Goal: Information Seeking & Learning: Learn about a topic

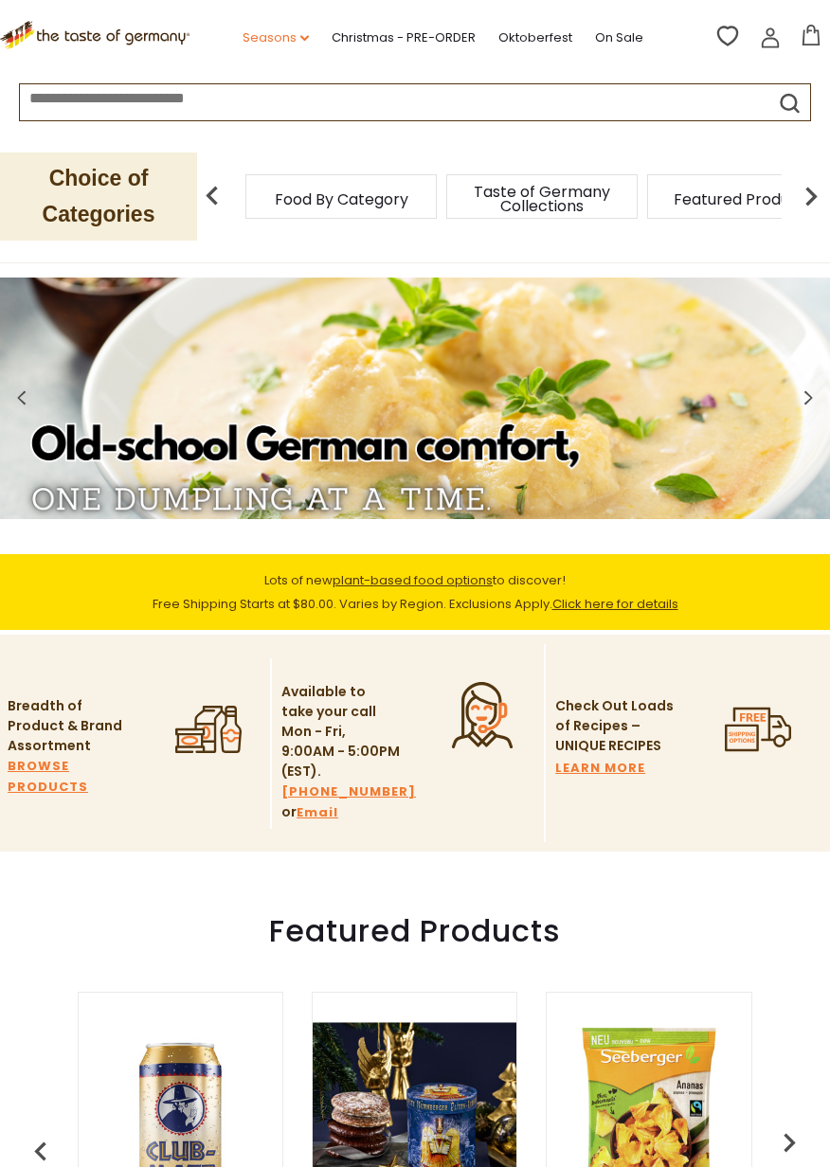
click at [306, 38] on icon at bounding box center [304, 39] width 9 height 6
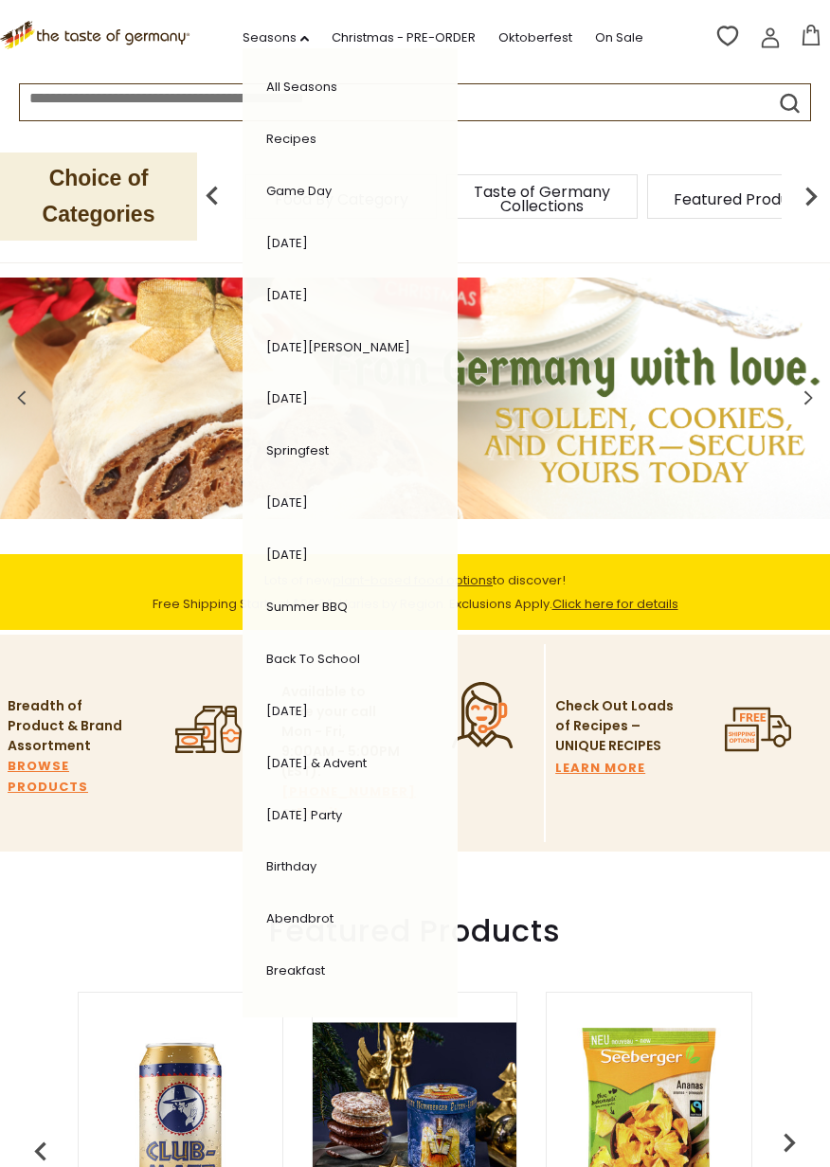
click at [517, 100] on input at bounding box center [375, 95] width 711 height 22
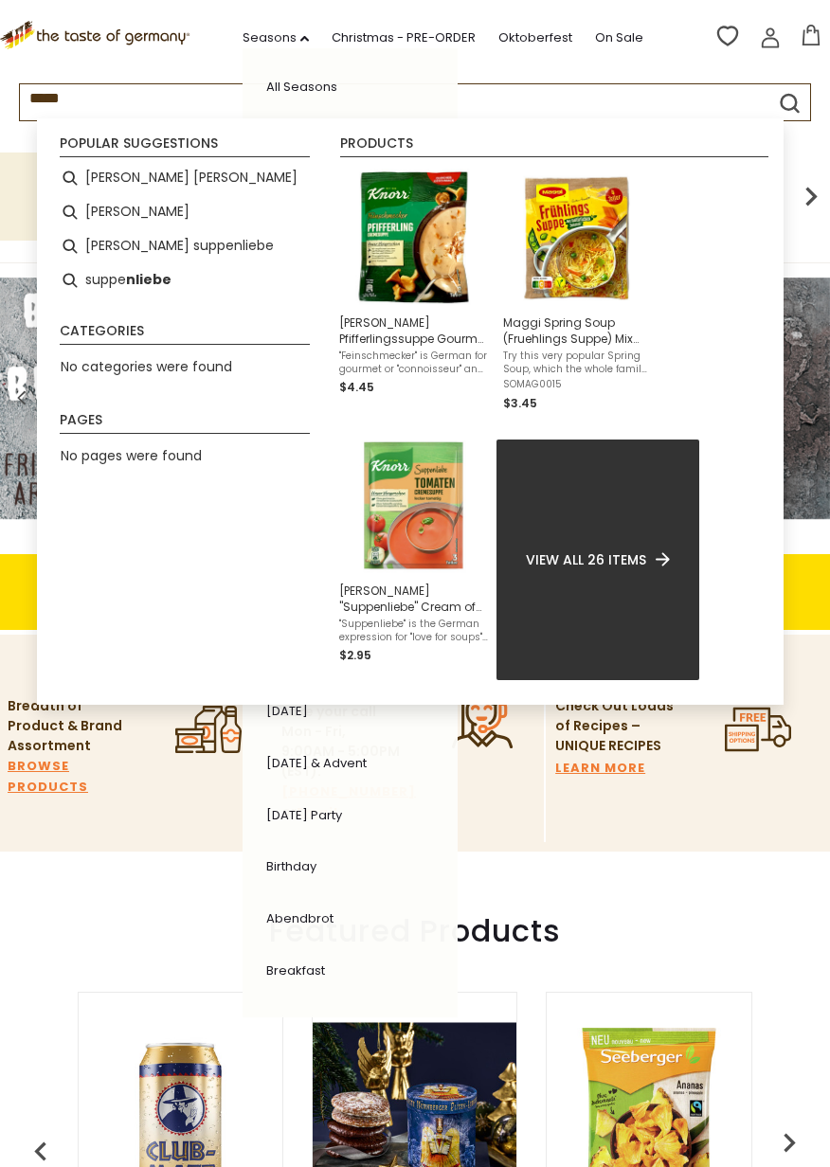
type input "******"
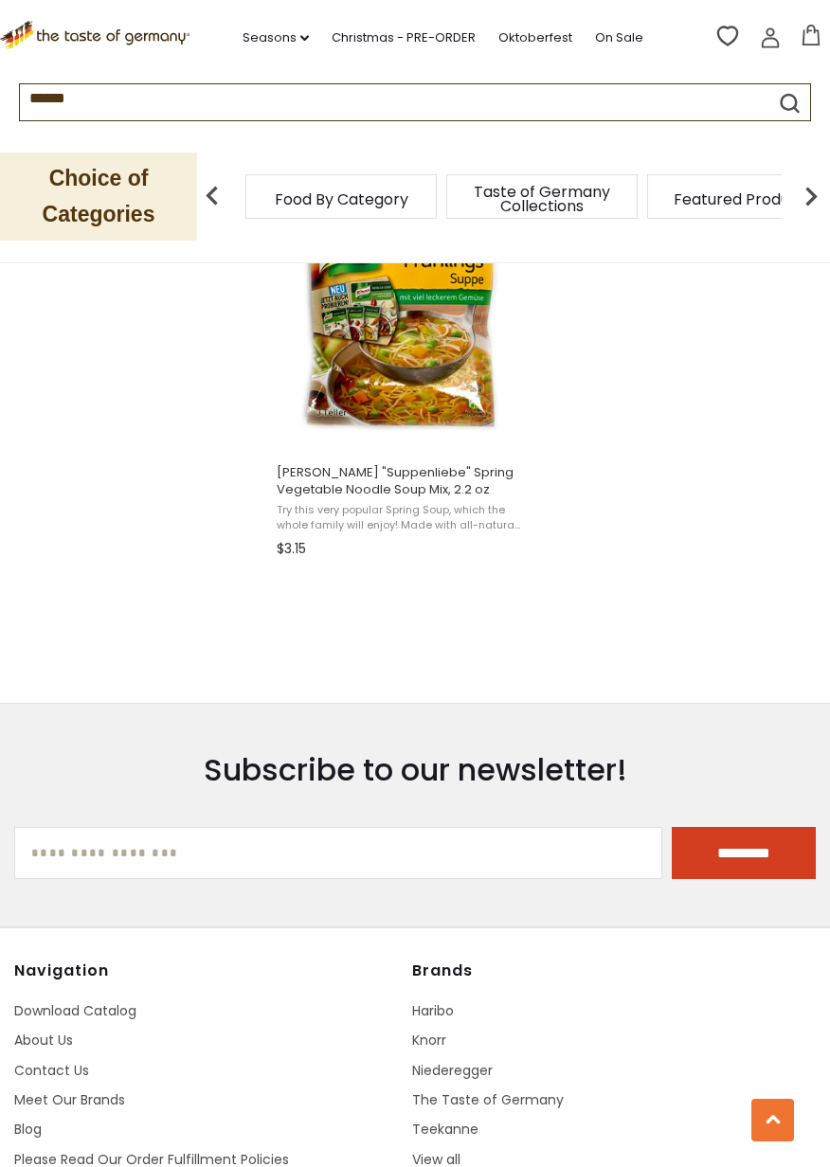
scroll to position [2941, 0]
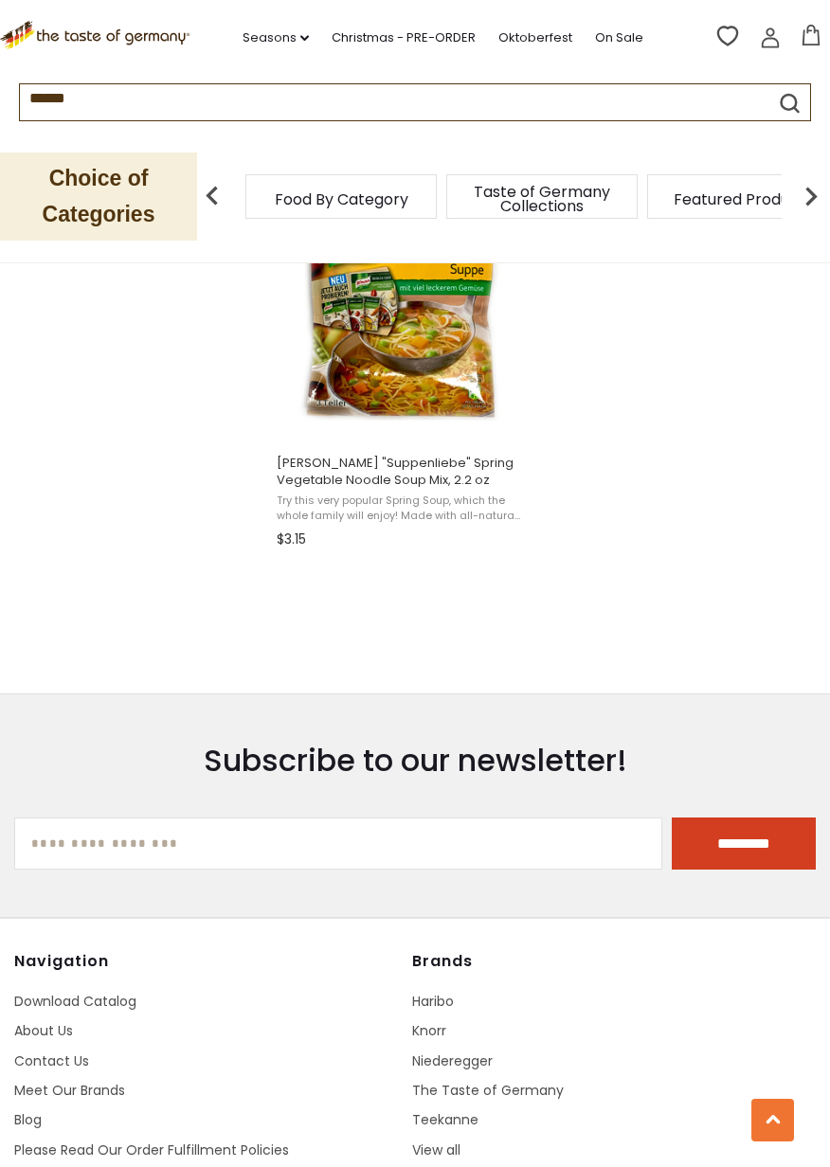
click at [153, 91] on input "******" at bounding box center [375, 95] width 711 height 22
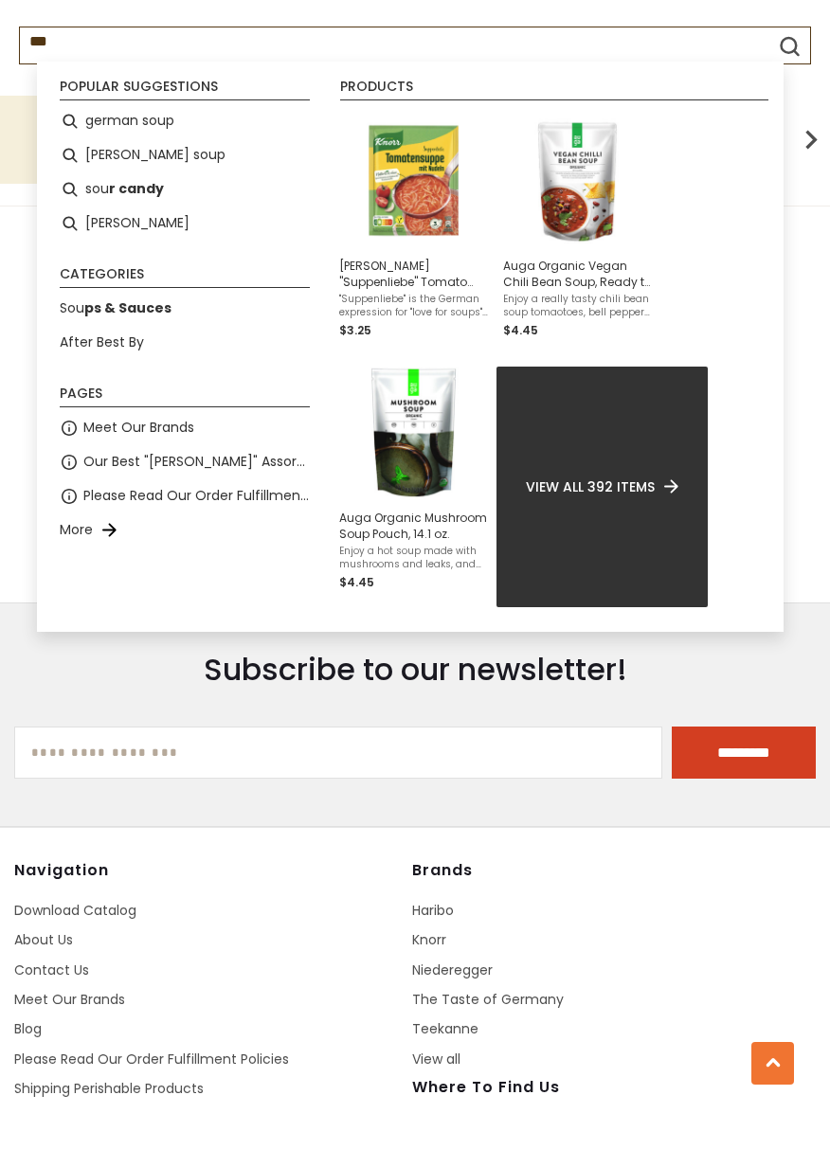
type input "****"
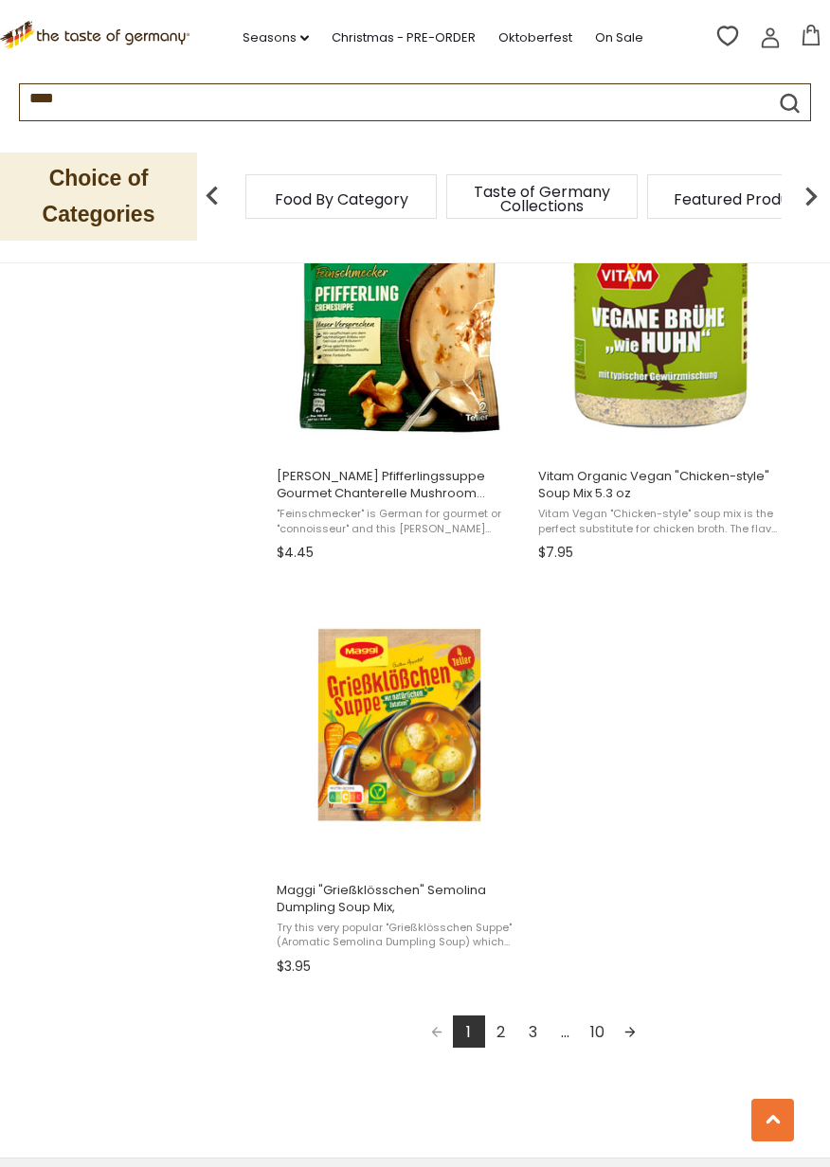
scroll to position [2934, 0]
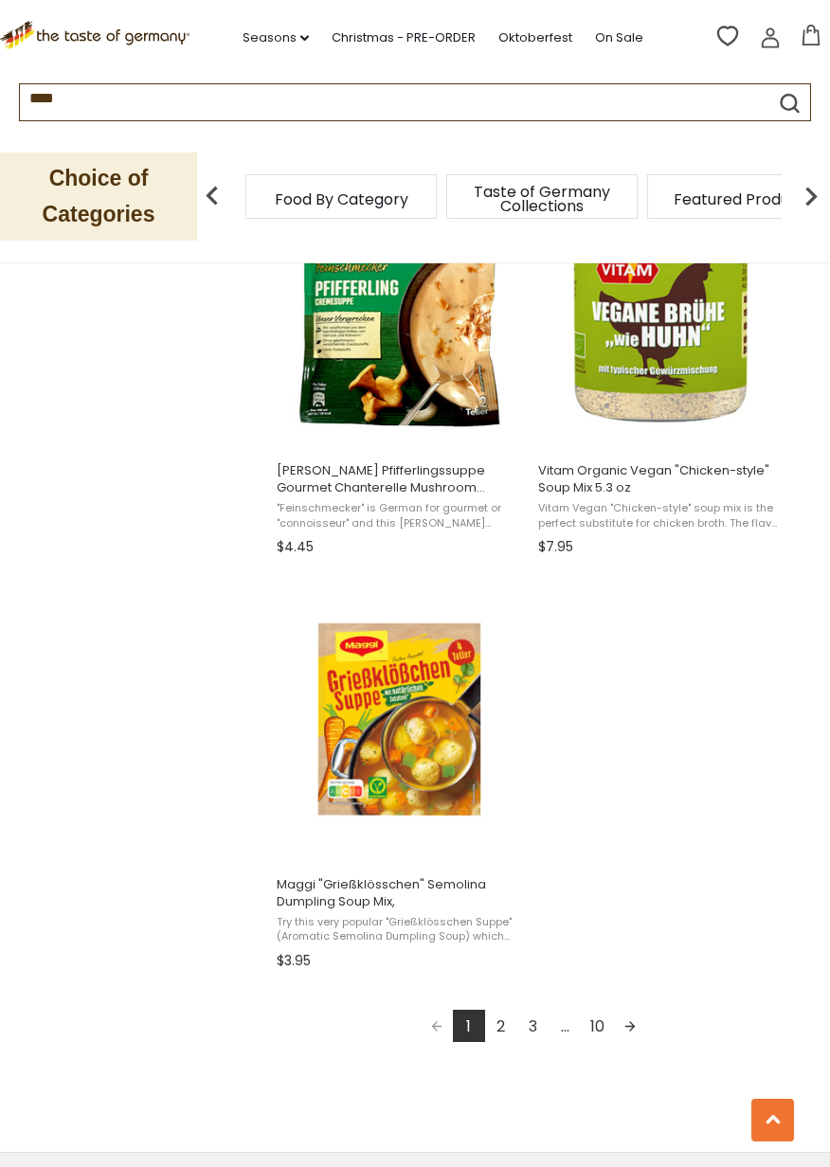
click at [507, 1025] on link "2" at bounding box center [501, 1025] width 32 height 32
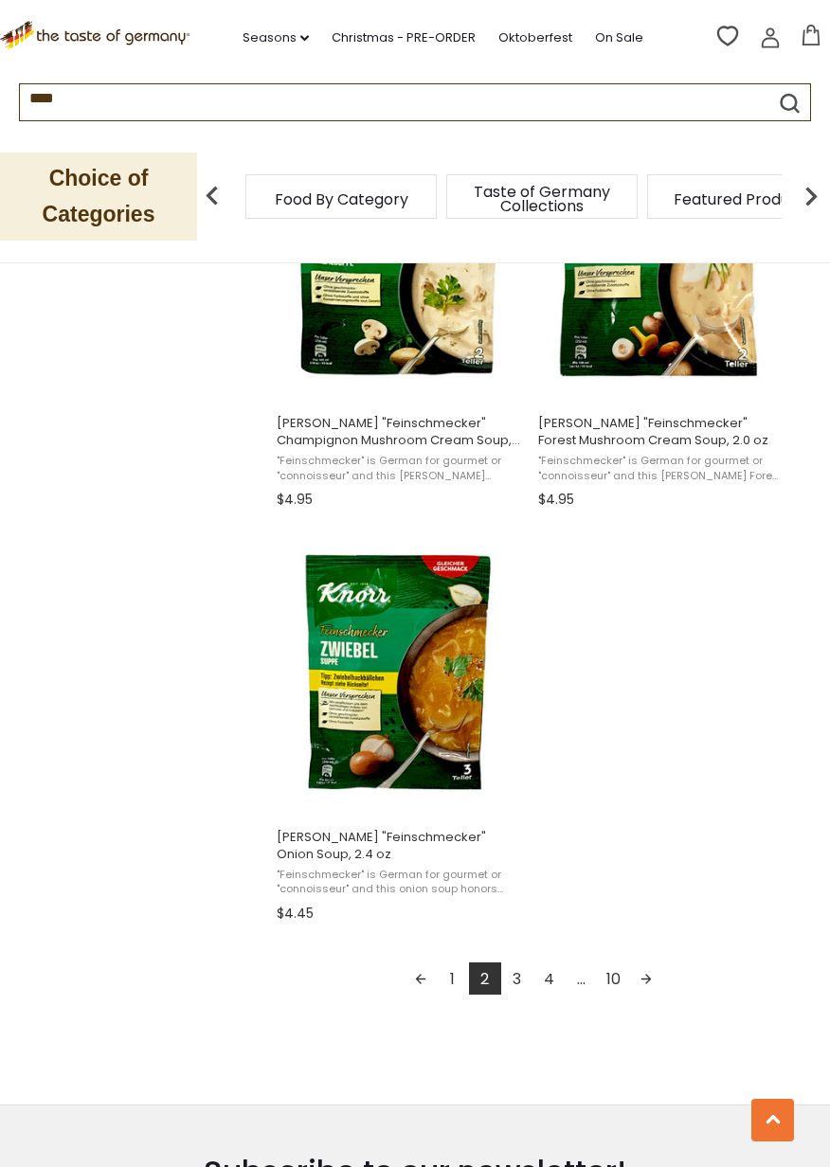
scroll to position [2981, 0]
click at [653, 982] on link "Next page" at bounding box center [646, 978] width 32 height 32
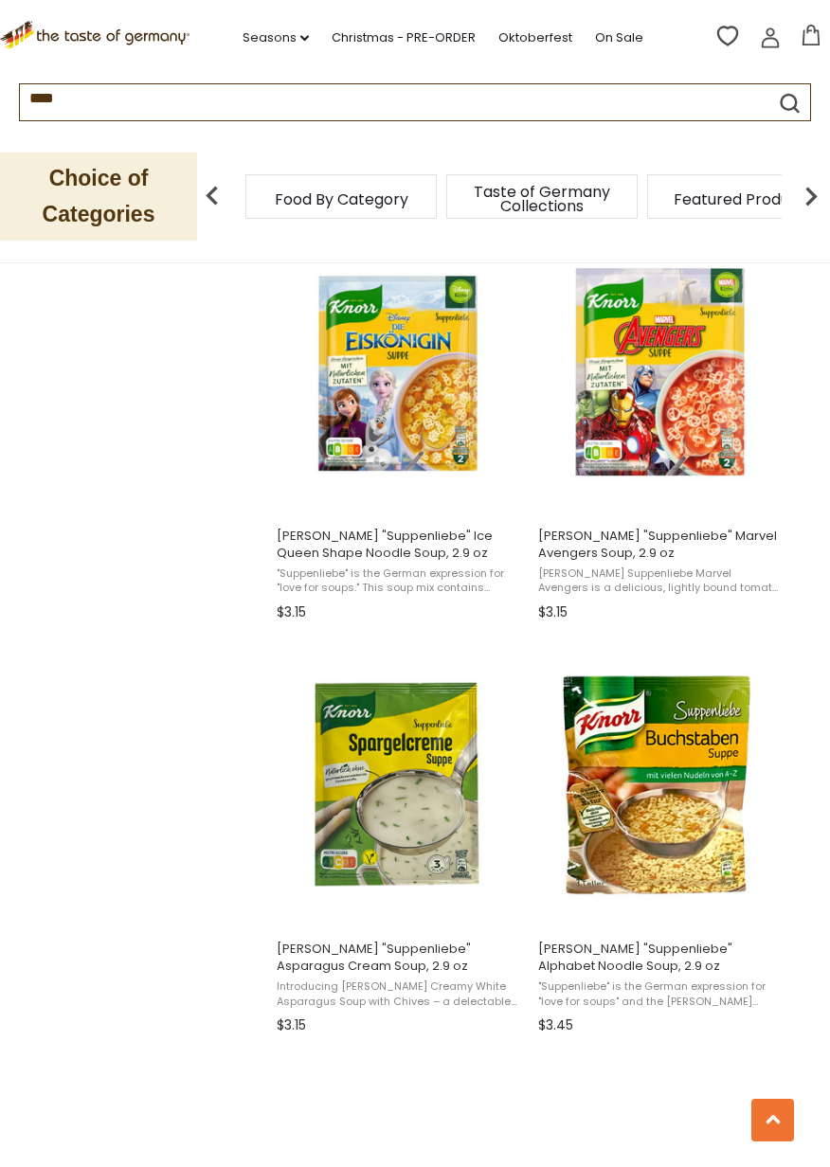
scroll to position [2053, 0]
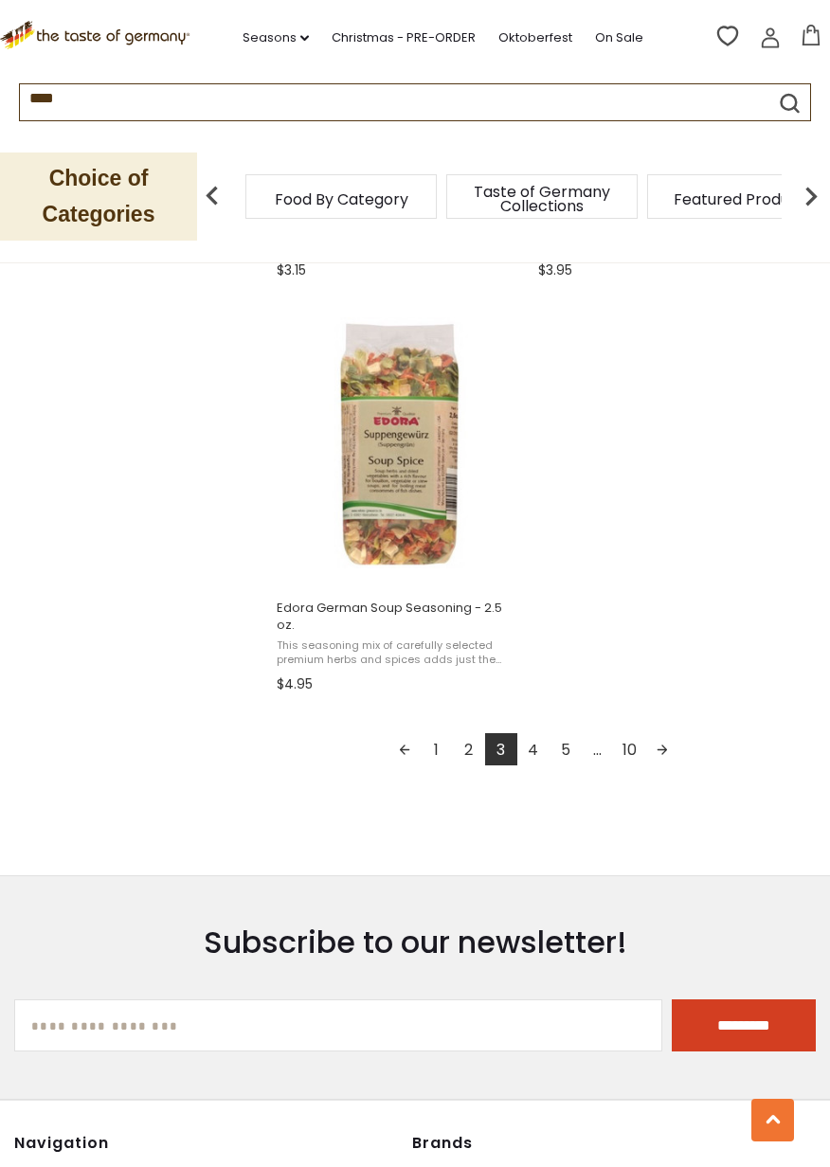
click at [666, 735] on link "Next page" at bounding box center [662, 749] width 32 height 32
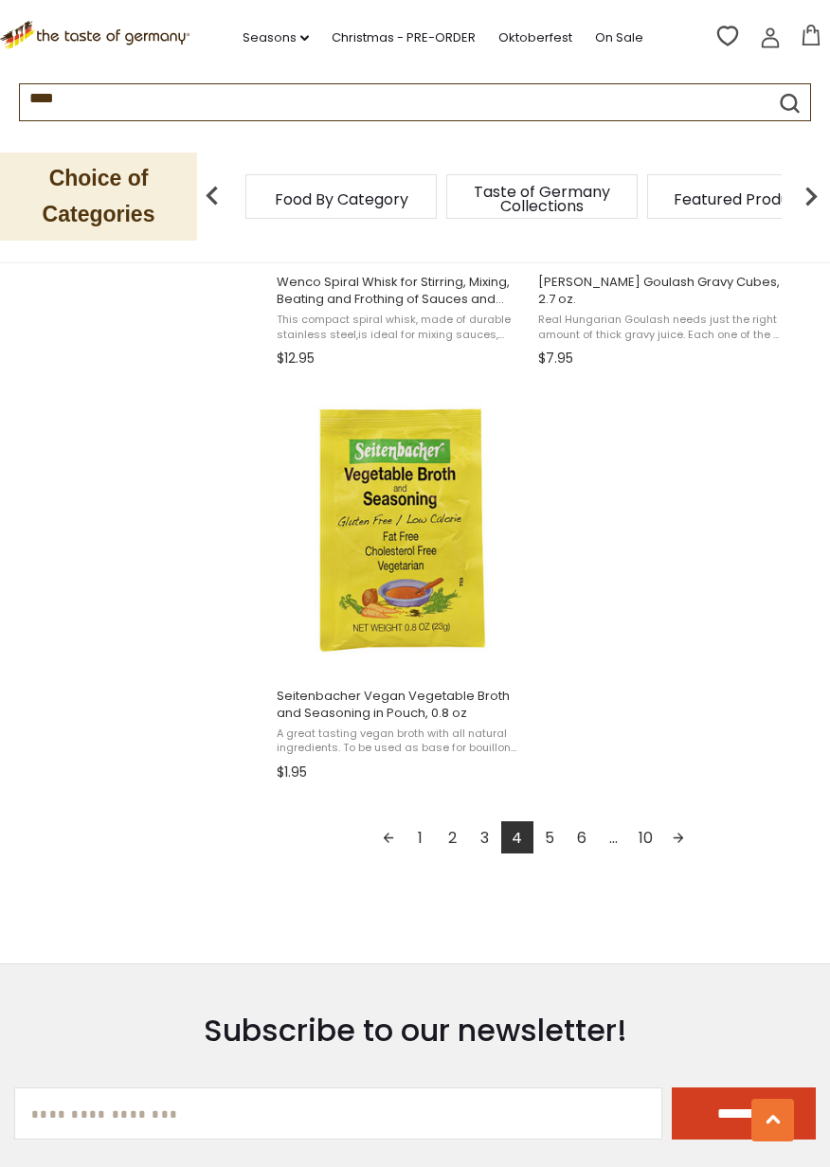
scroll to position [3125, 0]
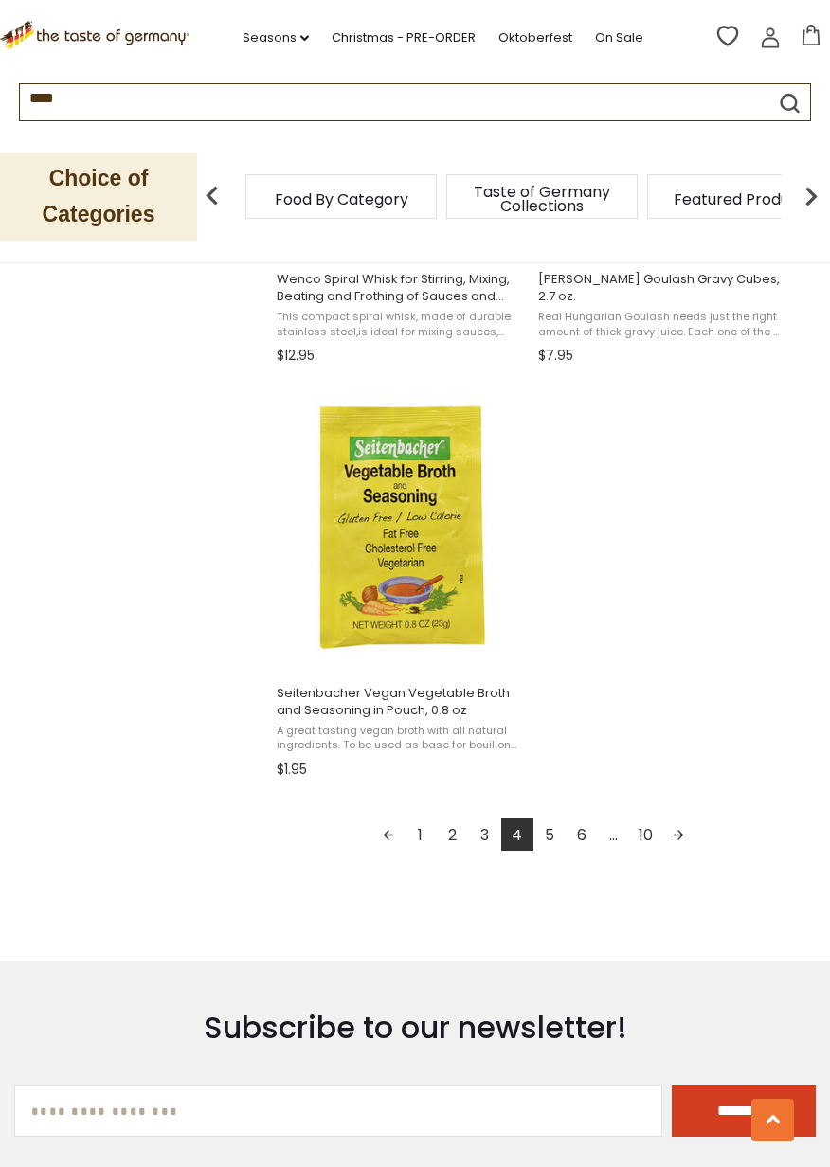
click at [688, 841] on link "Next page" at bounding box center [678, 834] width 32 height 32
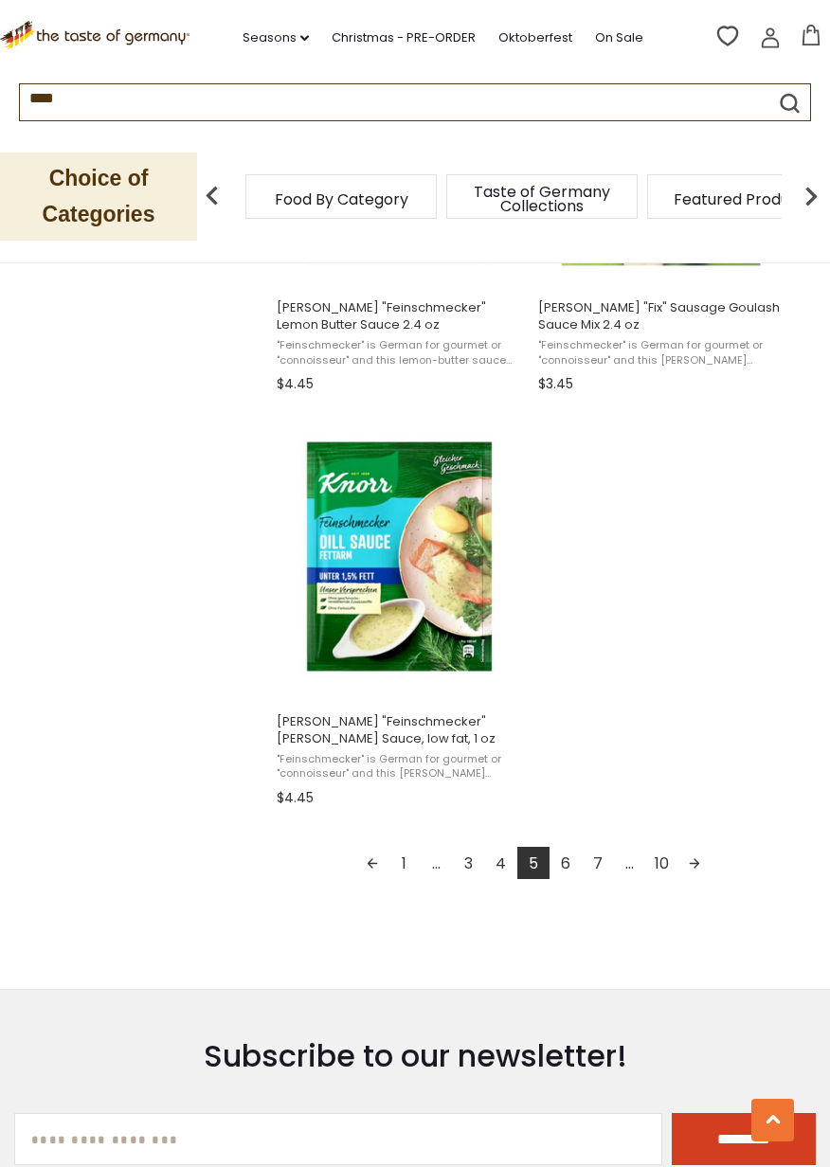
scroll to position [3089, 0]
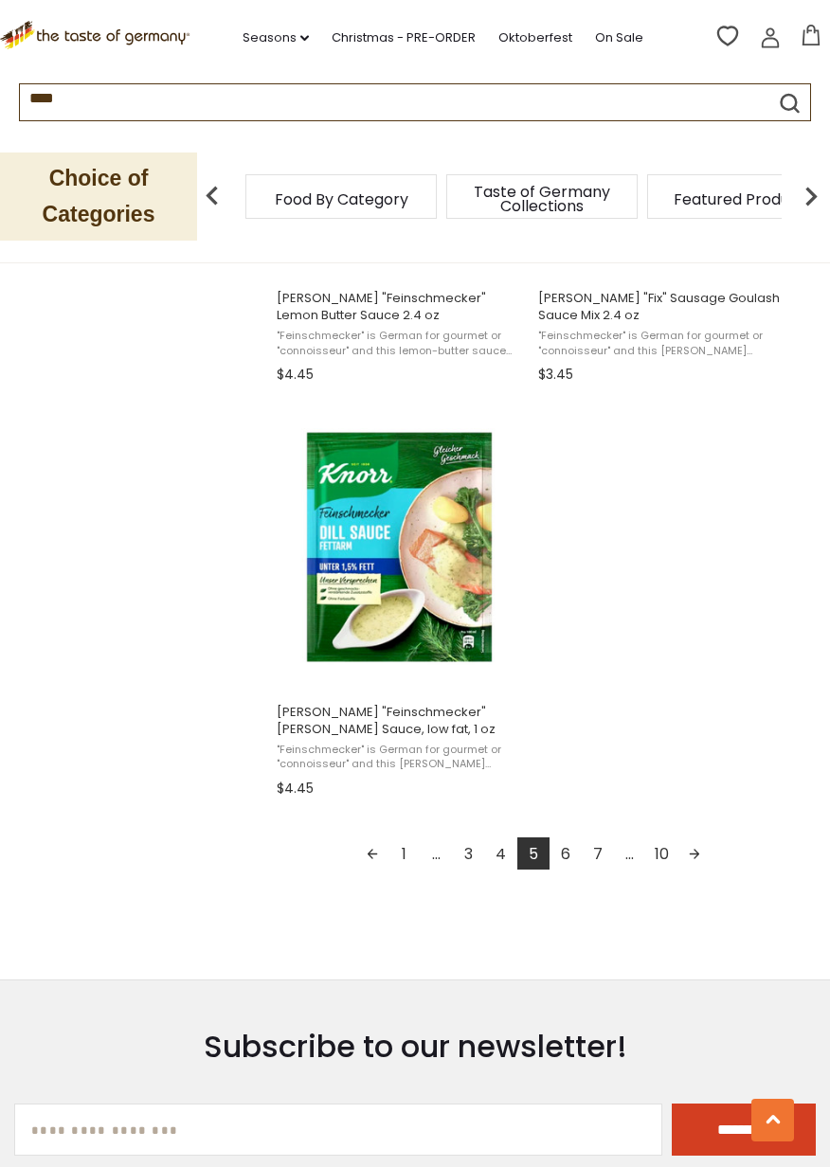
click at [700, 858] on link "Next page" at bounding box center [694, 853] width 32 height 32
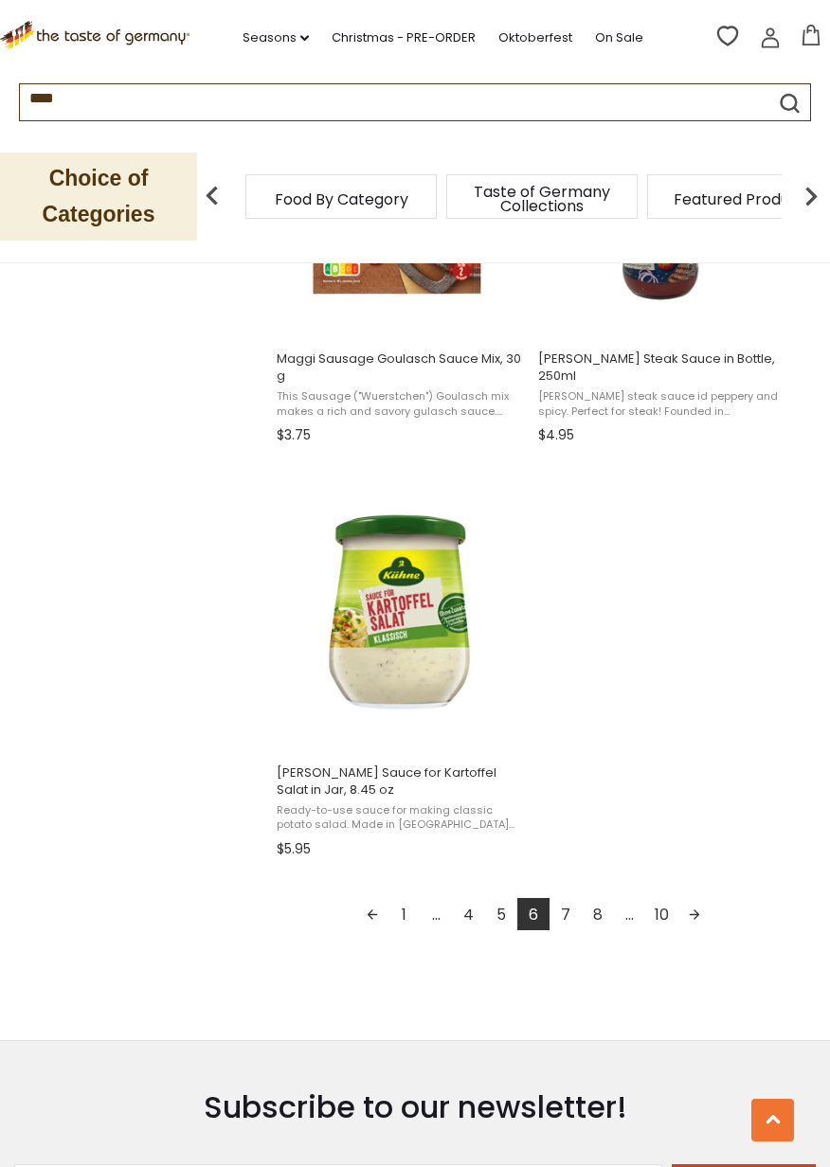
scroll to position [3057, 0]
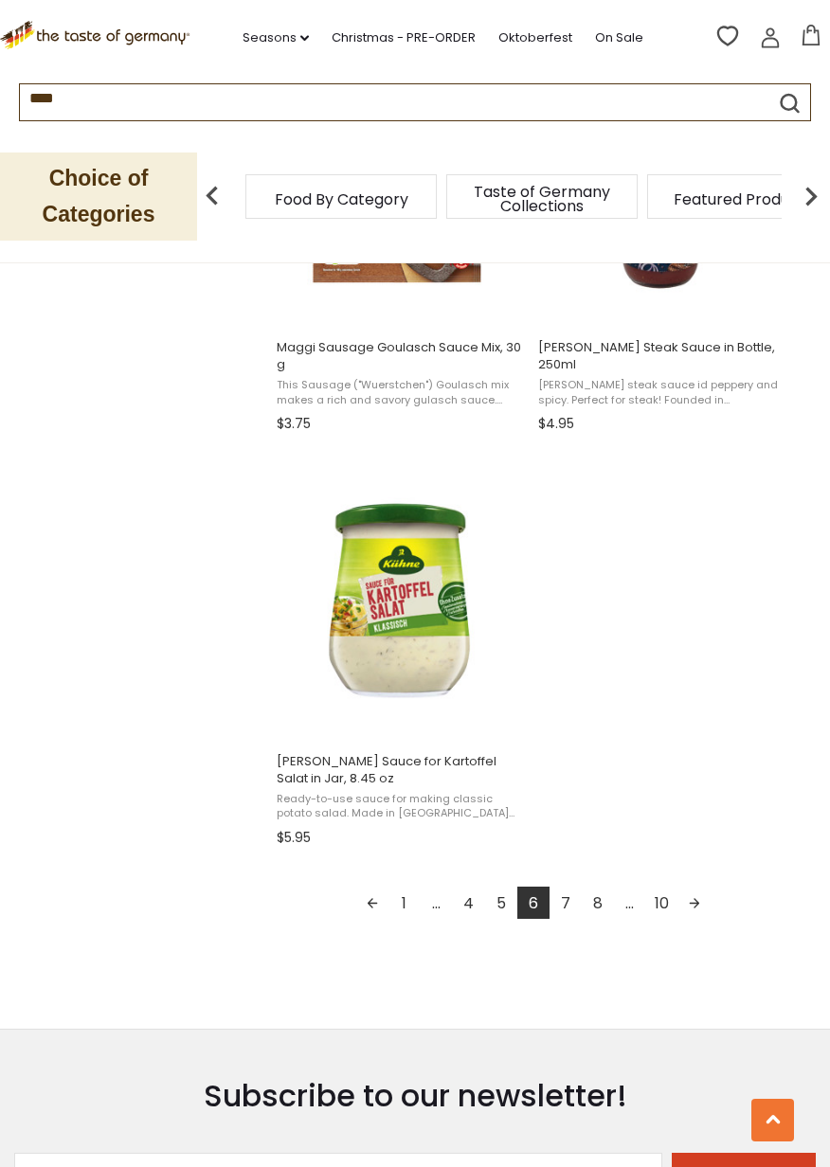
click at [698, 902] on link "Next page" at bounding box center [694, 902] width 32 height 32
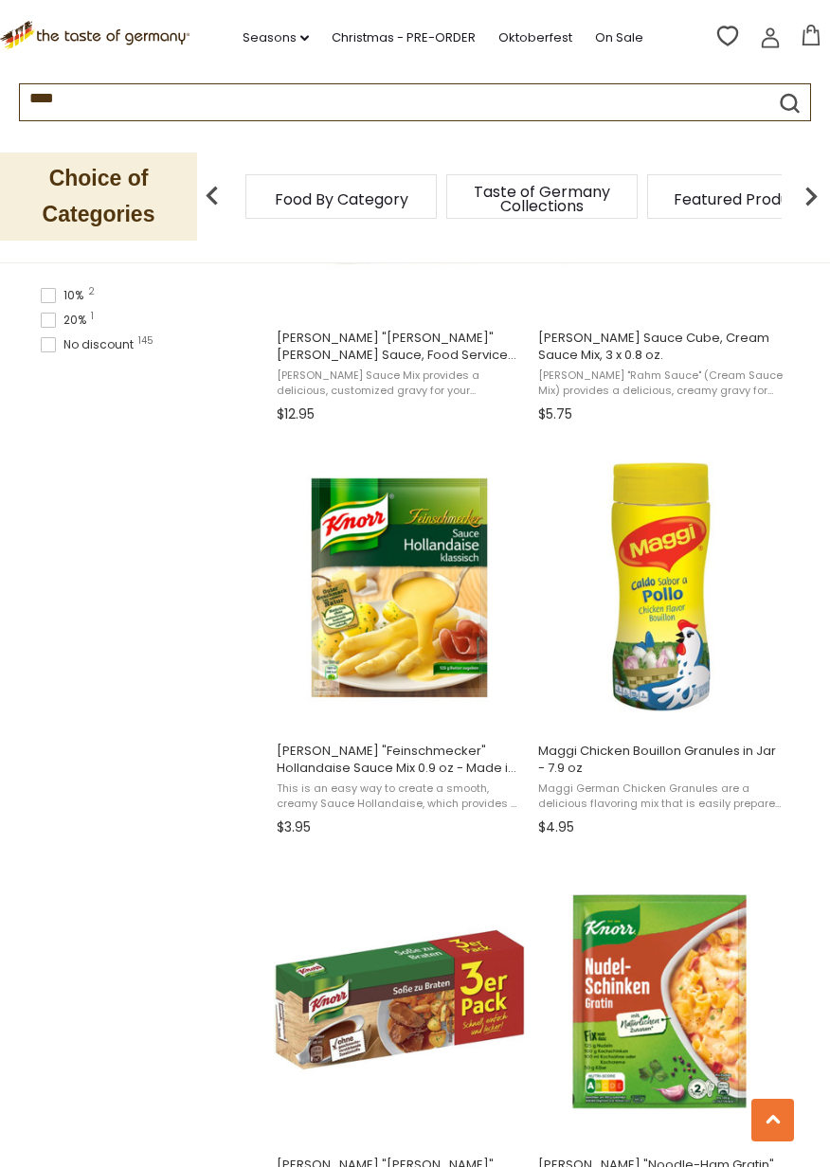
scroll to position [1416, 0]
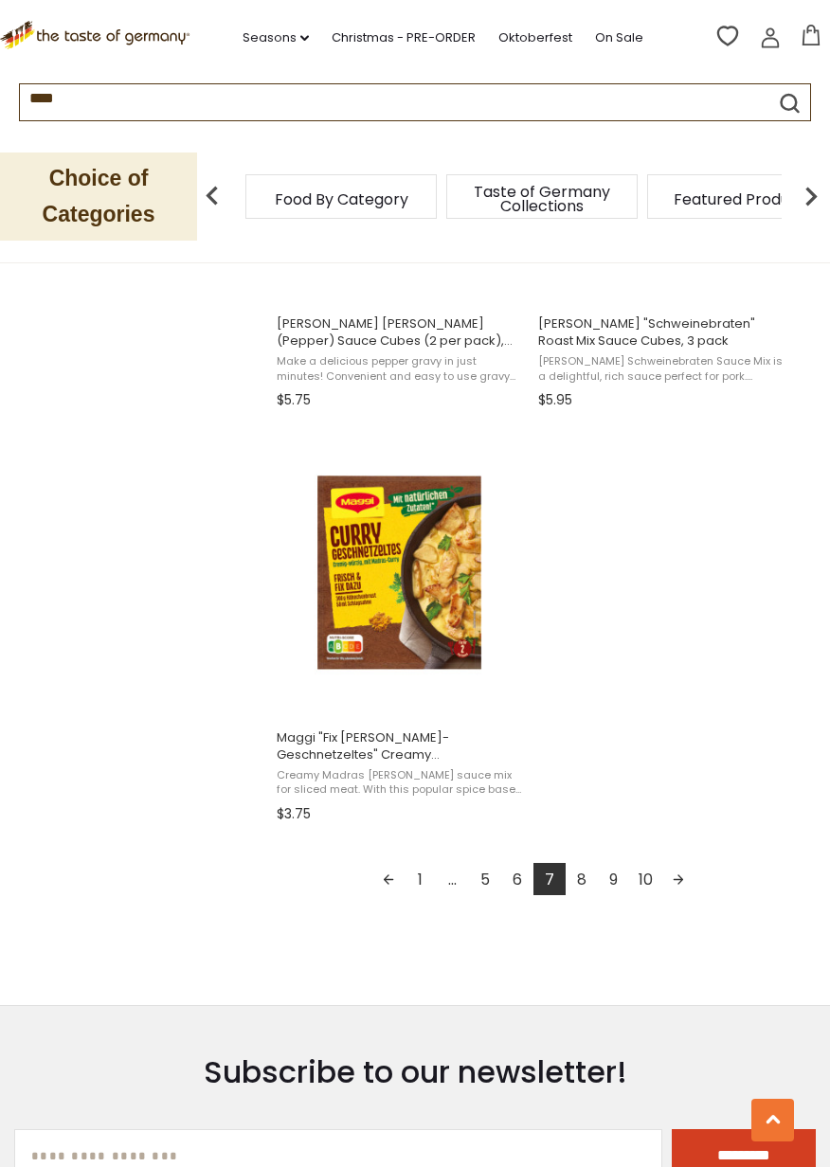
click at [687, 893] on link "Next page" at bounding box center [678, 879] width 32 height 32
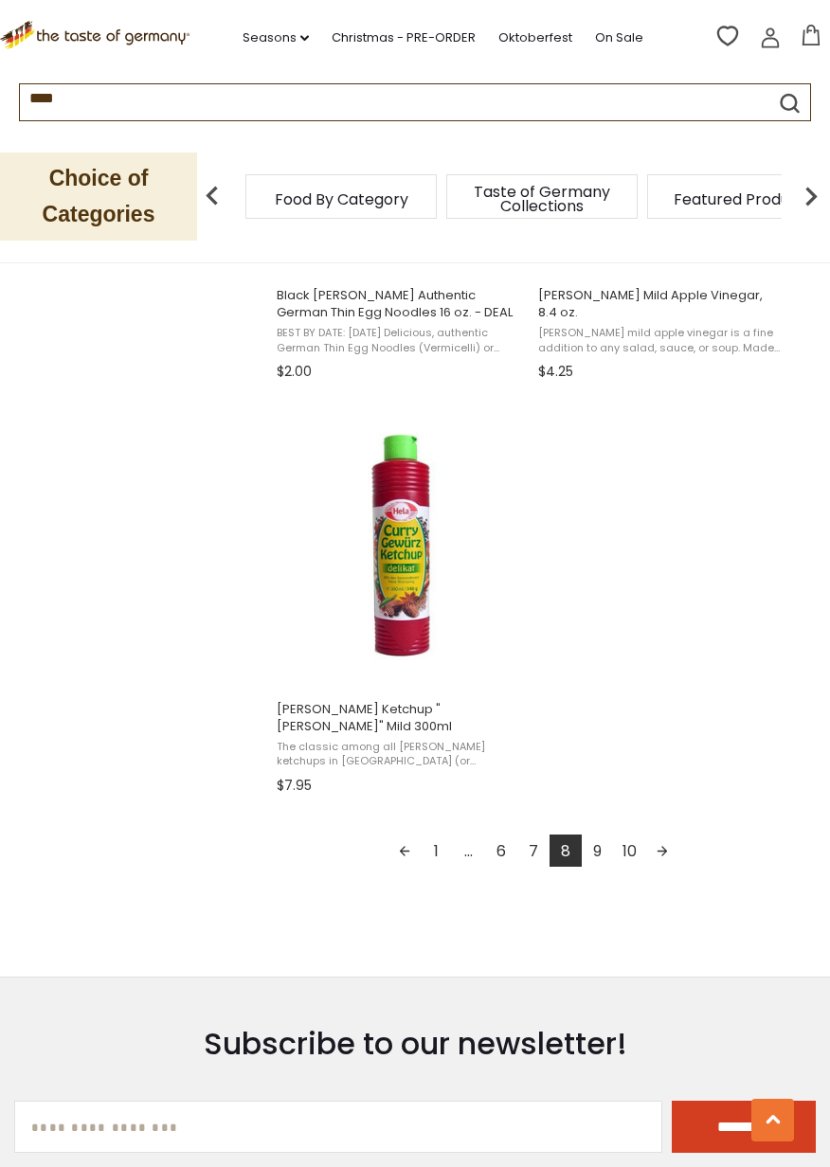
click at [666, 837] on link "Next page" at bounding box center [662, 850] width 32 height 32
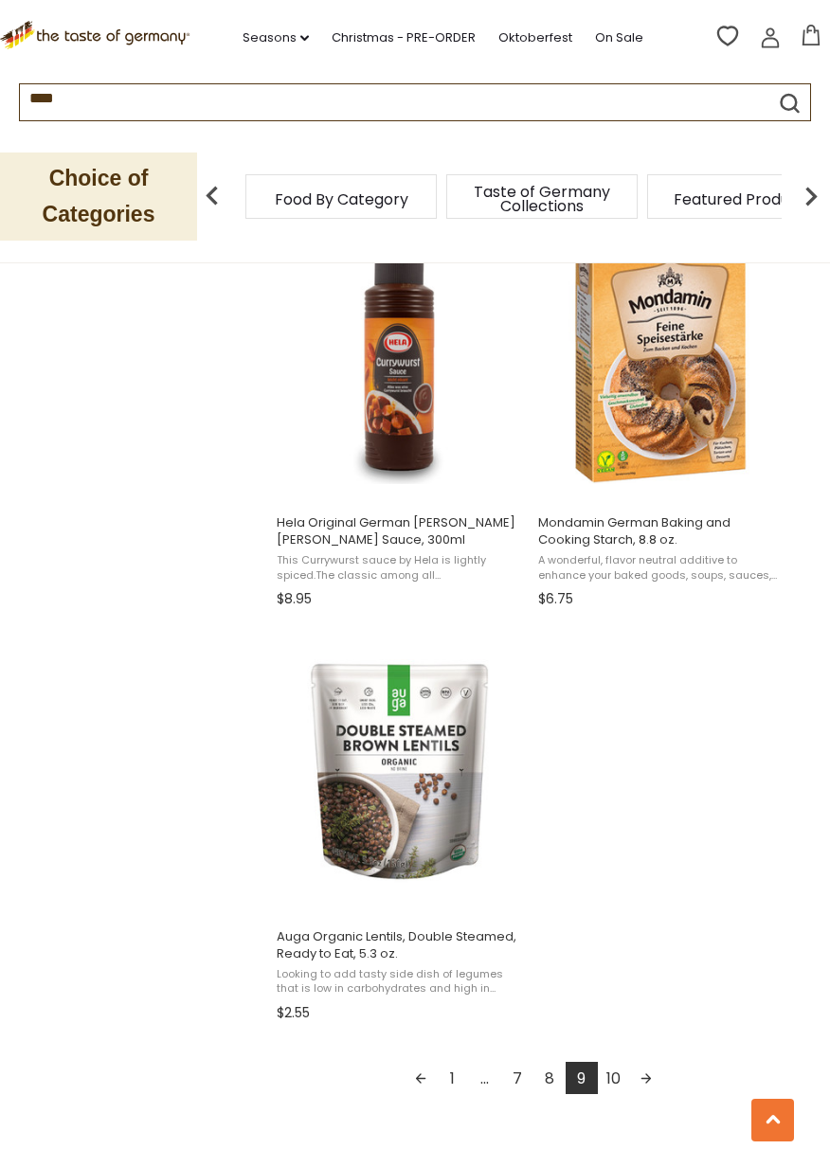
scroll to position [2896, 0]
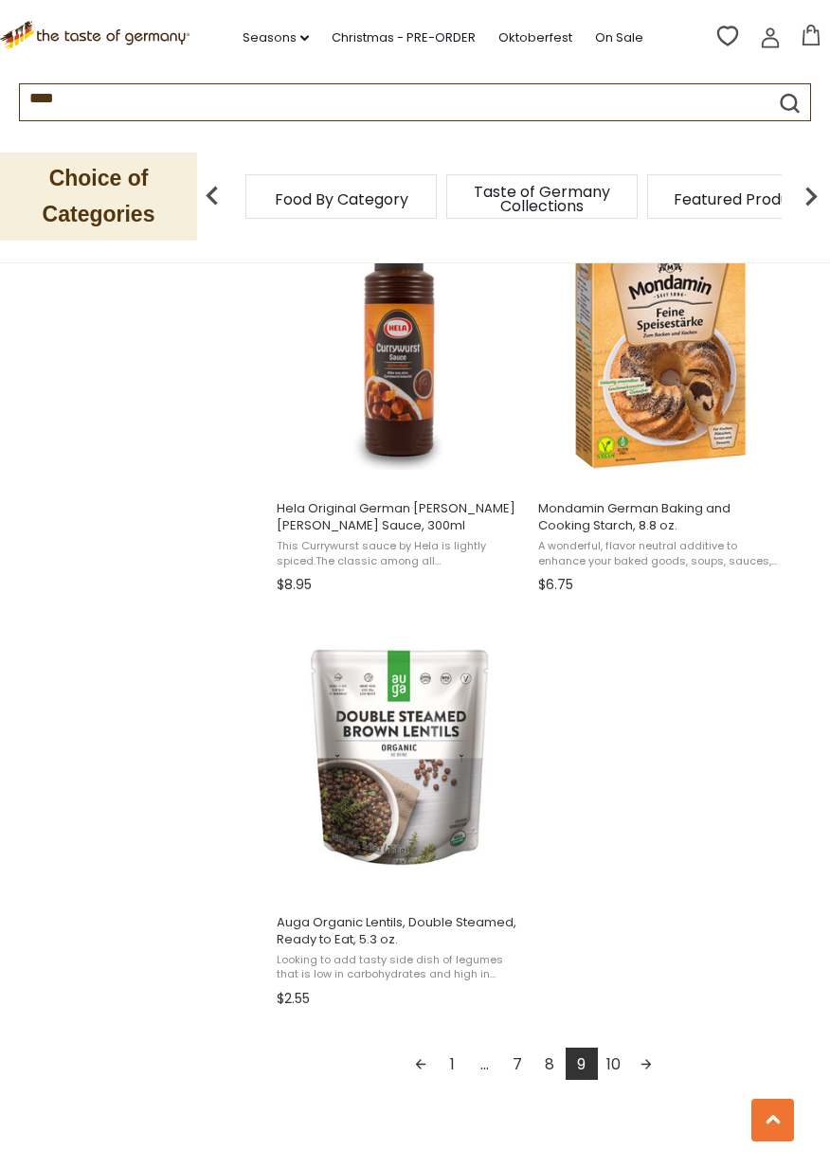
click at [651, 1050] on link "Next page" at bounding box center [646, 1063] width 32 height 32
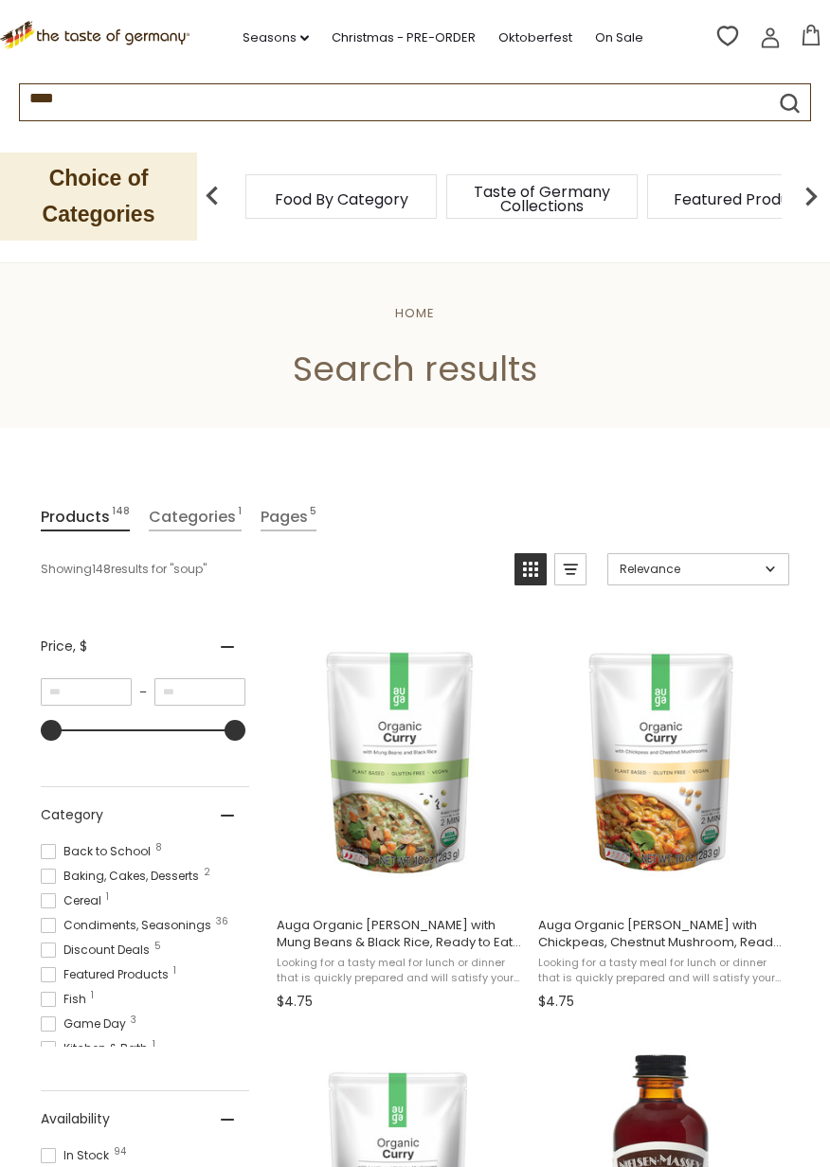
click at [97, 98] on input "****" at bounding box center [375, 95] width 711 height 22
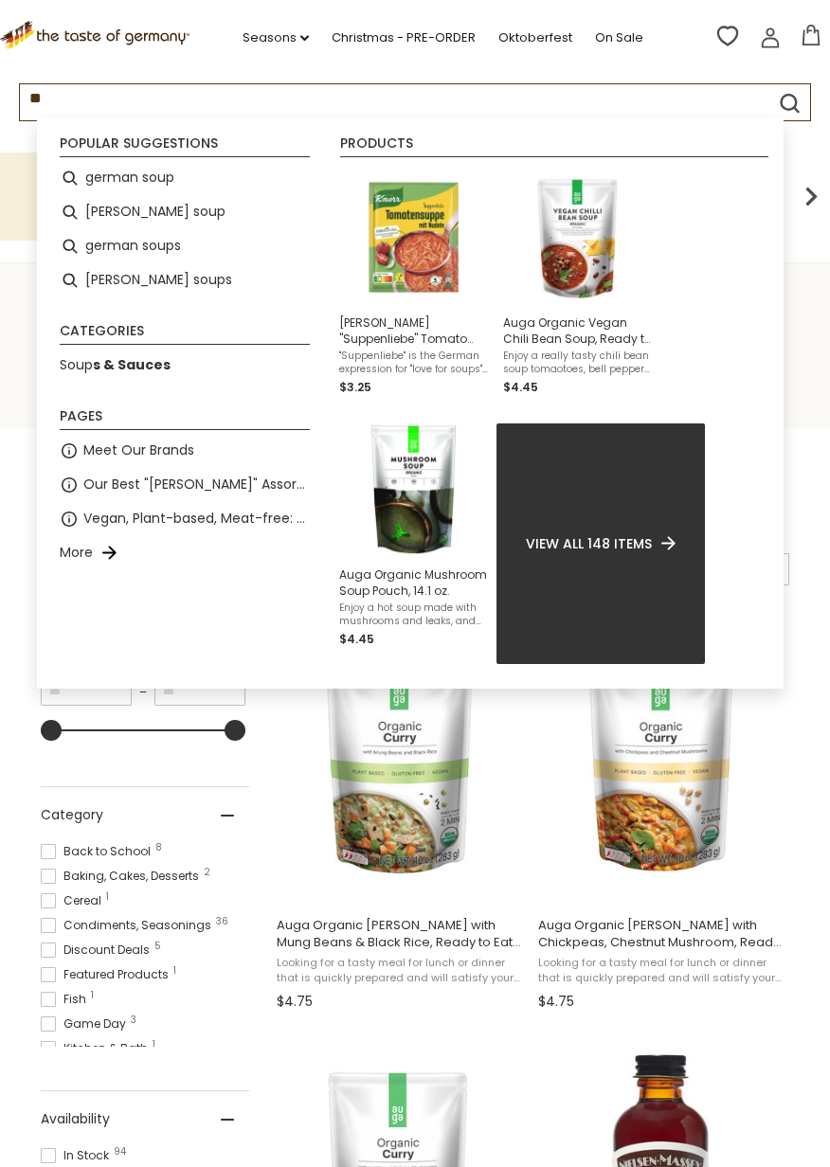
type input "*"
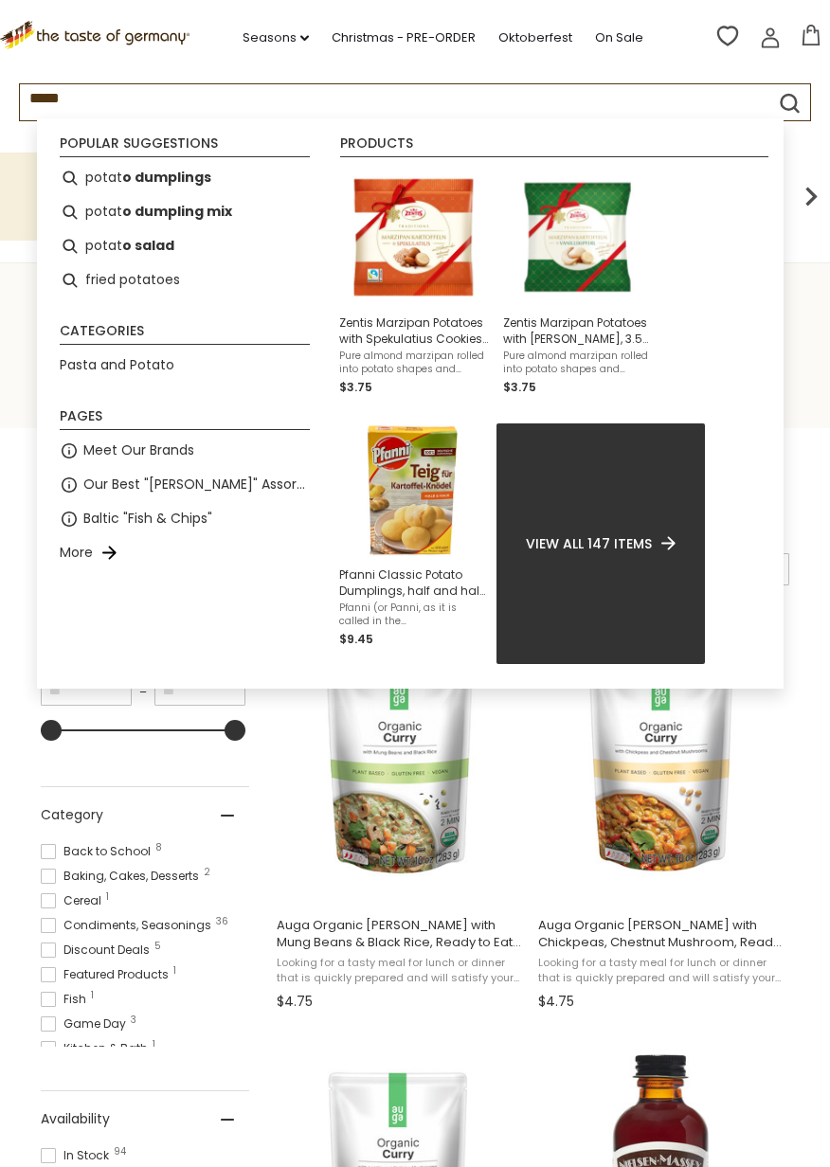
type input "******"
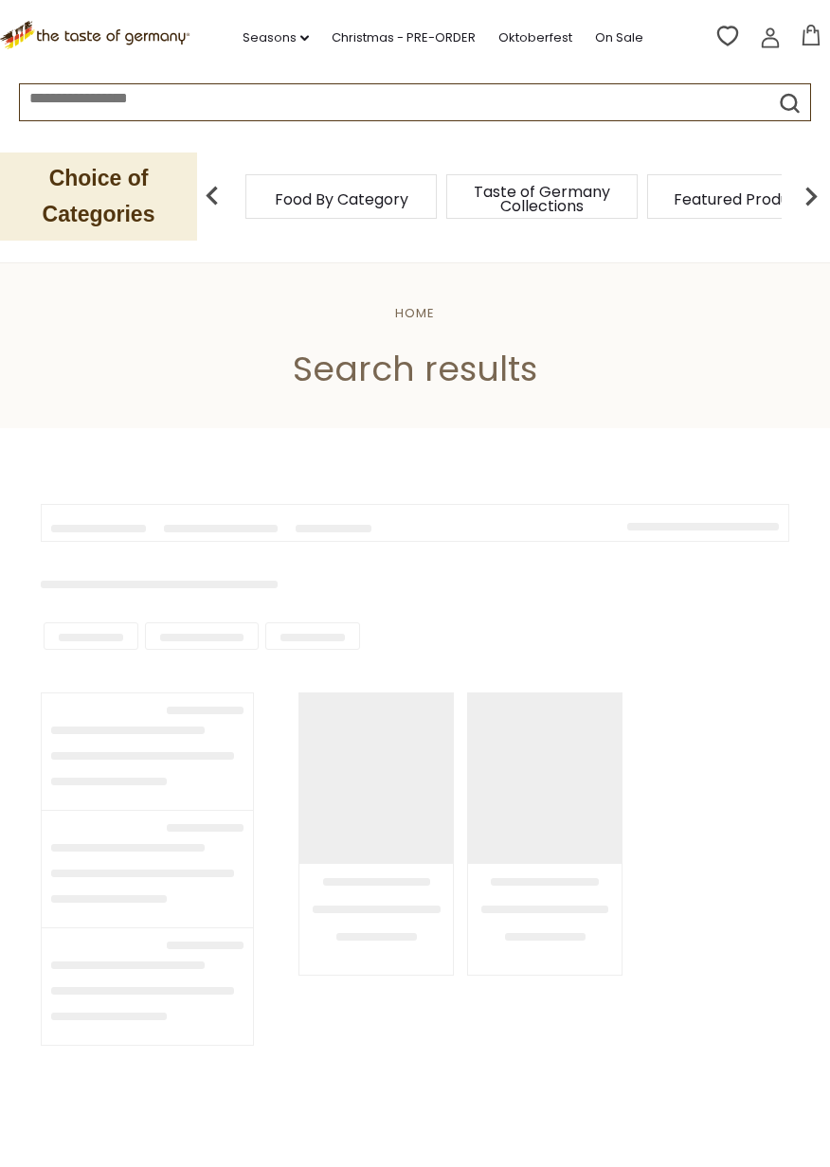
type input "******"
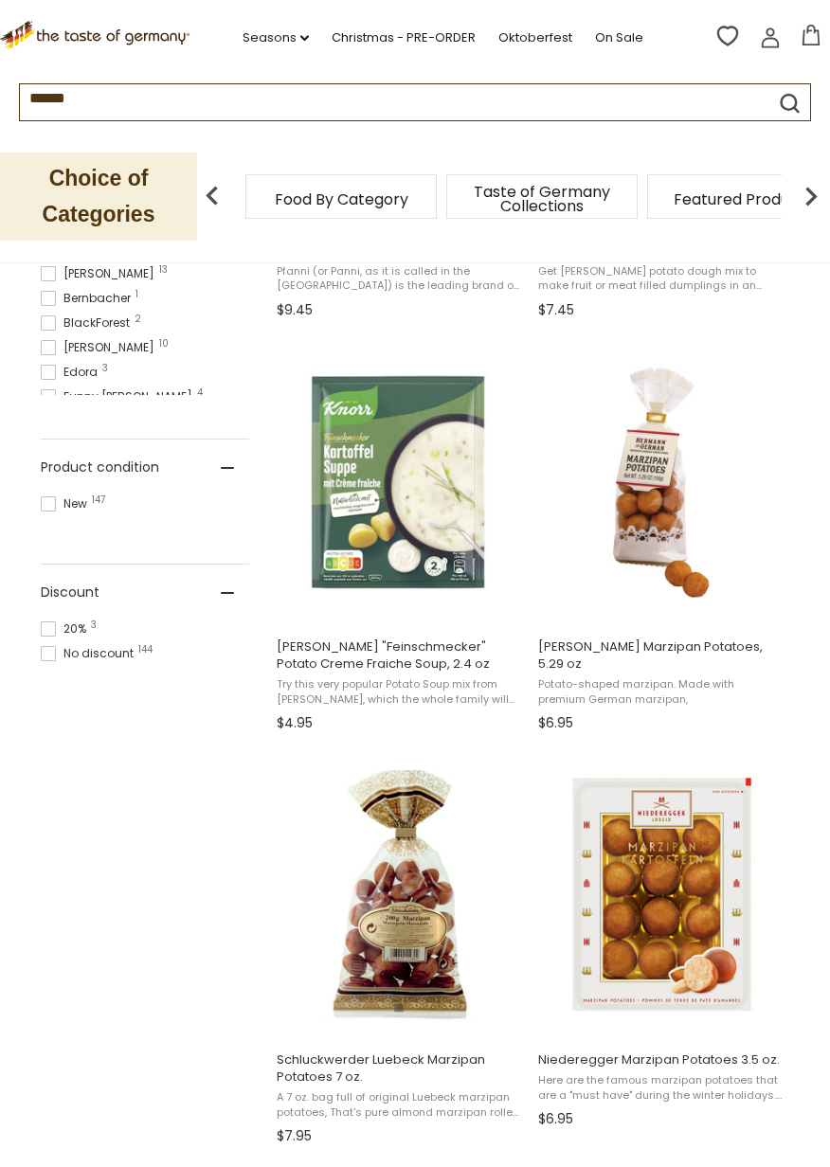
scroll to position [1114, 0]
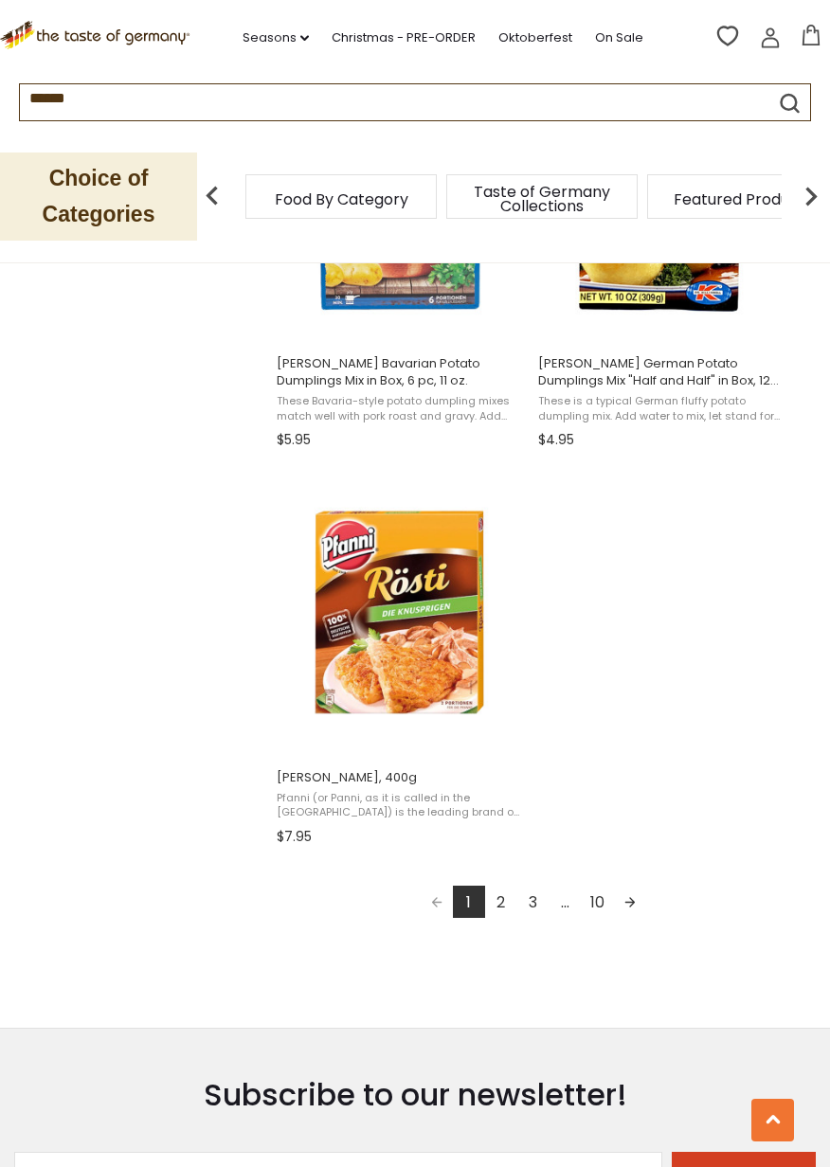
click at [632, 899] on link "Next page" at bounding box center [630, 901] width 32 height 32
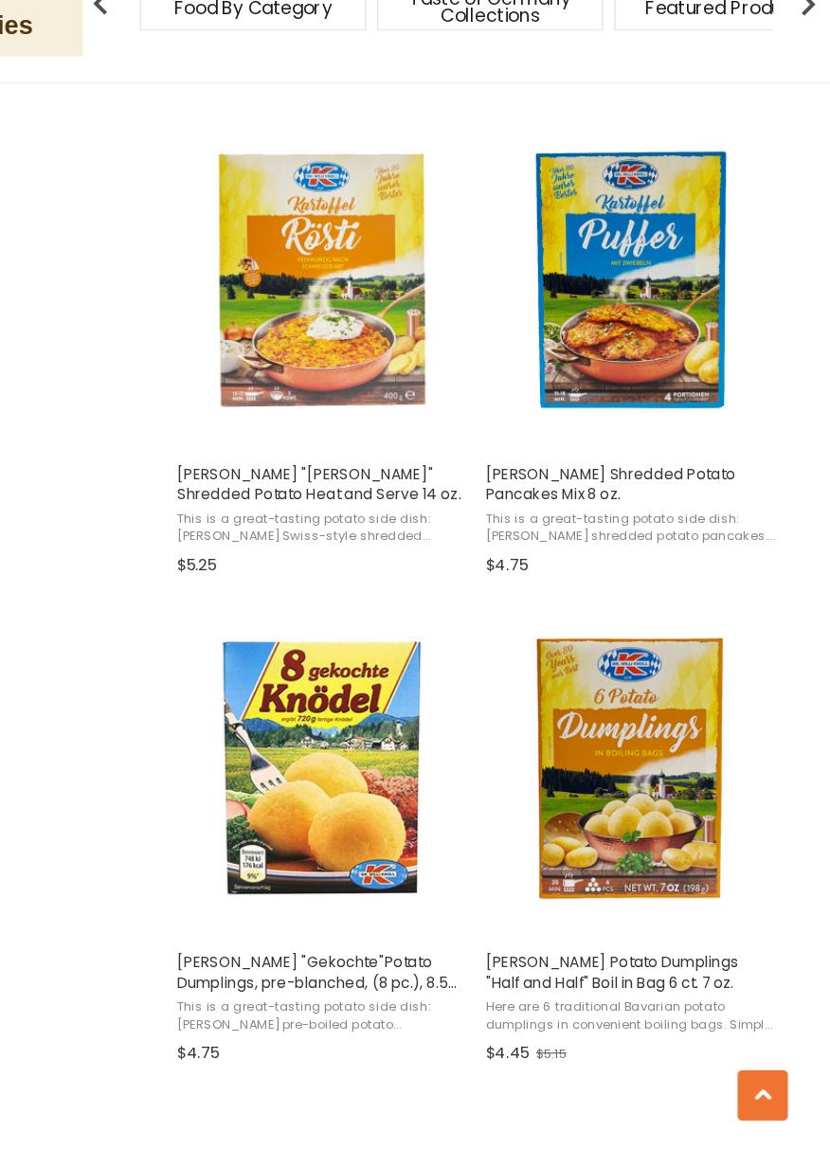
scroll to position [1989, 0]
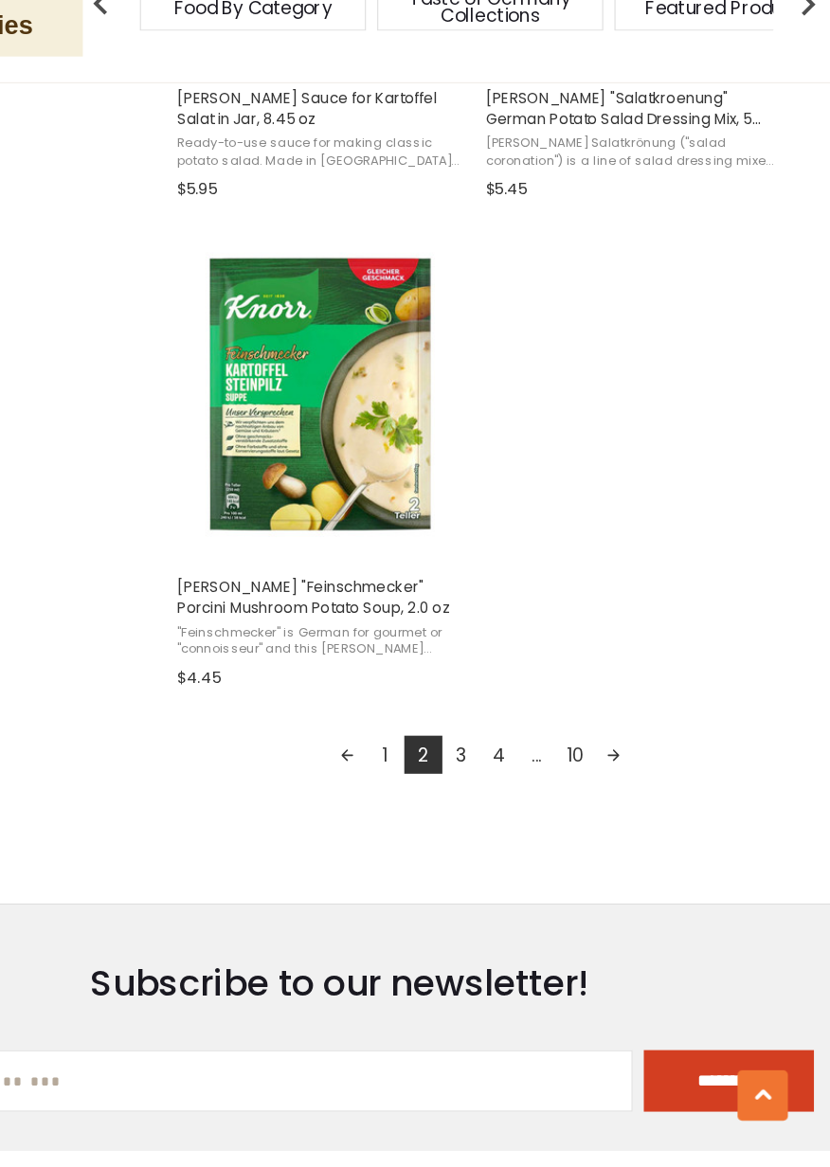
click at [650, 828] on link "Next page" at bounding box center [646, 831] width 32 height 32
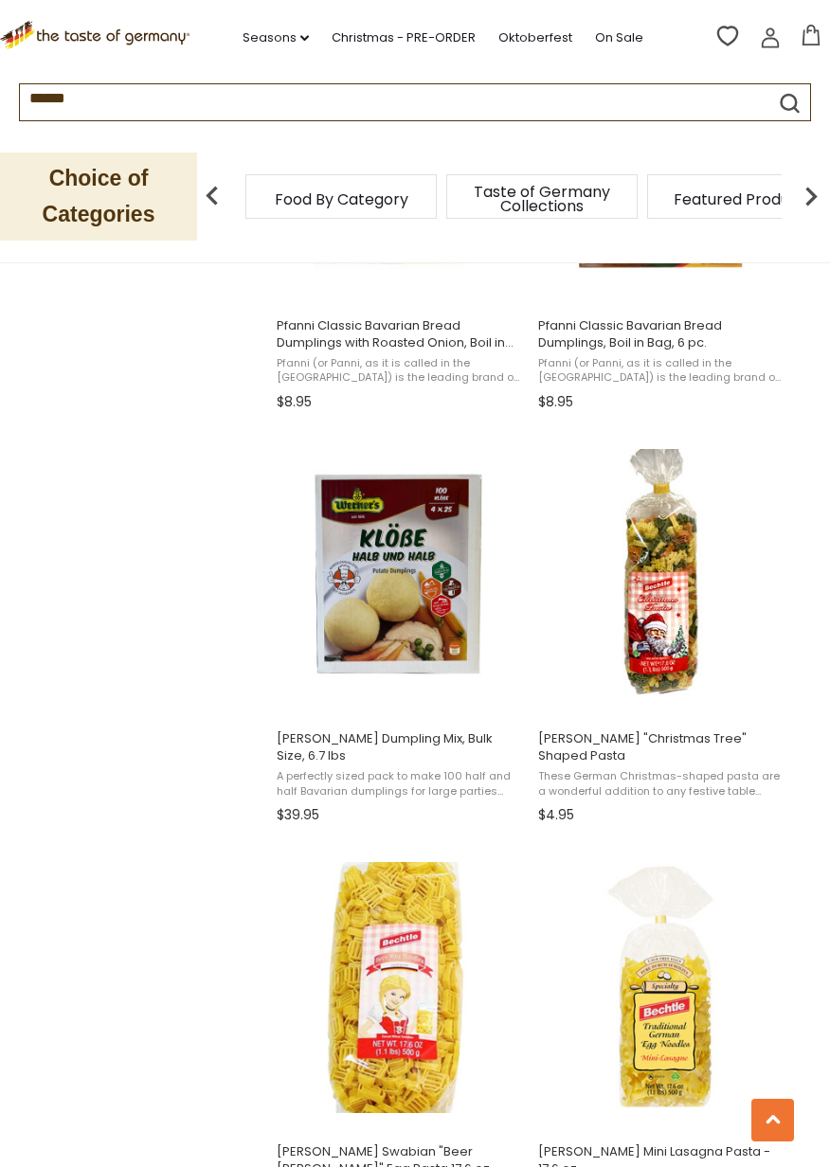
scroll to position [2259, 0]
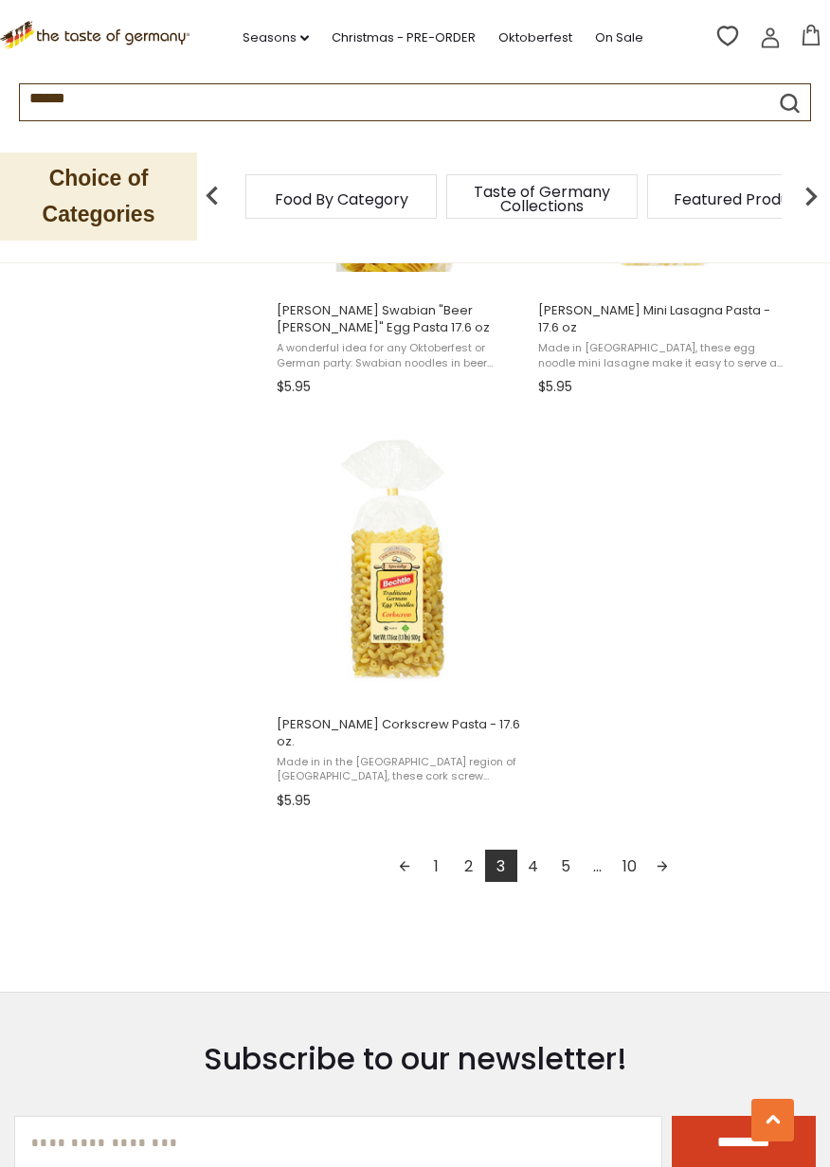
click at [667, 850] on link "Next page" at bounding box center [662, 865] width 32 height 32
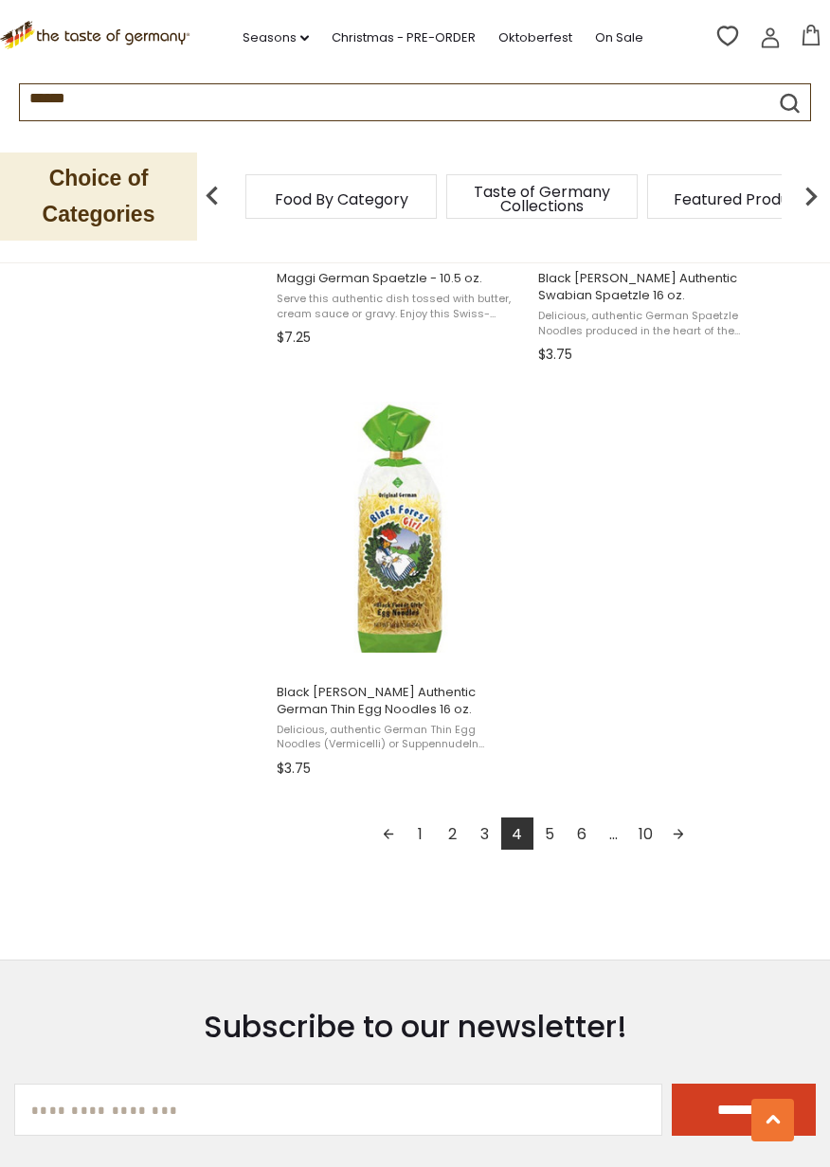
scroll to position [3132, 0]
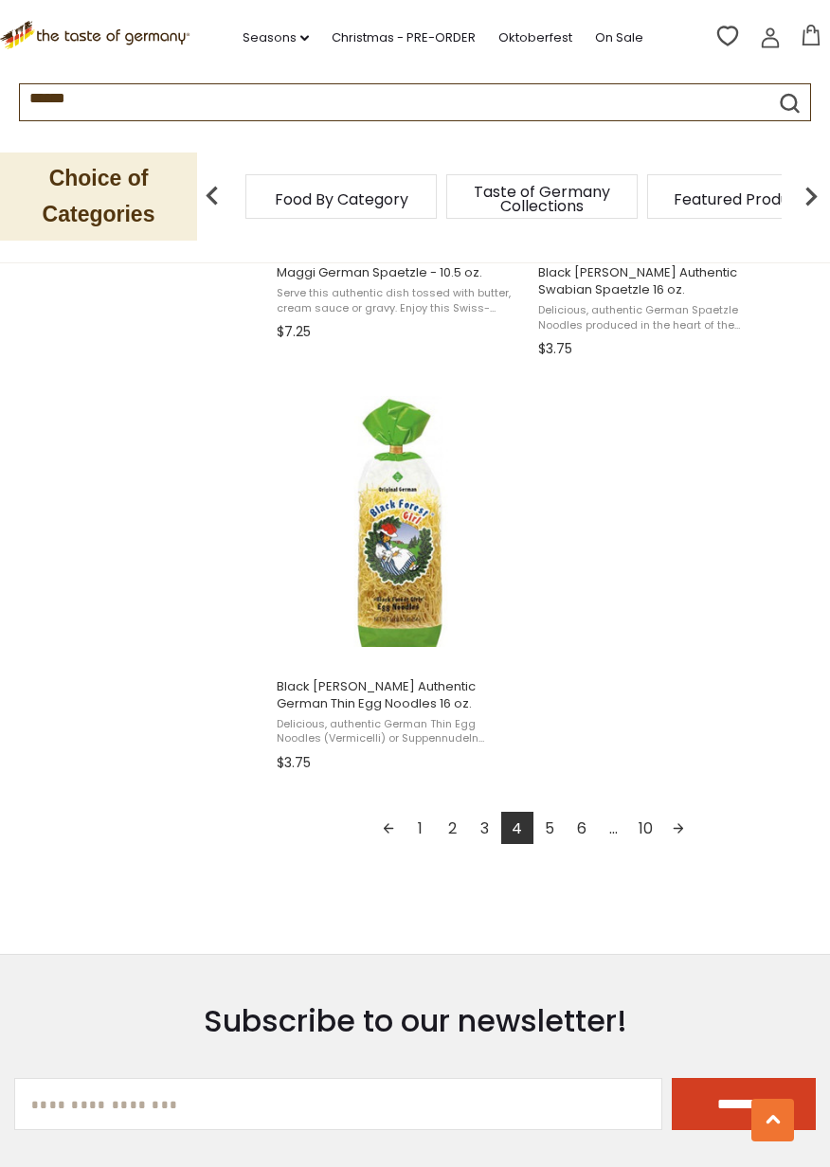
click at [678, 830] on link "Next page" at bounding box center [678, 828] width 32 height 32
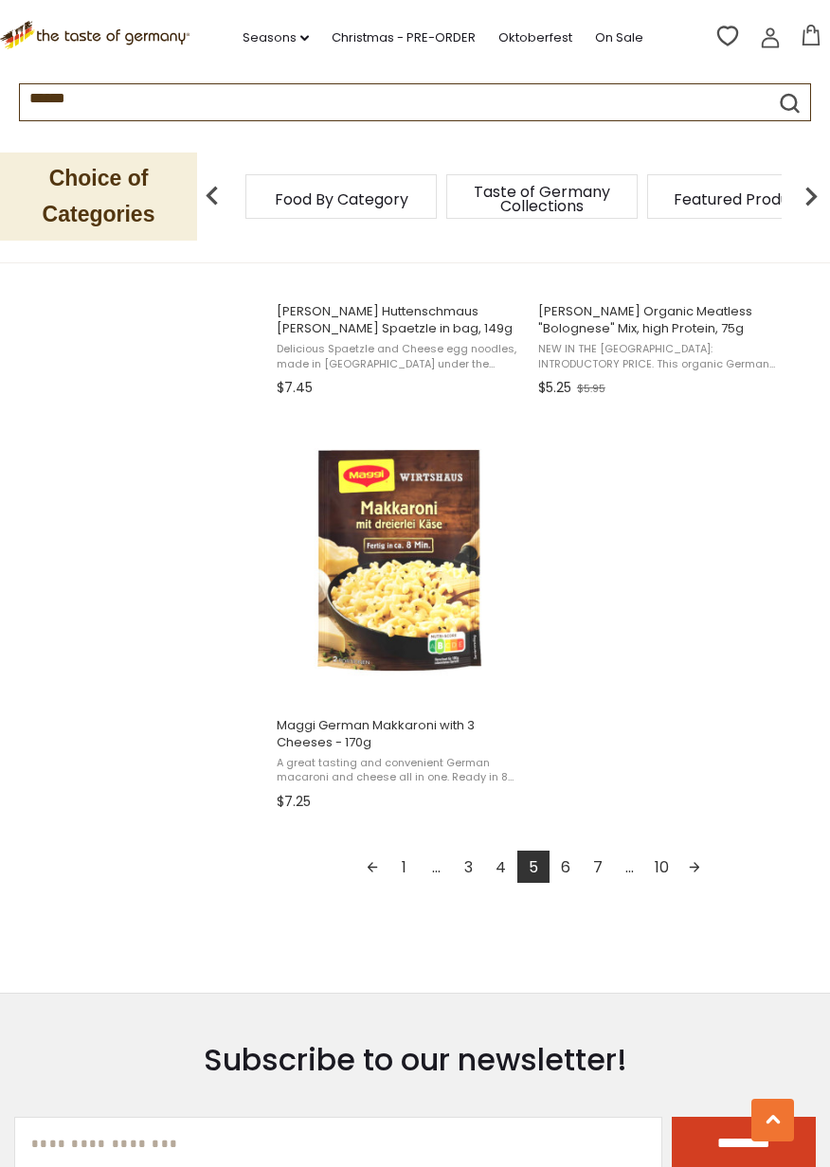
scroll to position [3093, 0]
click at [693, 869] on link "Next page" at bounding box center [694, 866] width 32 height 32
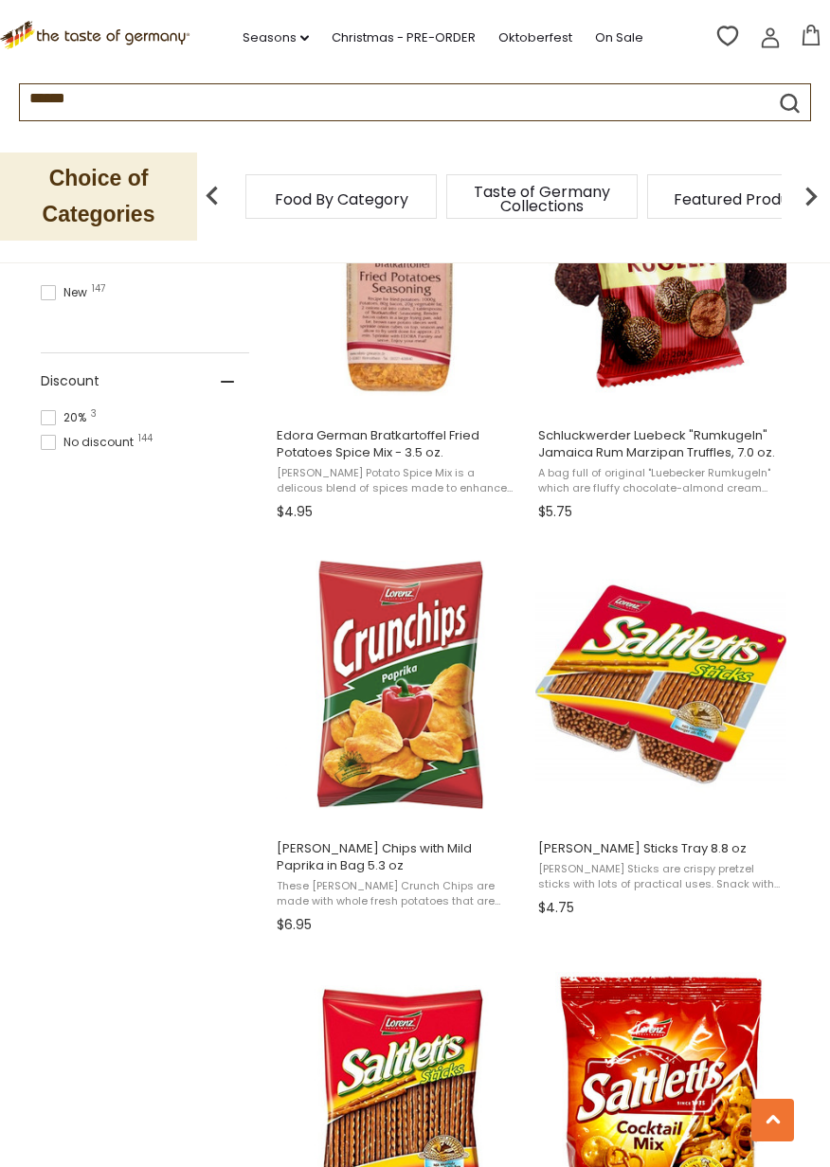
scroll to position [1319, 0]
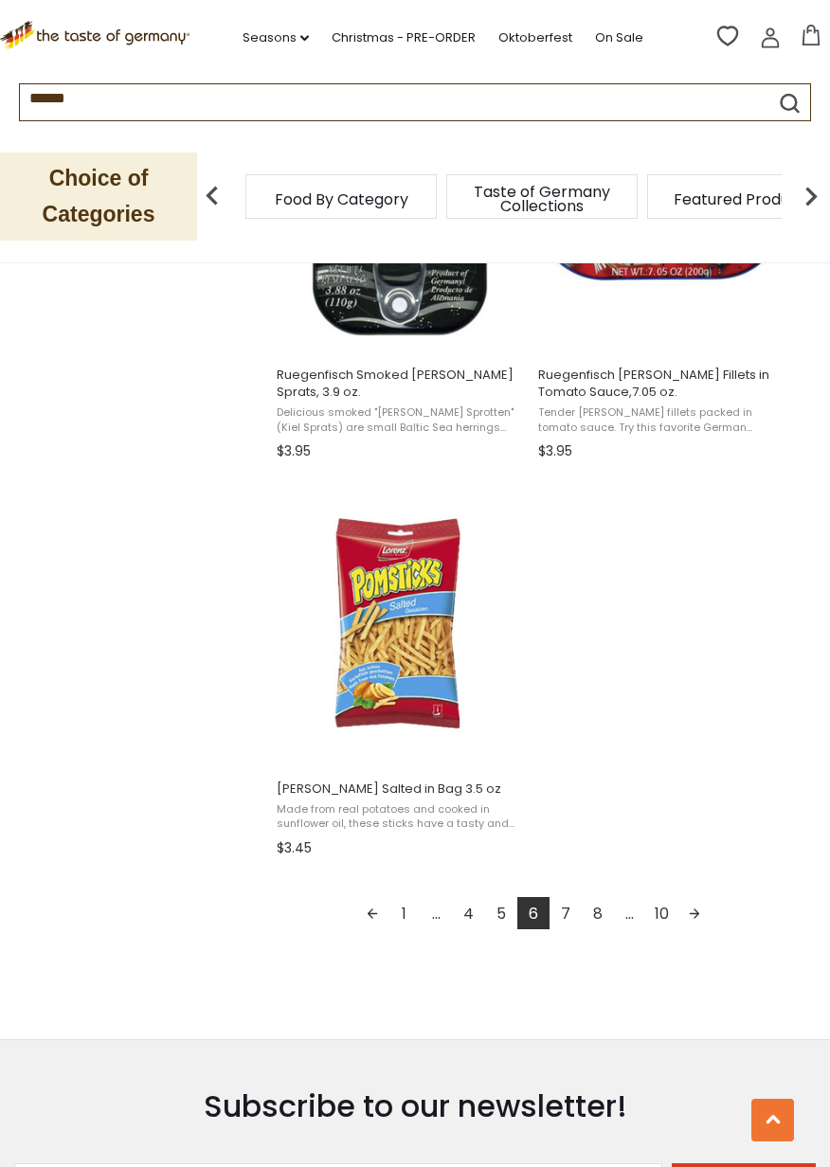
click at [691, 916] on link "Next page" at bounding box center [694, 913] width 32 height 32
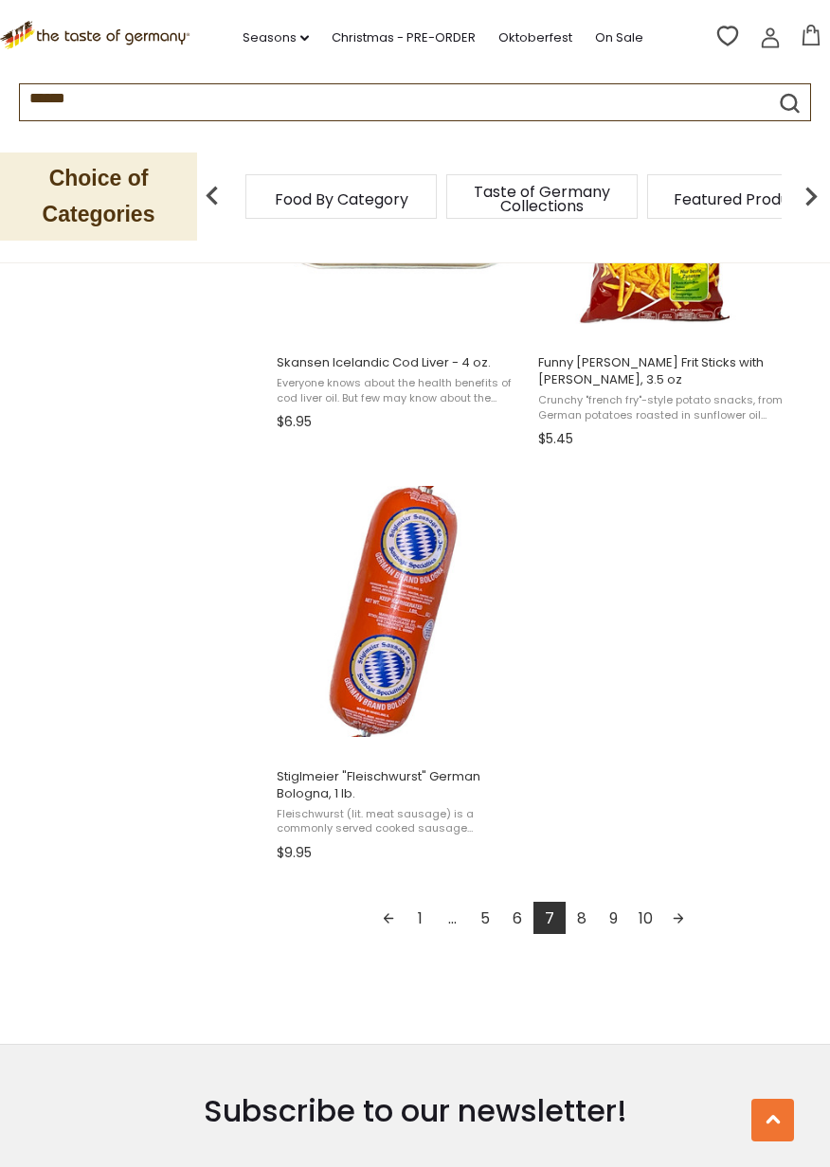
scroll to position [3043, 0]
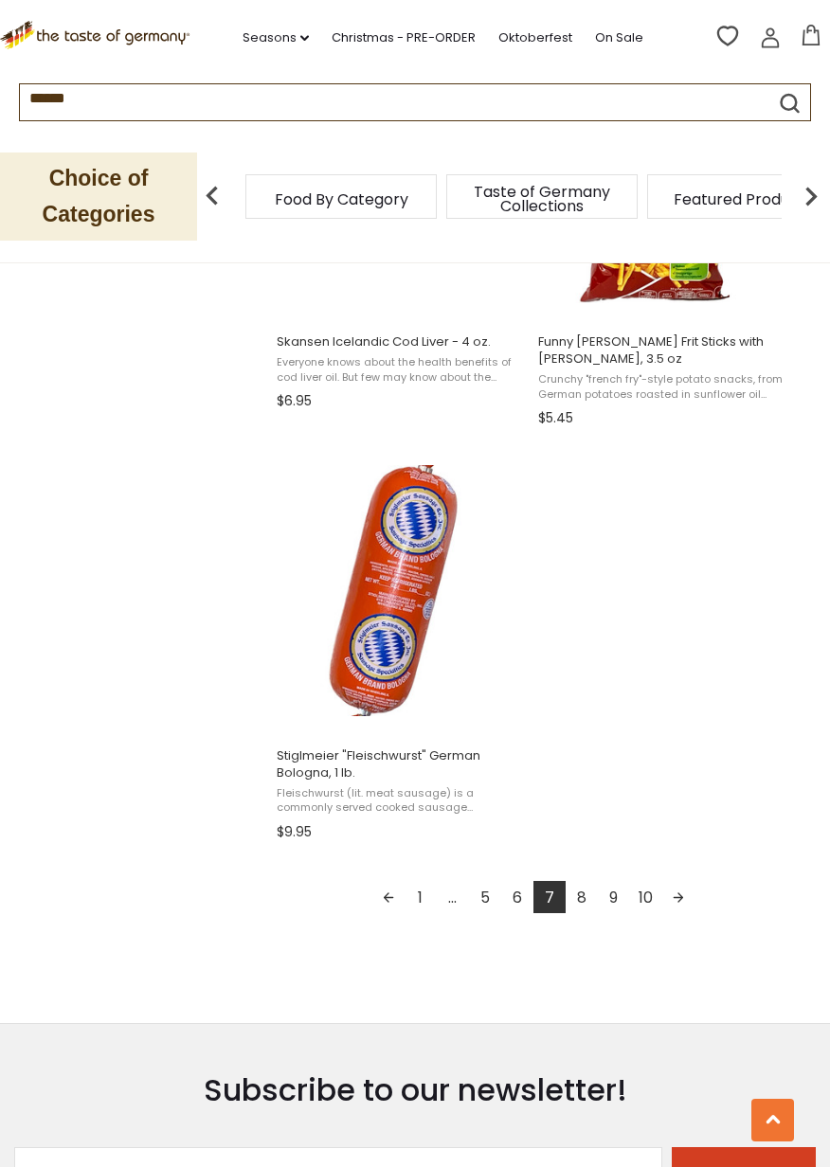
click at [675, 898] on link "Next page" at bounding box center [678, 897] width 32 height 32
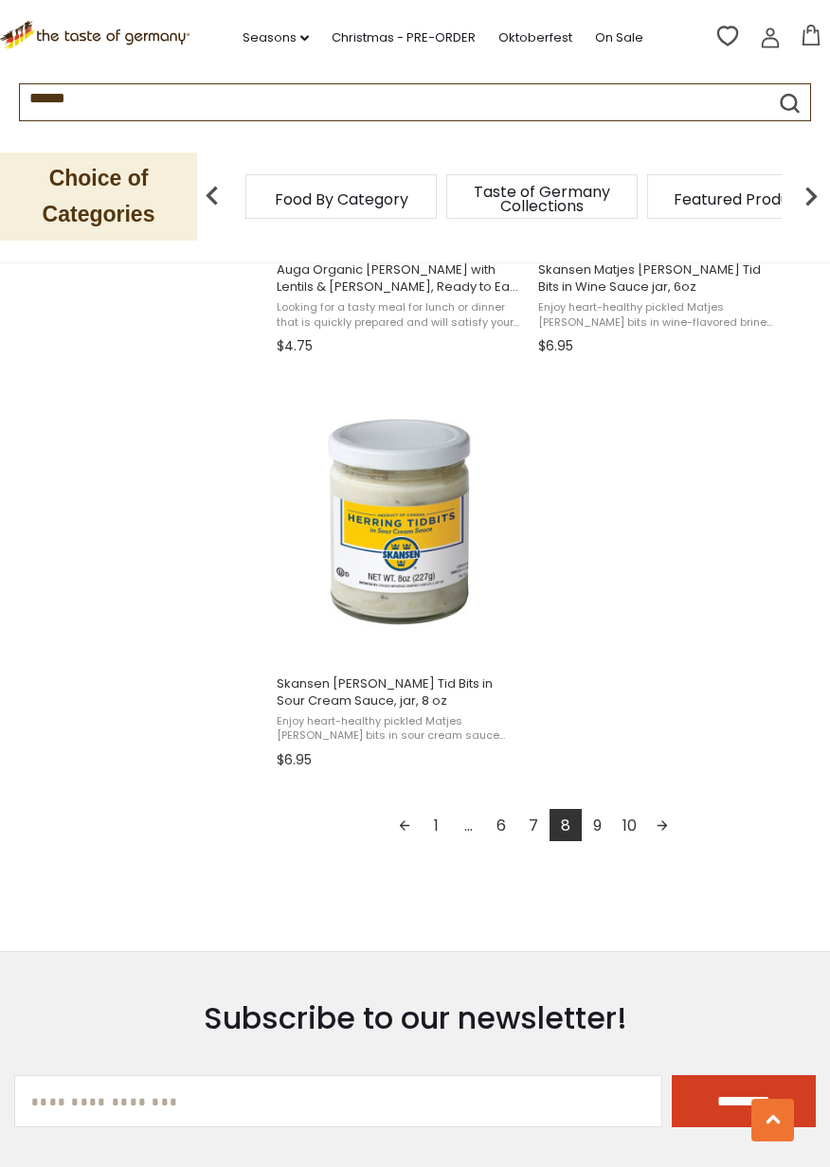
scroll to position [3146, 0]
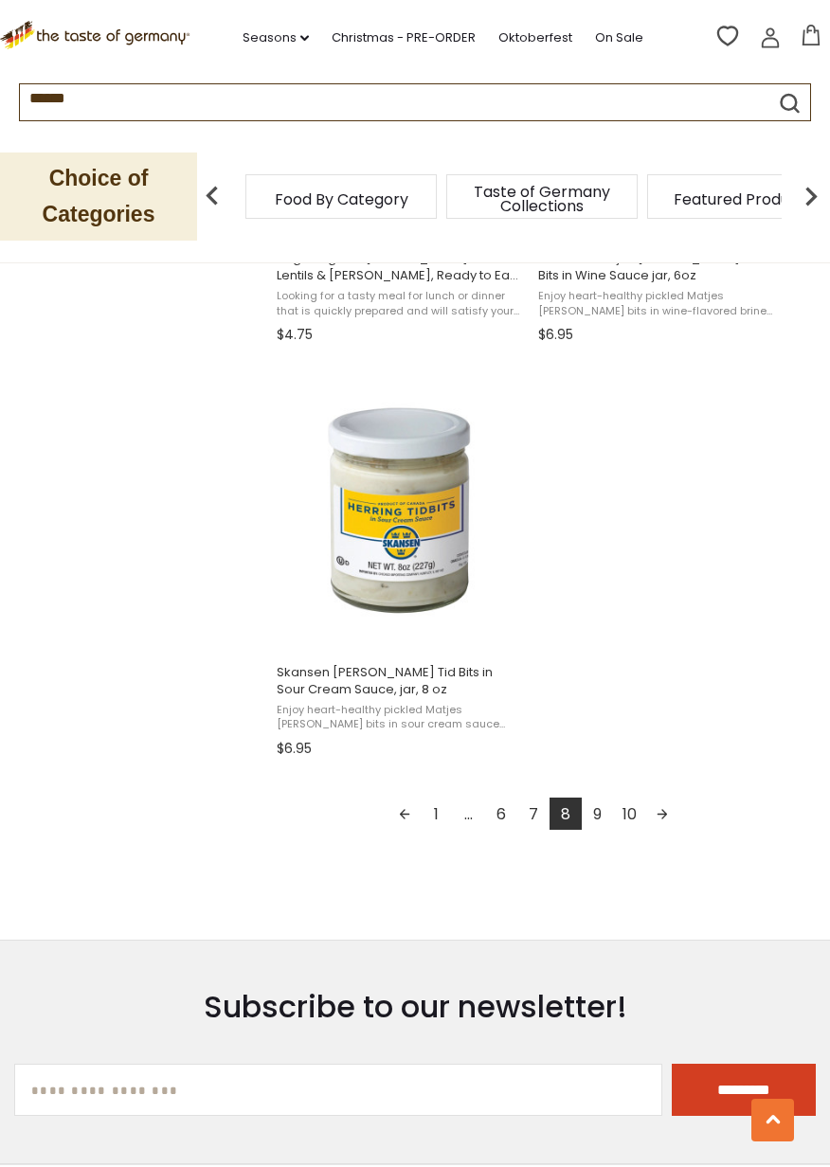
click at [659, 812] on link "Next page" at bounding box center [662, 813] width 32 height 32
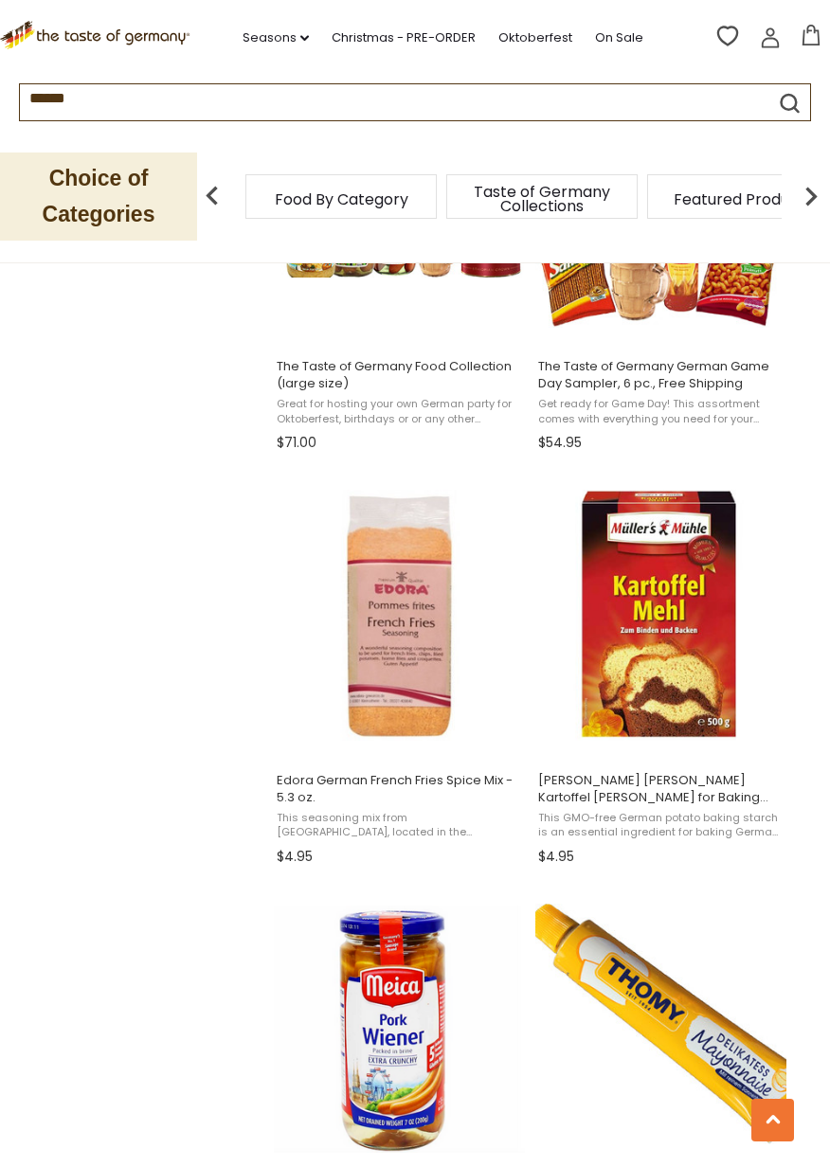
scroll to position [1807, 0]
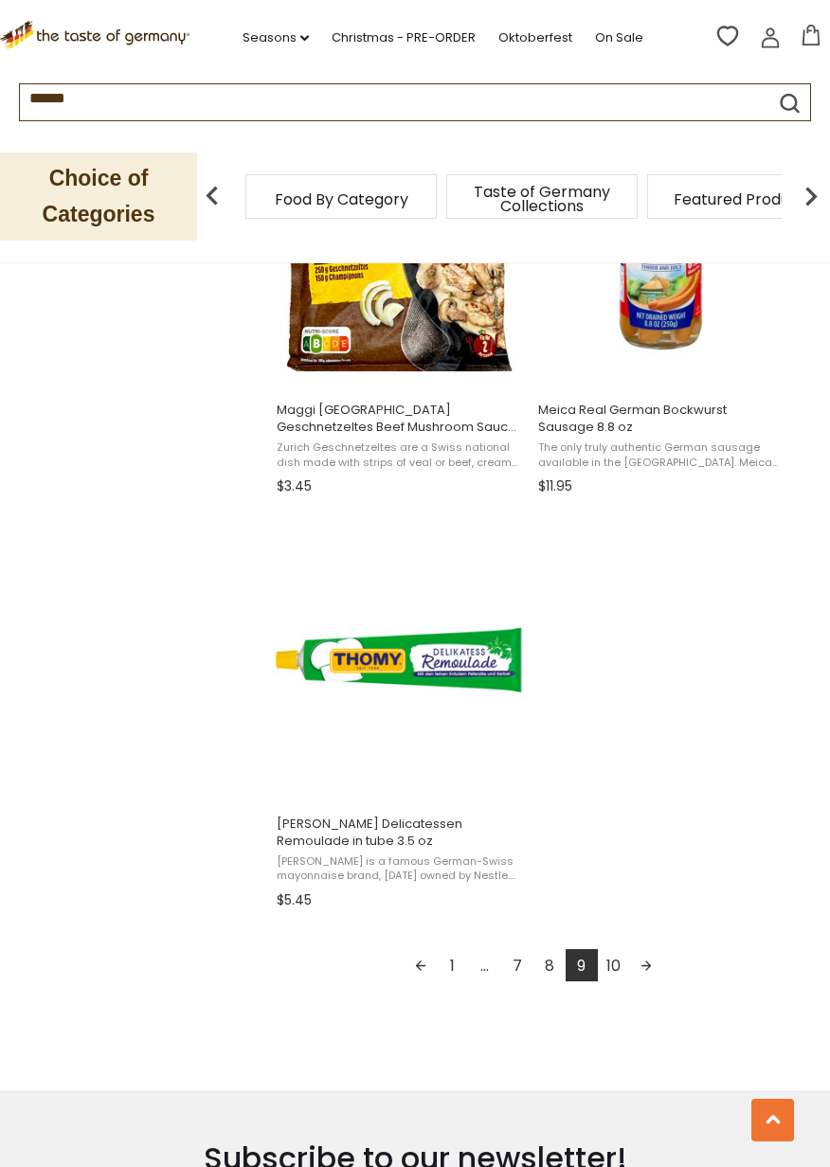
click at [617, 974] on link "10" at bounding box center [614, 965] width 32 height 32
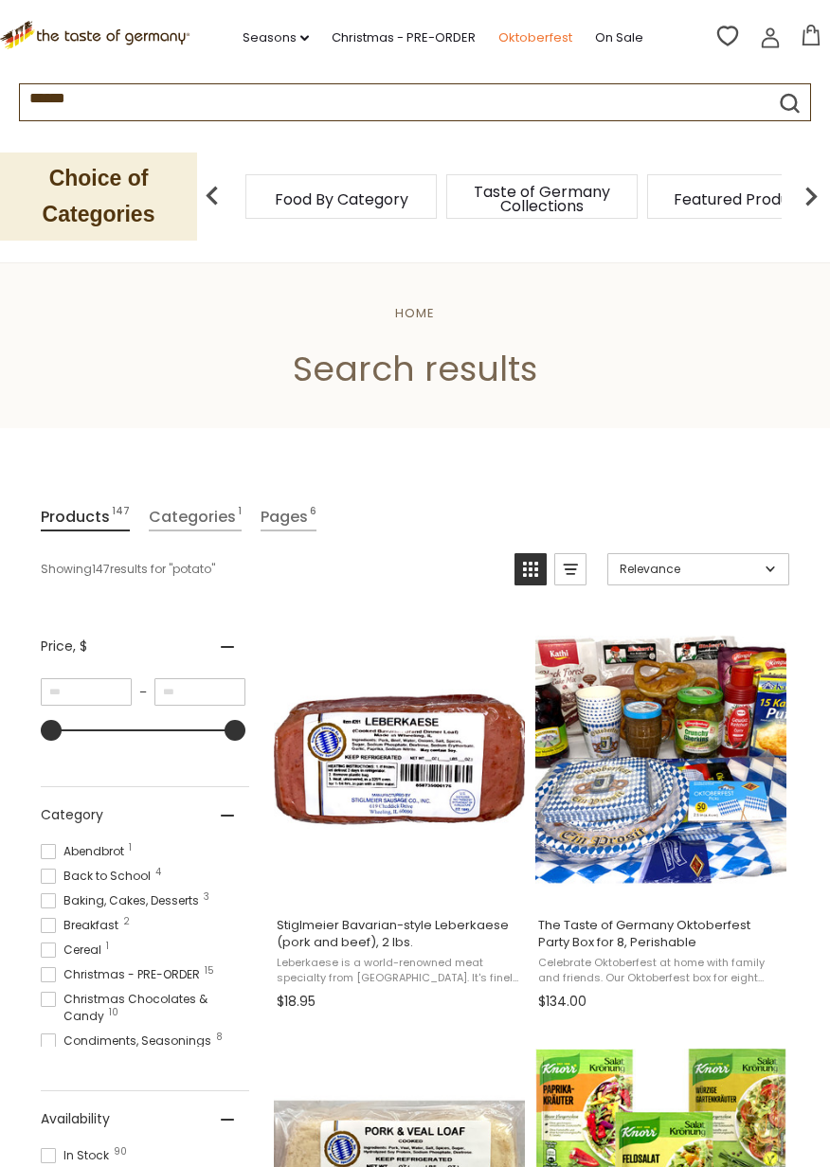
click at [557, 33] on link "Oktoberfest" at bounding box center [535, 37] width 74 height 21
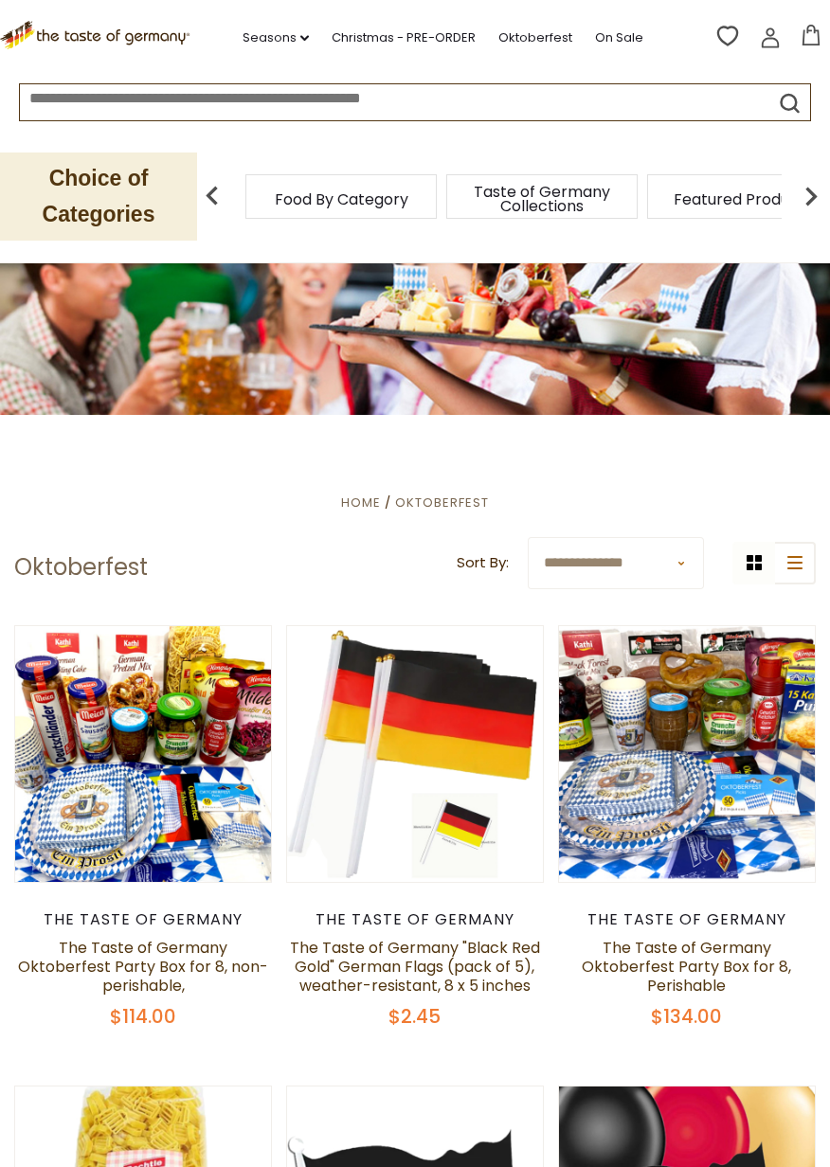
scroll to position [54, 0]
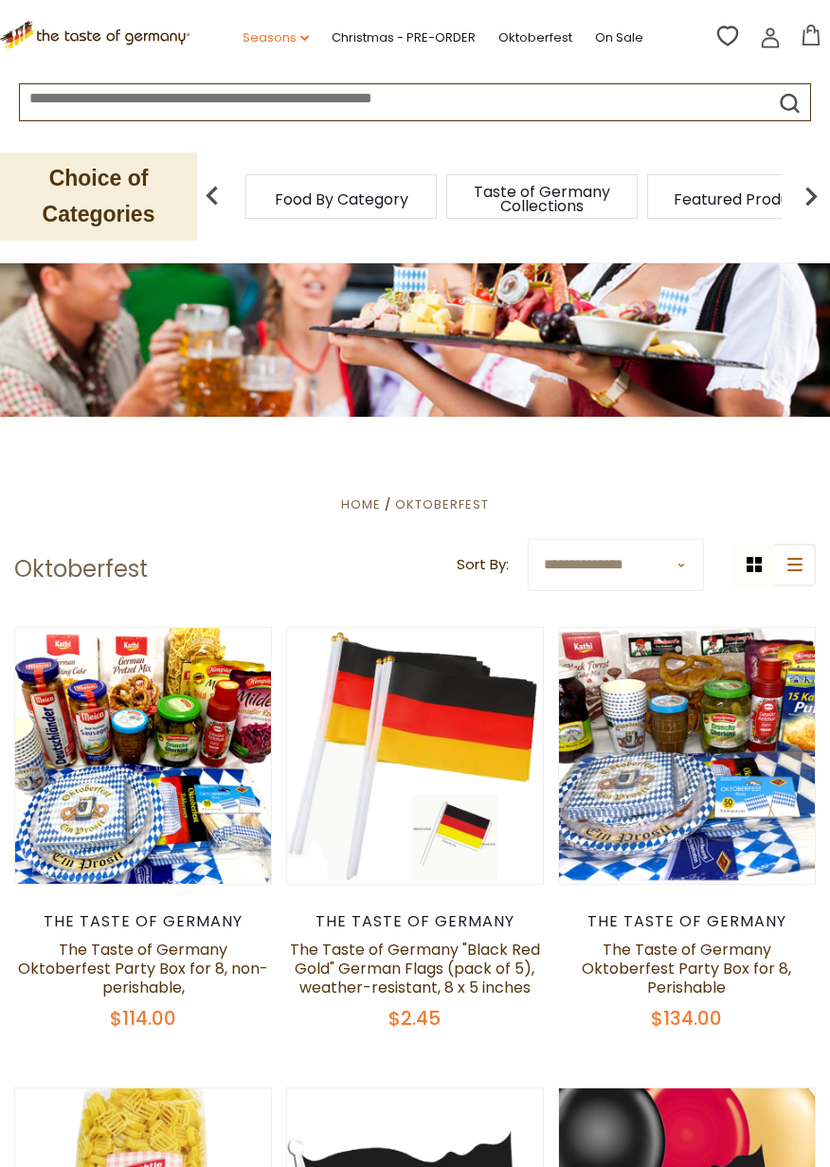
click at [303, 39] on icon "dropdown_arrow" at bounding box center [304, 38] width 9 height 7
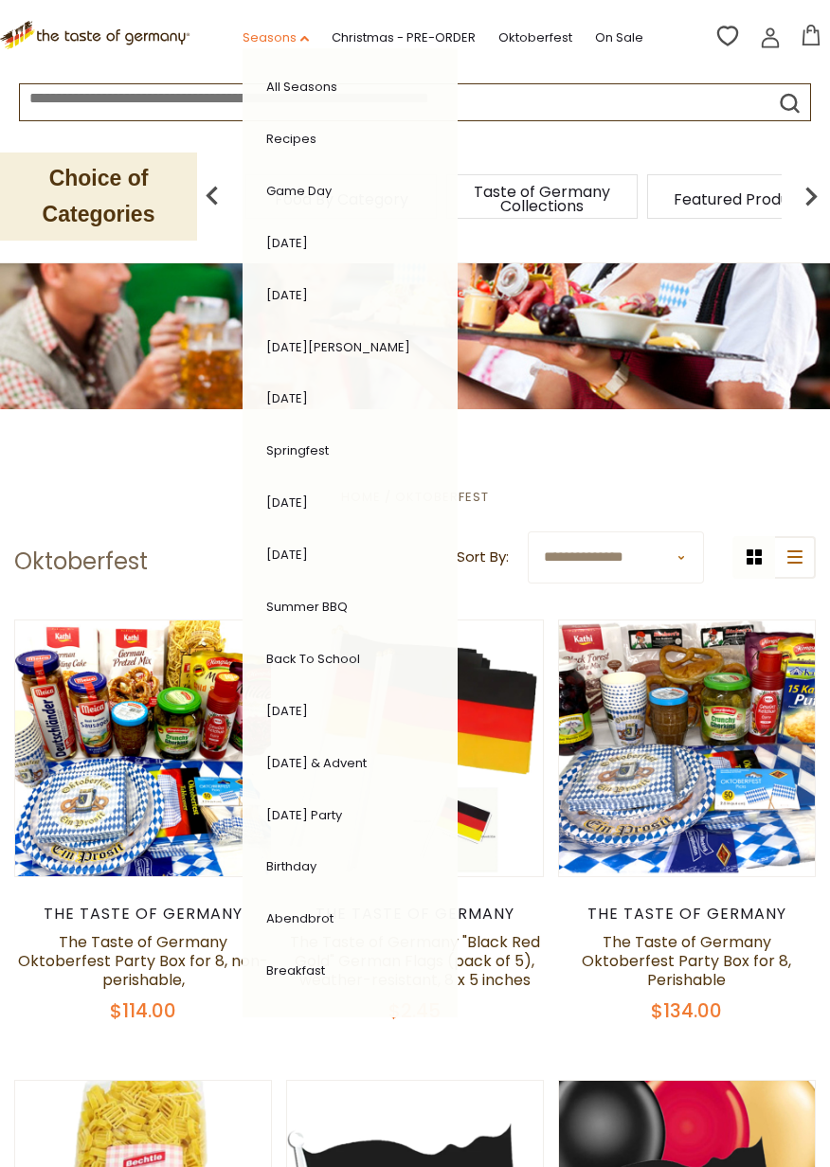
scroll to position [78, 0]
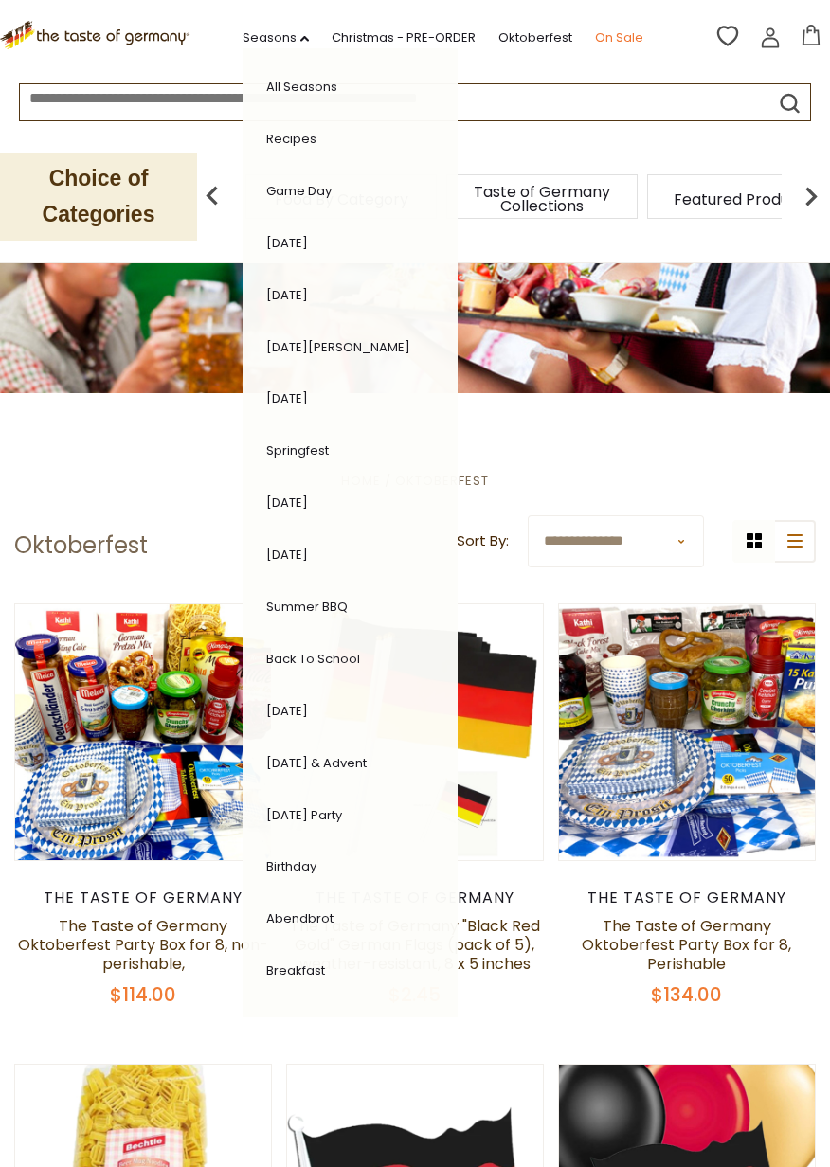
click at [624, 32] on link "On Sale" at bounding box center [619, 37] width 48 height 21
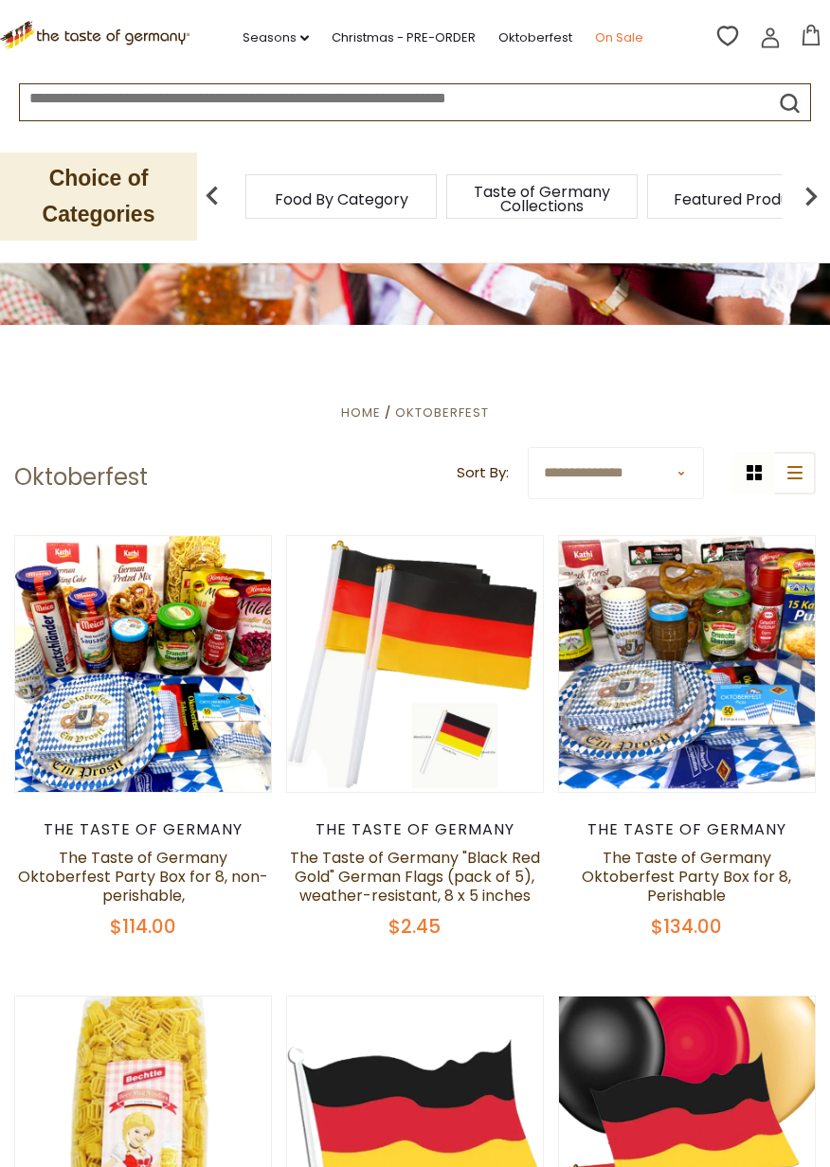
scroll to position [169, 0]
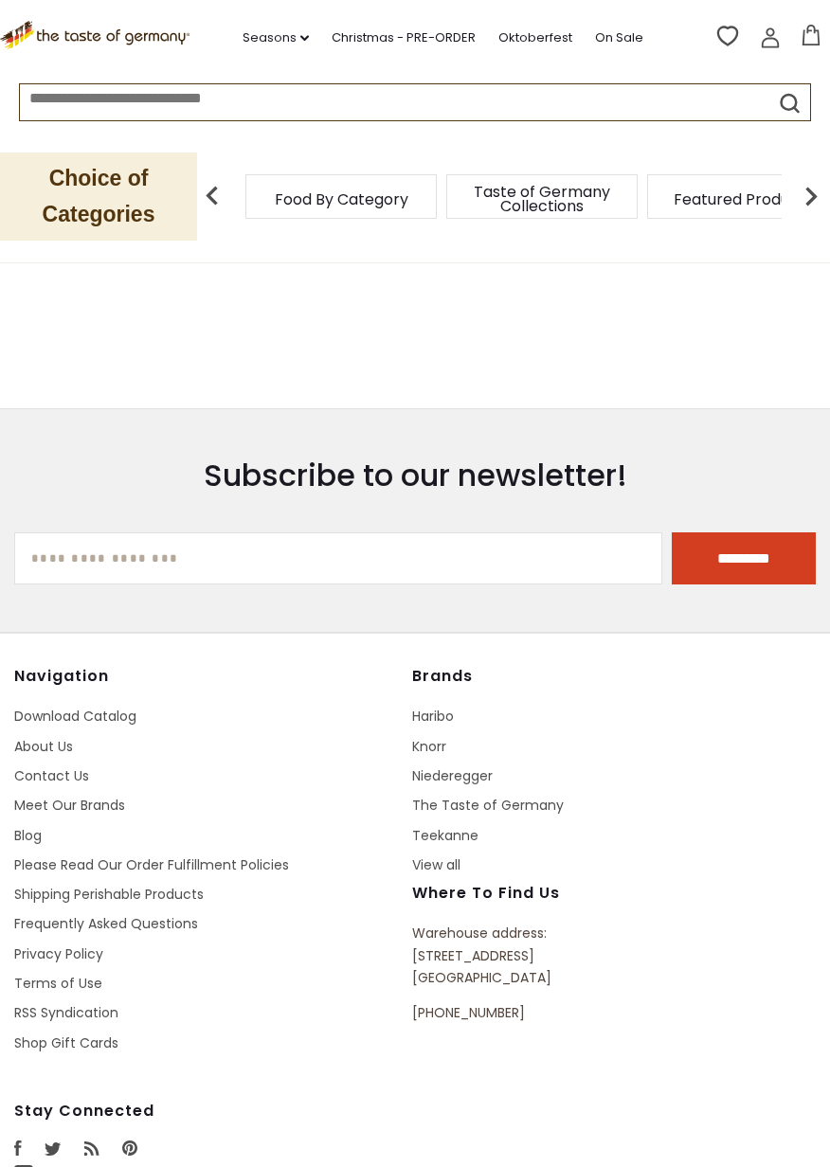
scroll to position [1169, 0]
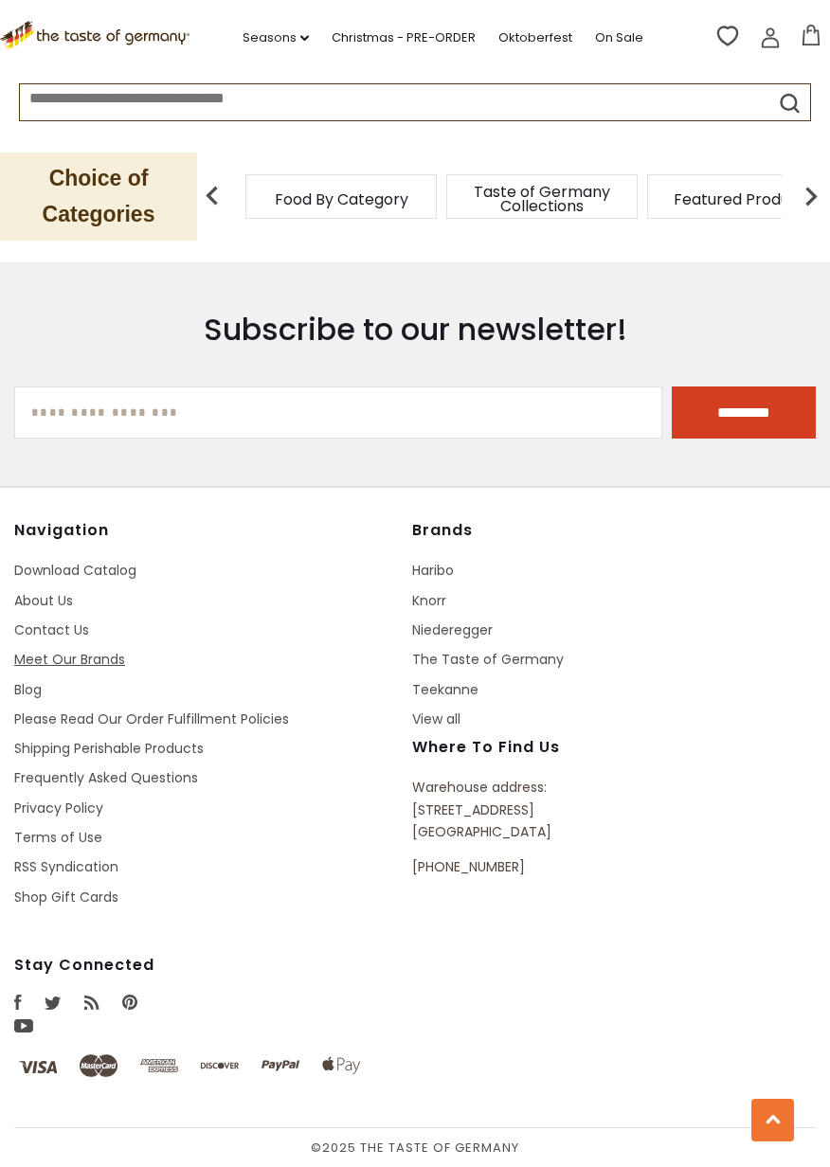
click at [94, 659] on link "Meet Our Brands" at bounding box center [69, 659] width 111 height 19
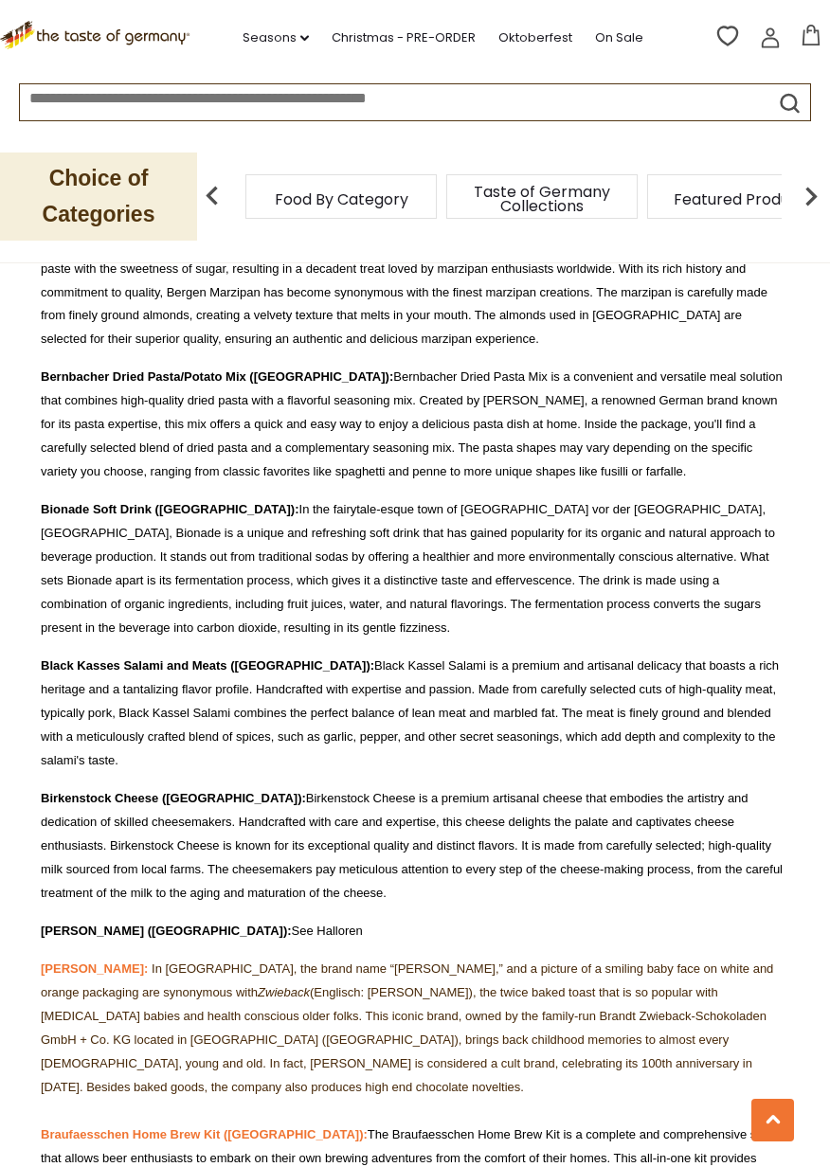
scroll to position [2934, 0]
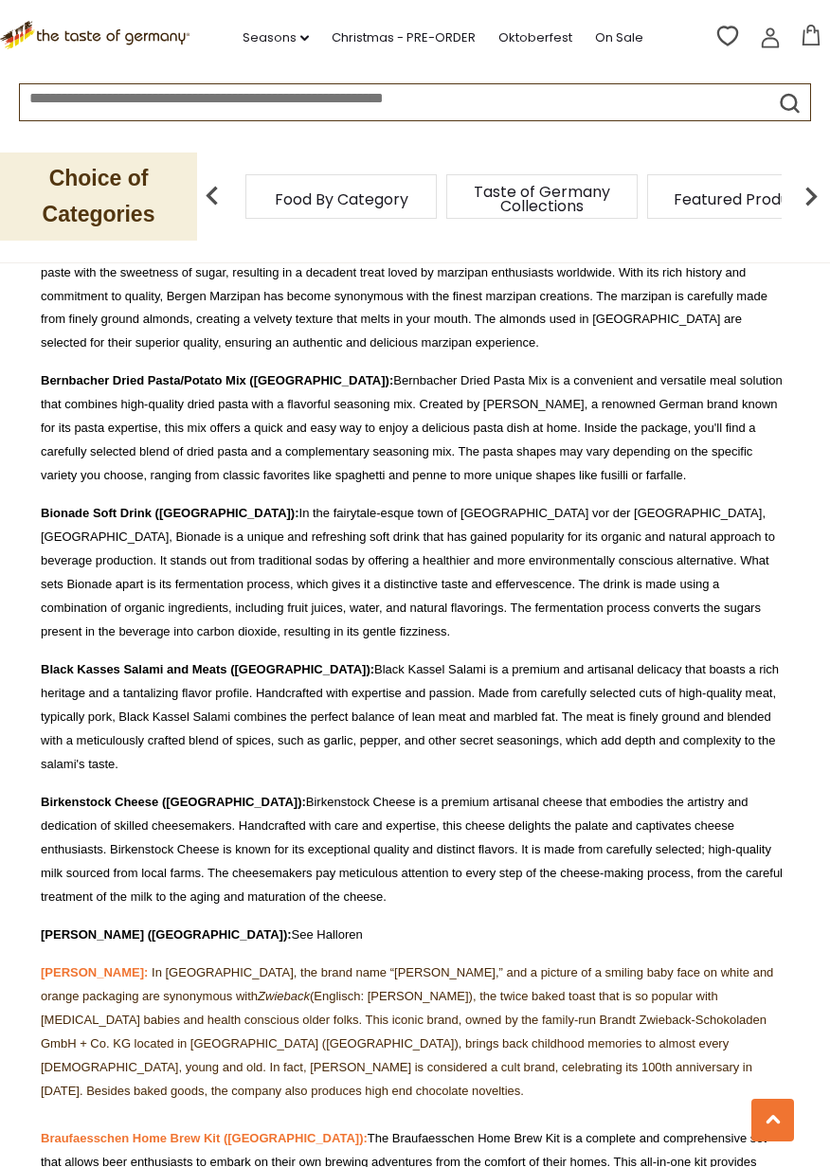
click at [398, 202] on span "Food By Category" at bounding box center [342, 199] width 134 height 14
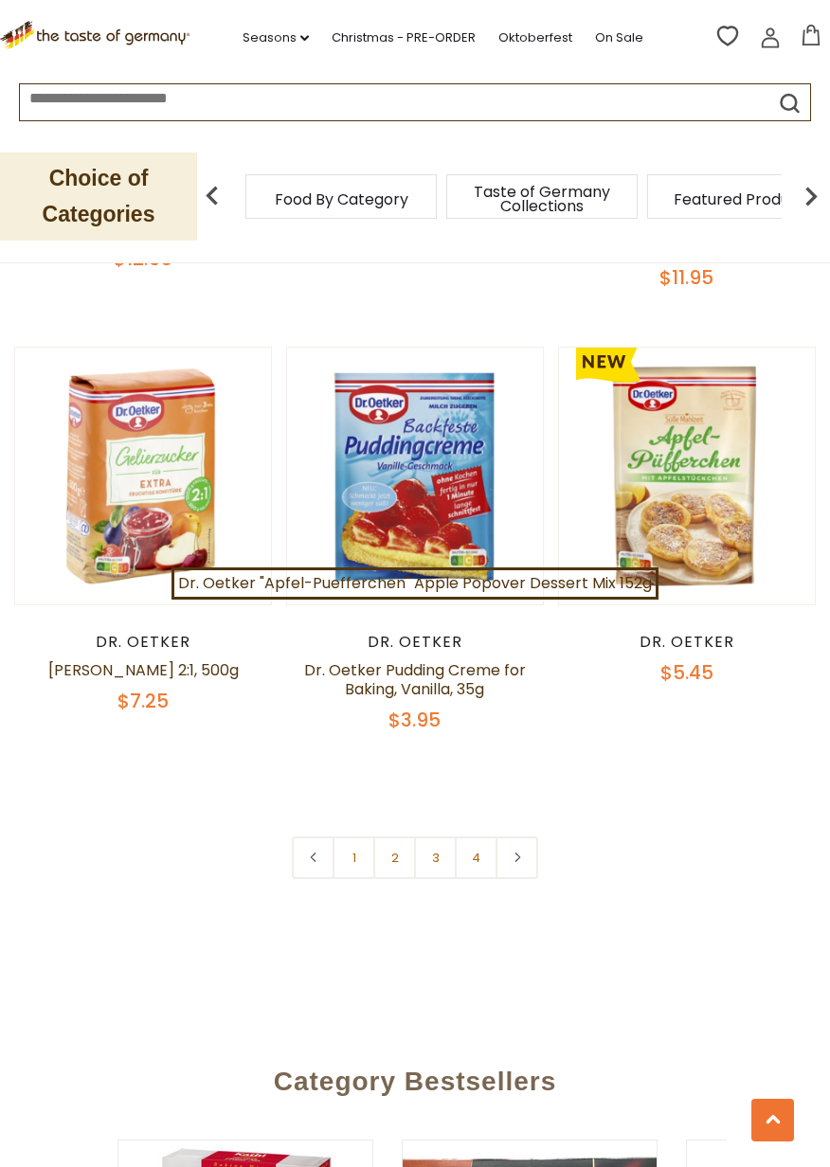
scroll to position [5155, 0]
click at [584, 202] on span "Taste of Germany Collections" at bounding box center [542, 199] width 152 height 28
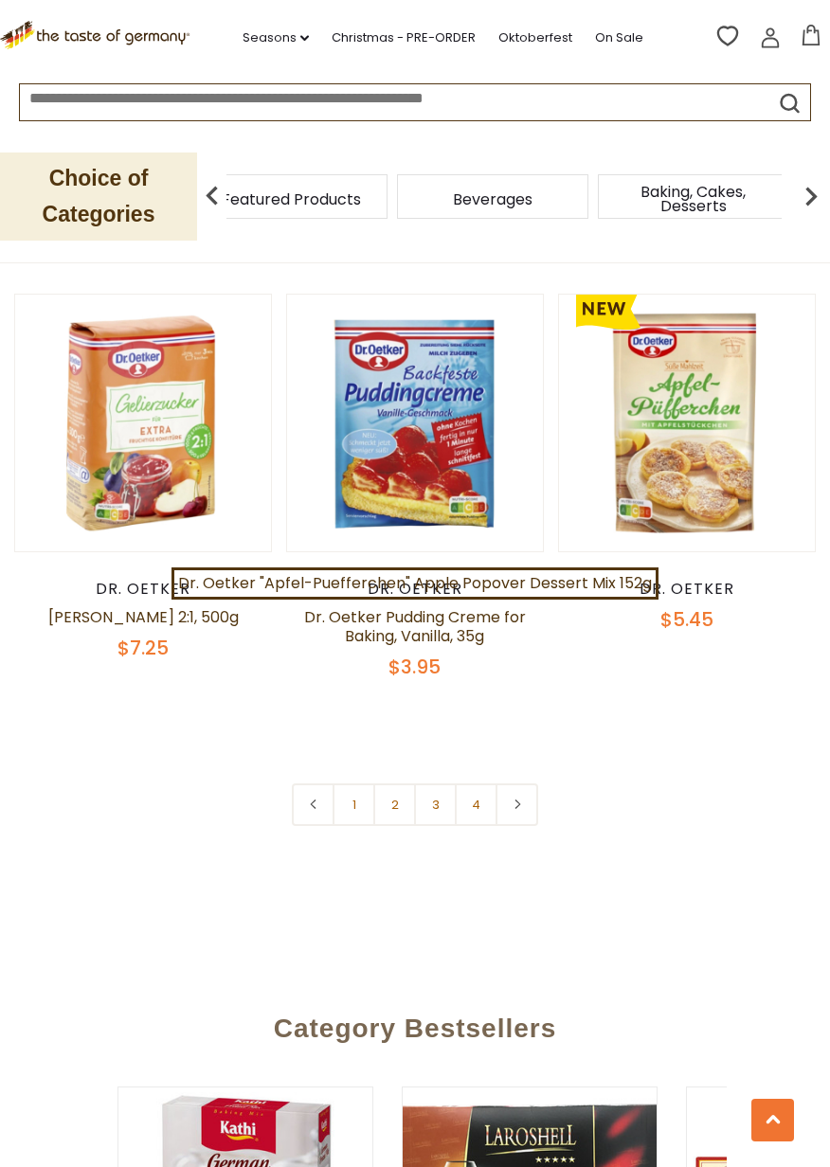
scroll to position [5246, 0]
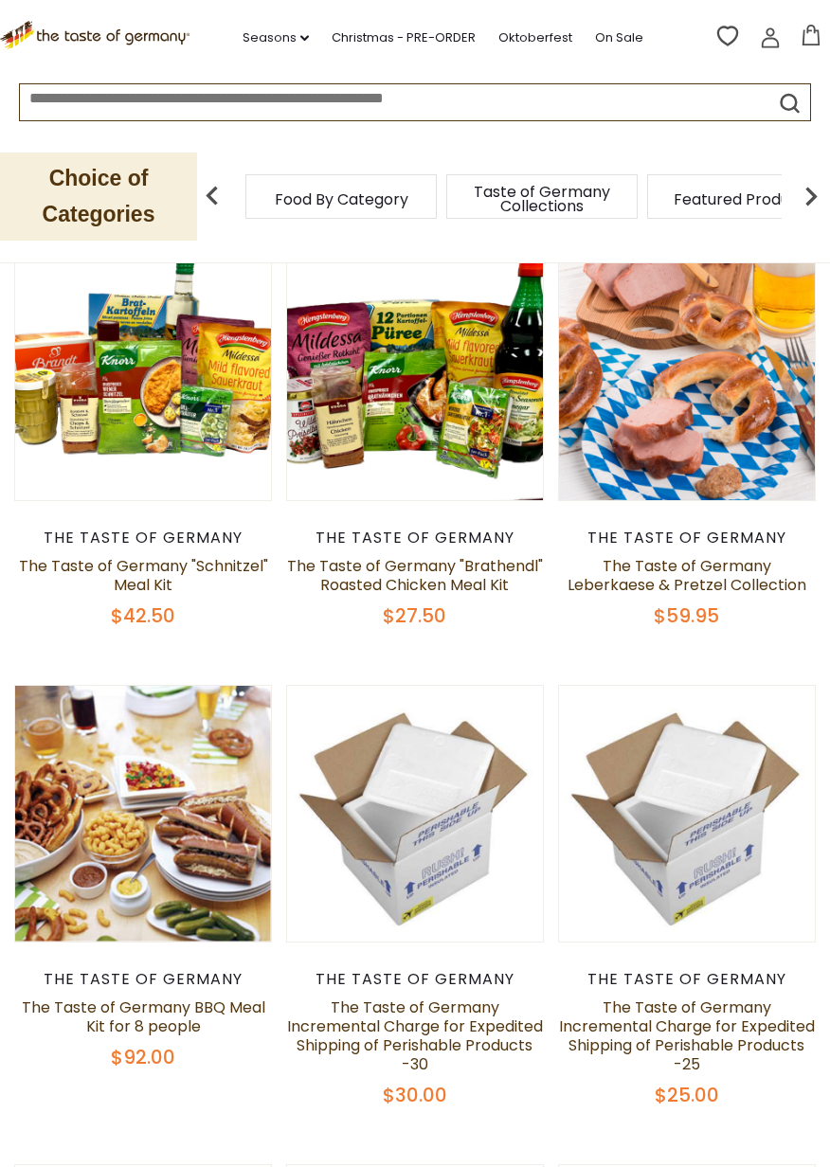
scroll to position [1148, 0]
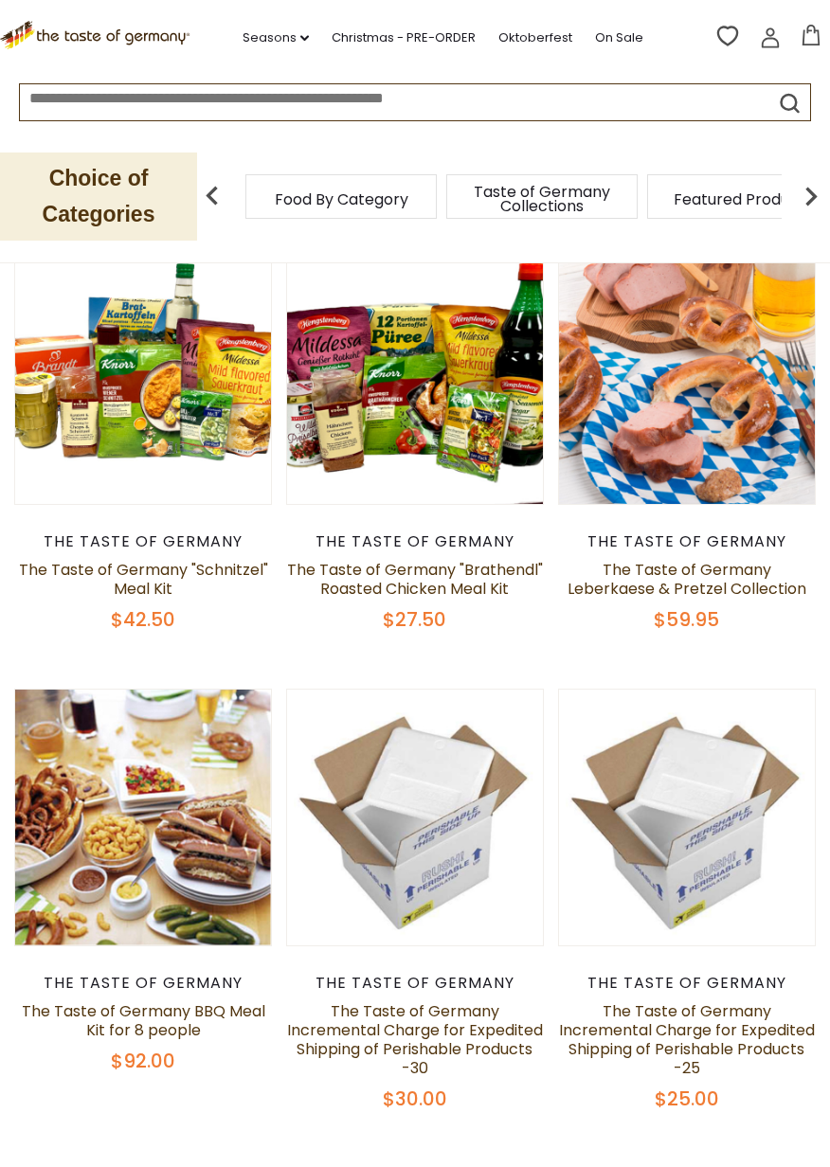
click at [758, 201] on span "Featured Products" at bounding box center [742, 199] width 139 height 14
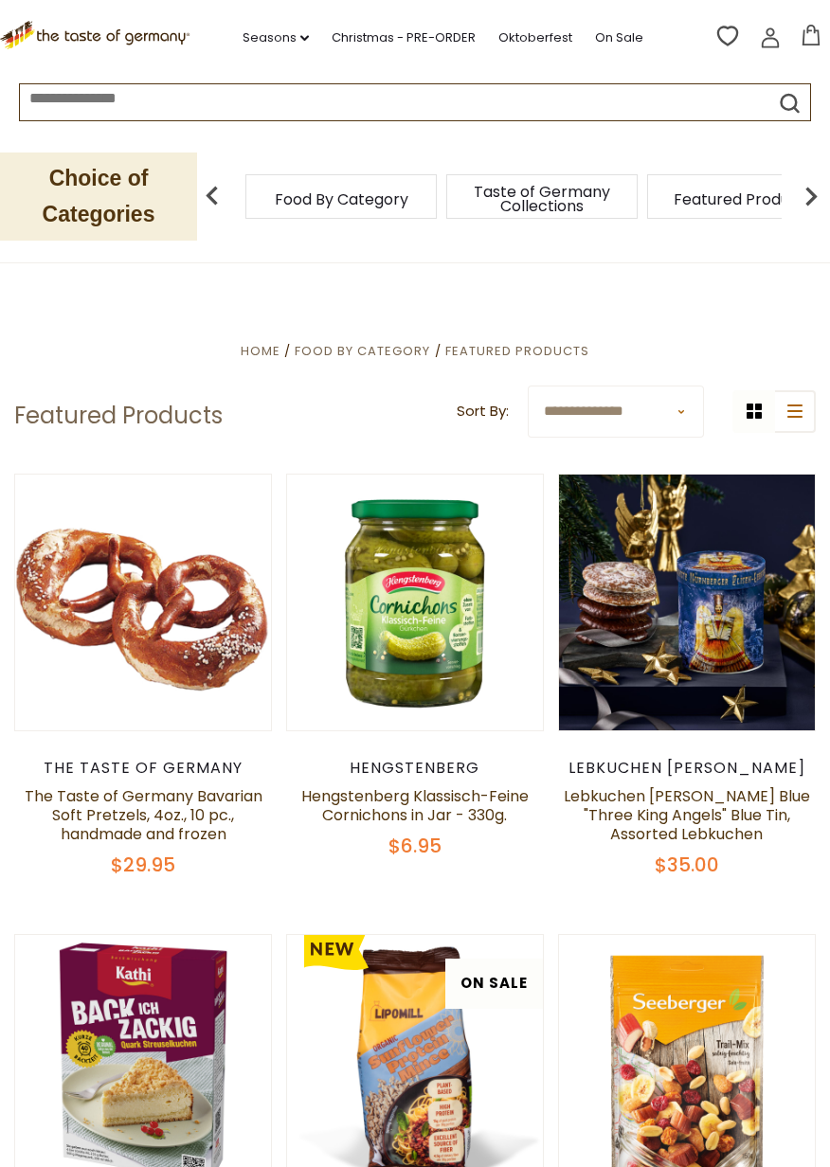
click at [782, 192] on div "Food By Category Taste of Germany Collections Featured Products Beverages Bakin…" at bounding box center [518, 195] width 622 height 45
click at [738, 206] on span "Featured Products" at bounding box center [742, 199] width 139 height 14
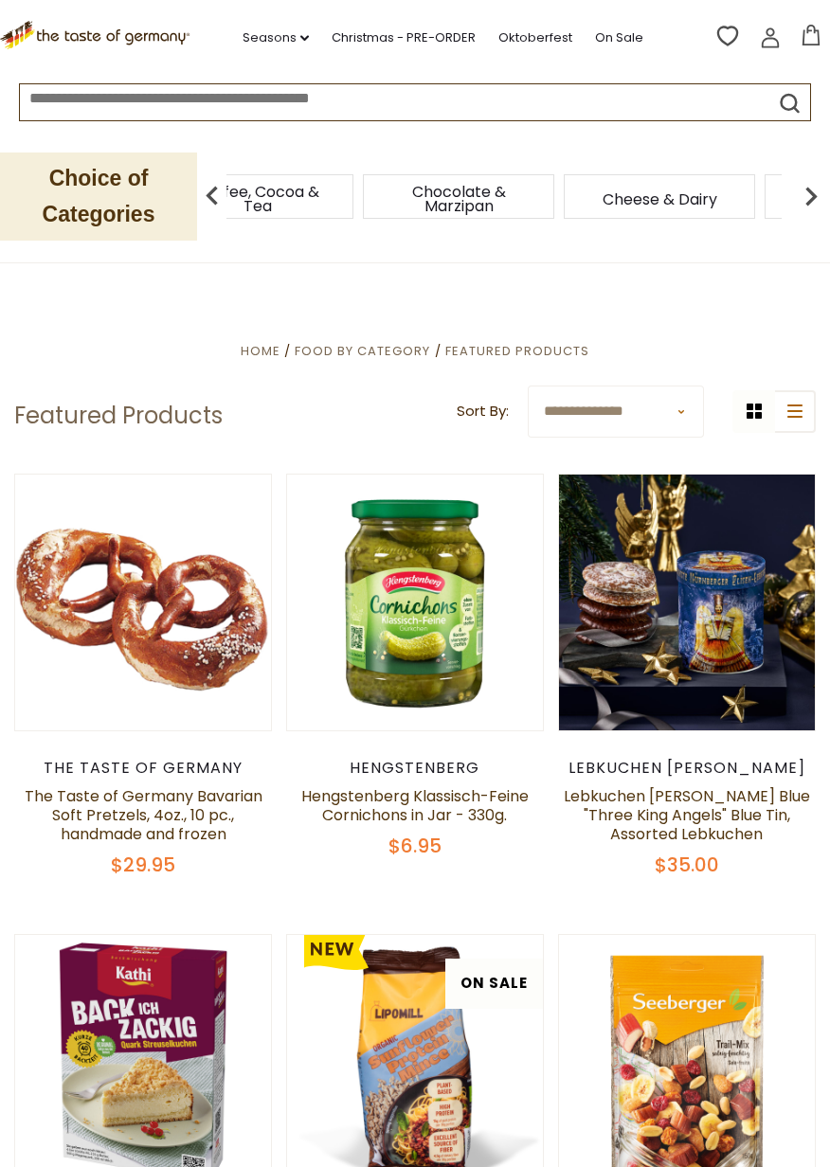
click at [696, 199] on span "Cheese & Dairy" at bounding box center [659, 199] width 115 height 14
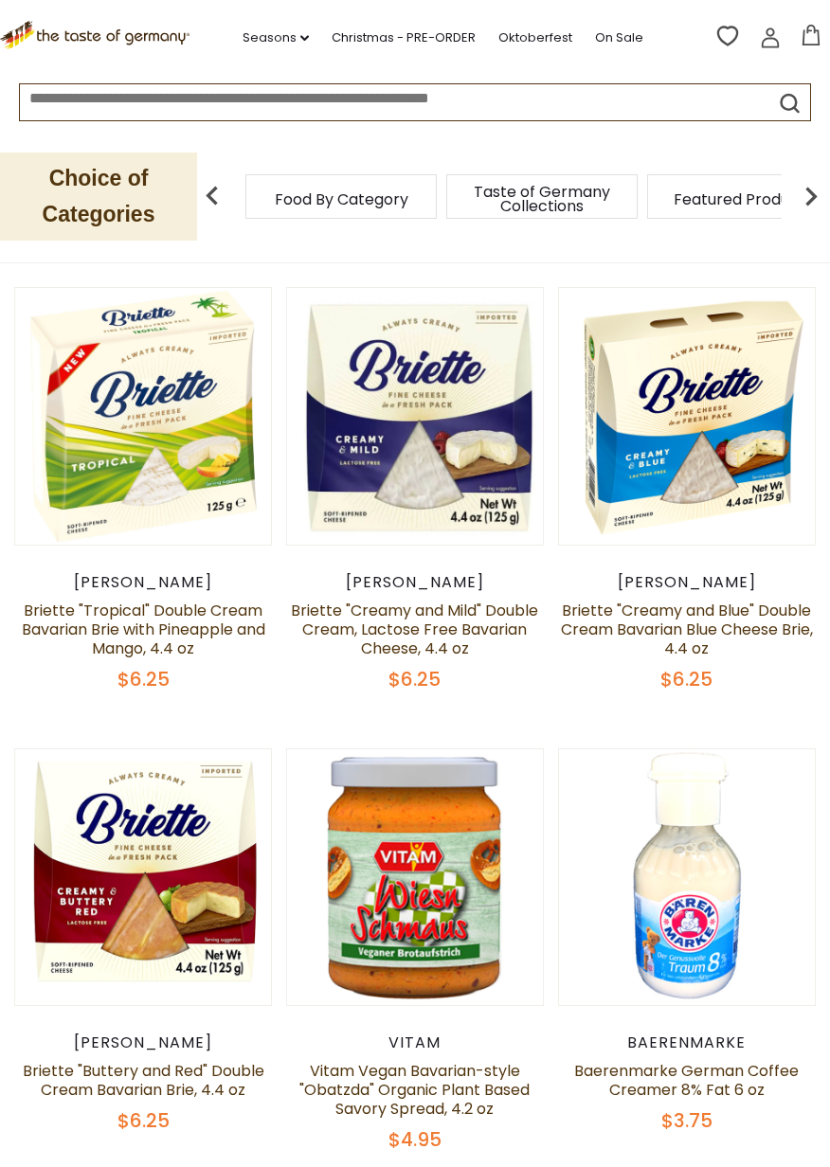
scroll to position [834, 0]
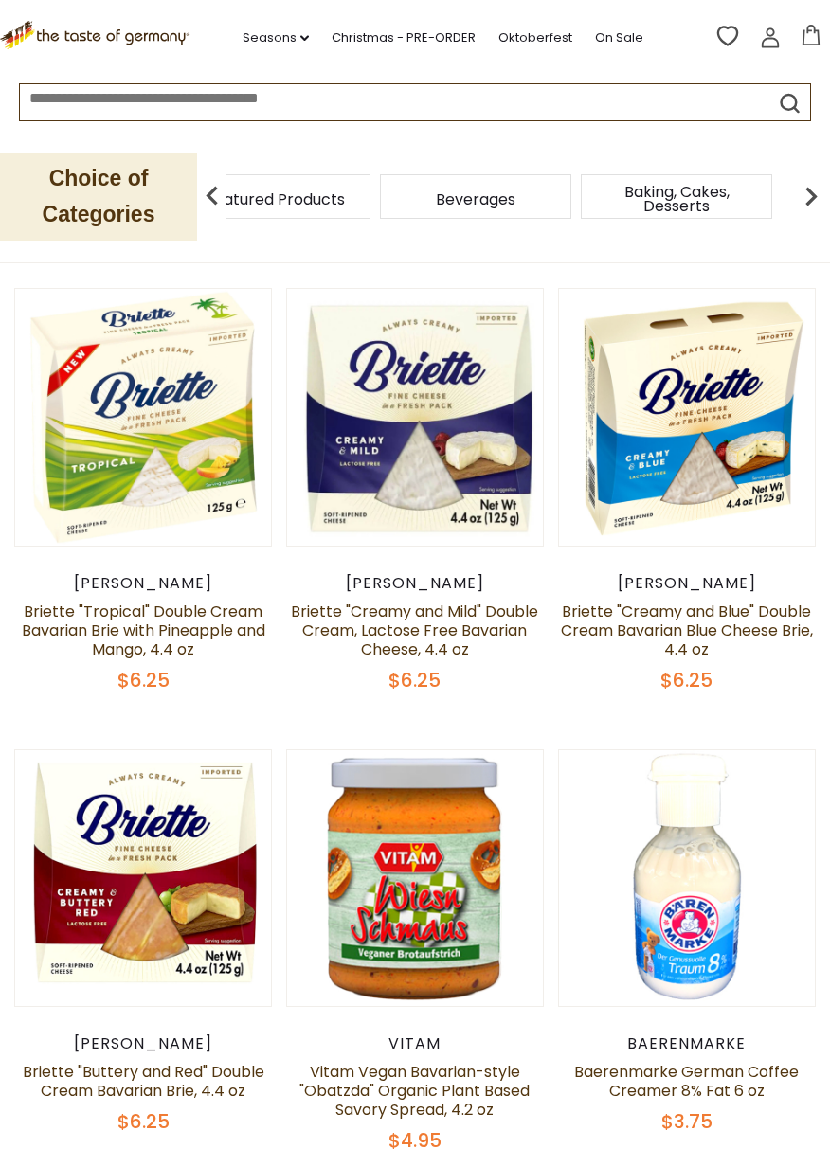
click at [799, 194] on img at bounding box center [811, 196] width 38 height 38
click at [810, 187] on img at bounding box center [811, 196] width 38 height 38
click at [807, 185] on img at bounding box center [811, 196] width 38 height 38
click at [812, 193] on img at bounding box center [811, 196] width 38 height 38
click at [810, 187] on img at bounding box center [811, 196] width 38 height 38
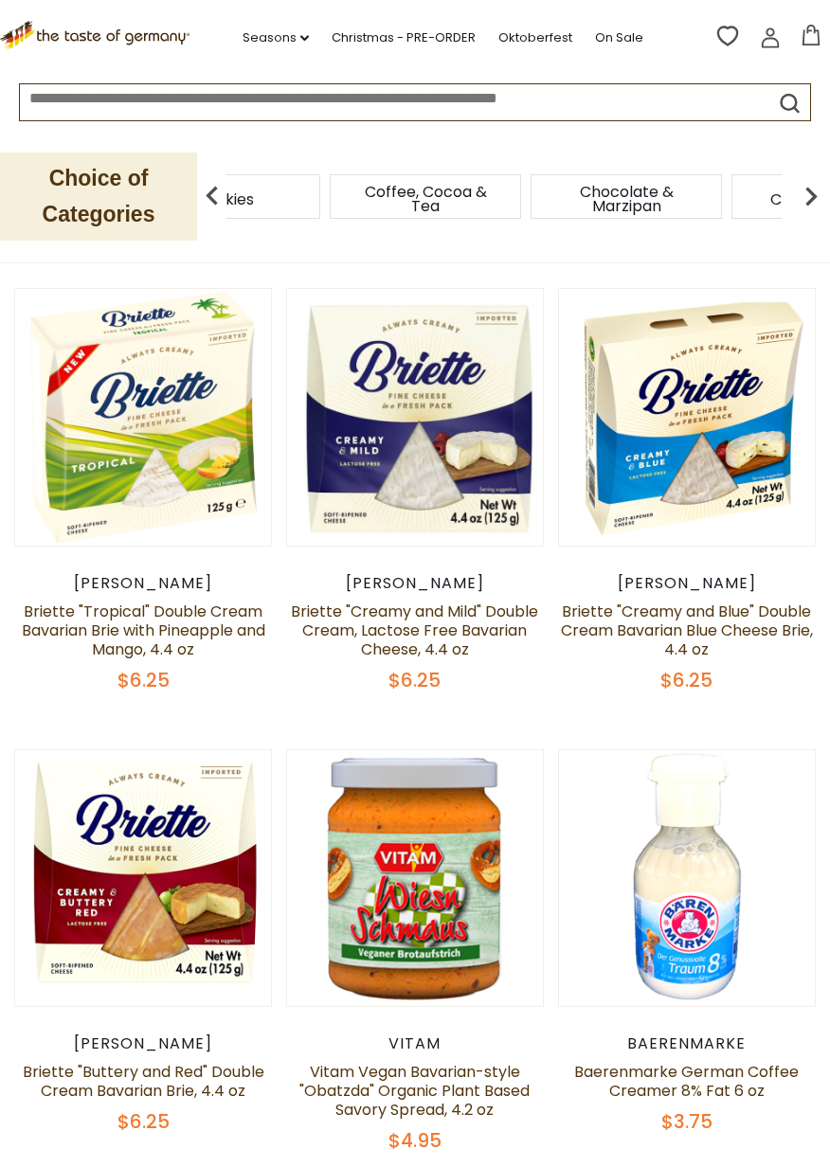
click at [809, 190] on img at bounding box center [811, 196] width 38 height 38
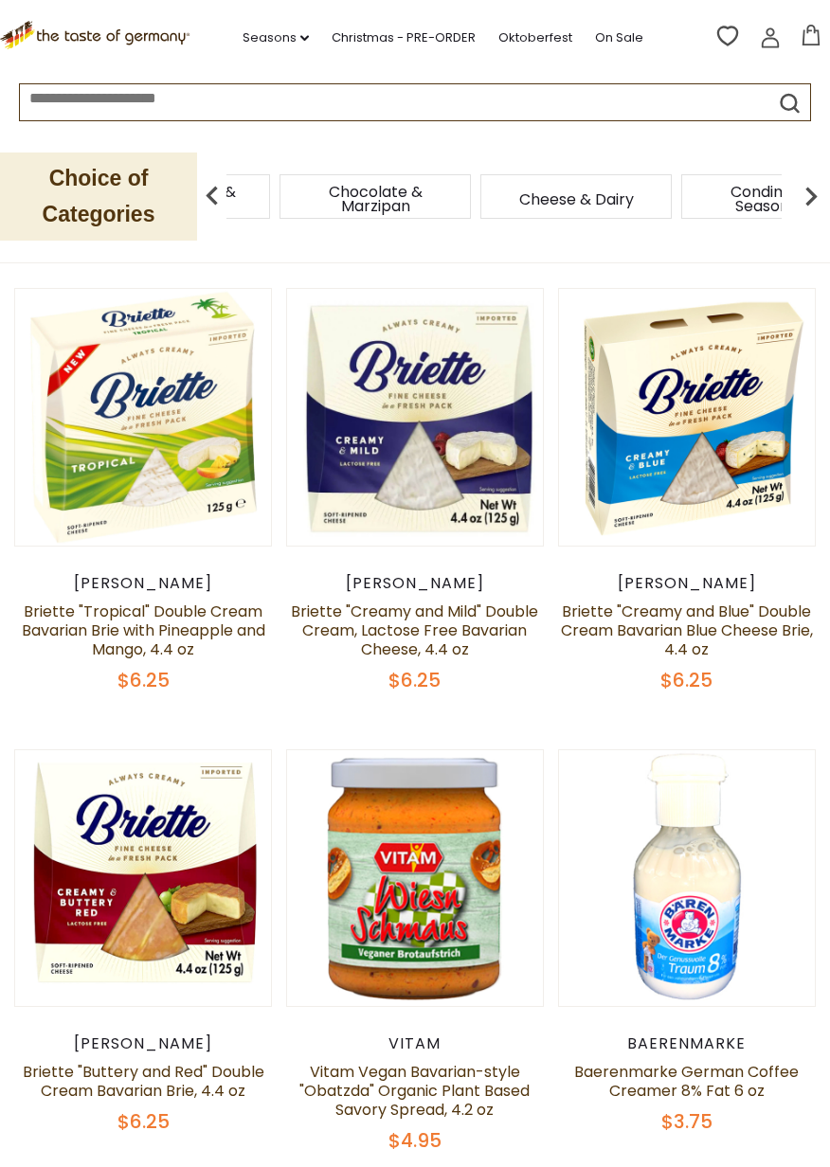
click at [812, 194] on img at bounding box center [811, 196] width 38 height 38
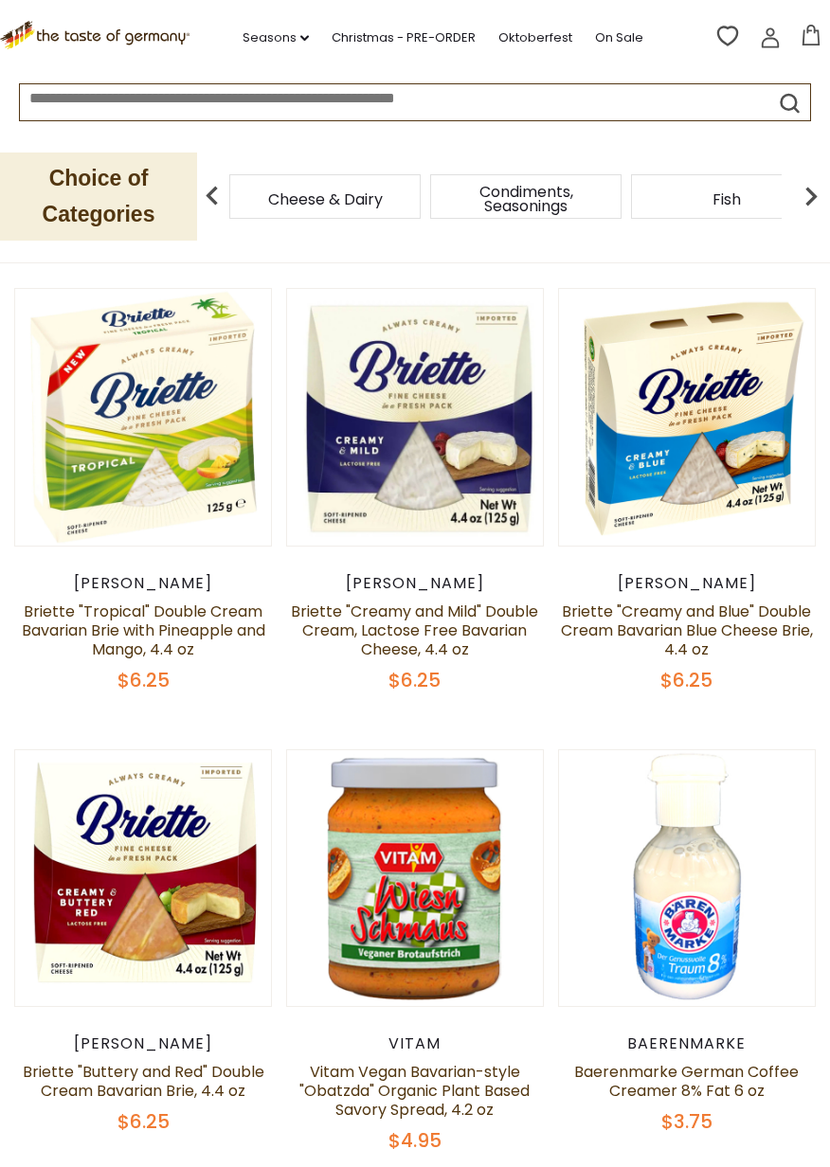
click at [579, 204] on span "Condiments, Seasonings" at bounding box center [526, 199] width 152 height 28
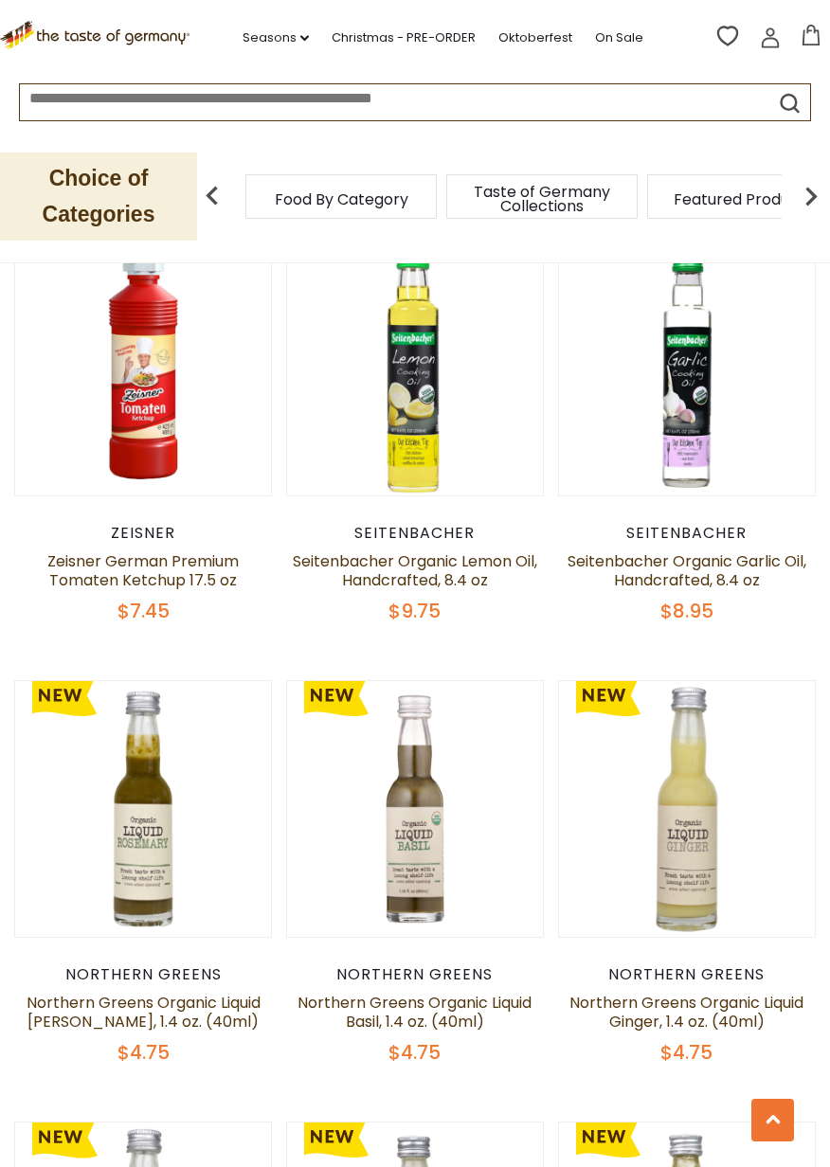
scroll to position [4586, 0]
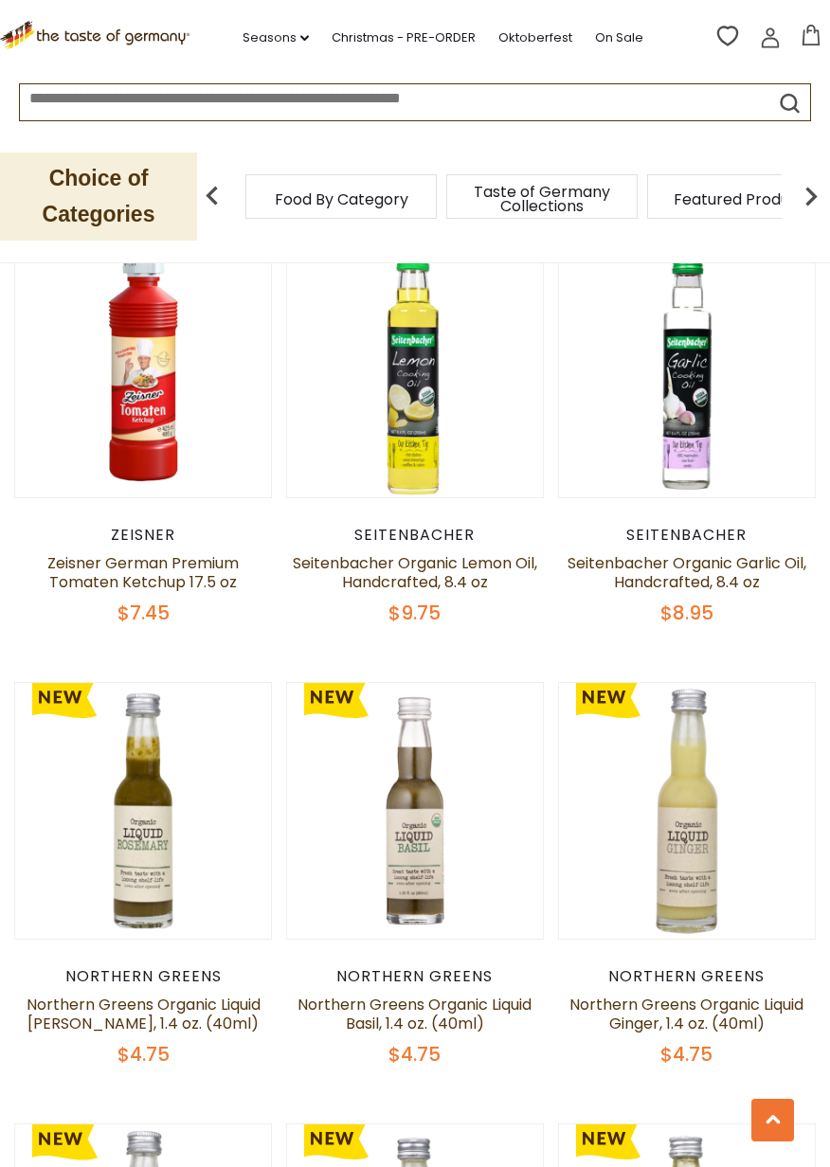
click at [802, 199] on img at bounding box center [811, 196] width 38 height 38
click at [787, 205] on div "Food By Category Taste of Germany Collections Featured Products Beverages Bakin…" at bounding box center [518, 195] width 622 height 45
click at [796, 199] on img at bounding box center [811, 196] width 38 height 38
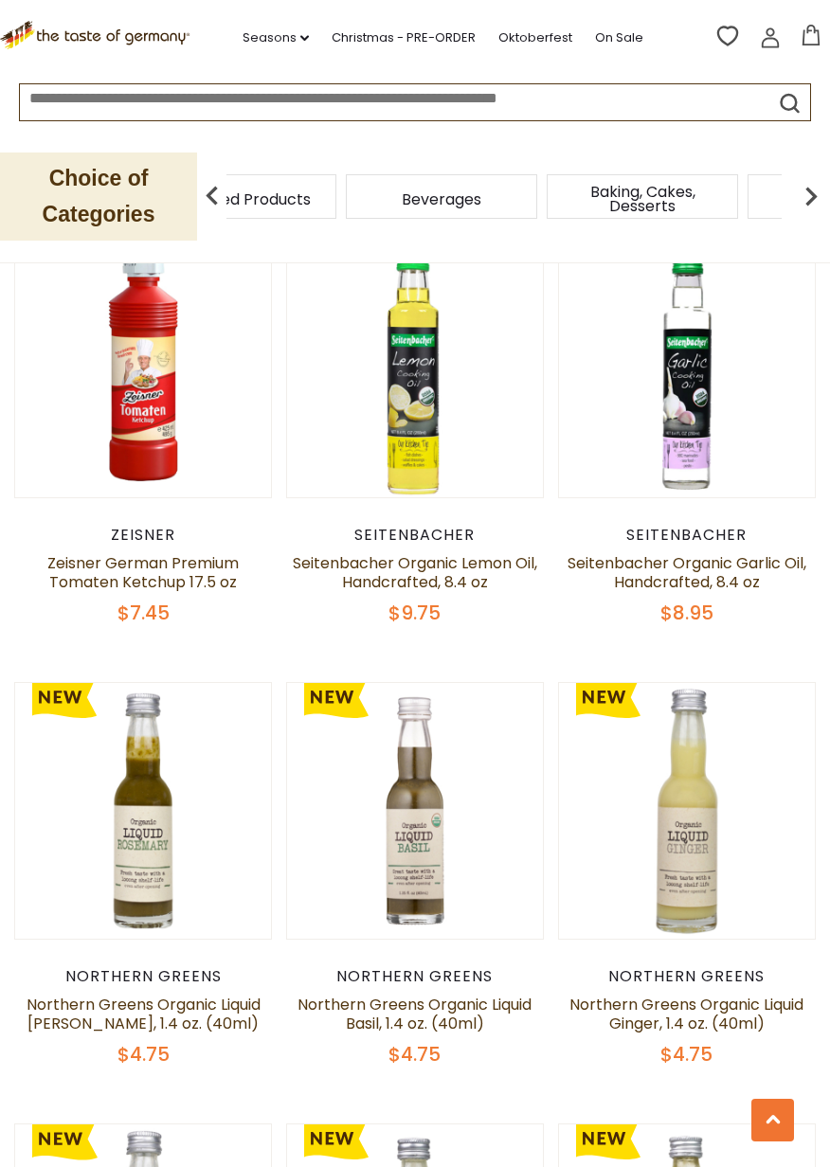
click at [800, 199] on img at bounding box center [811, 196] width 38 height 38
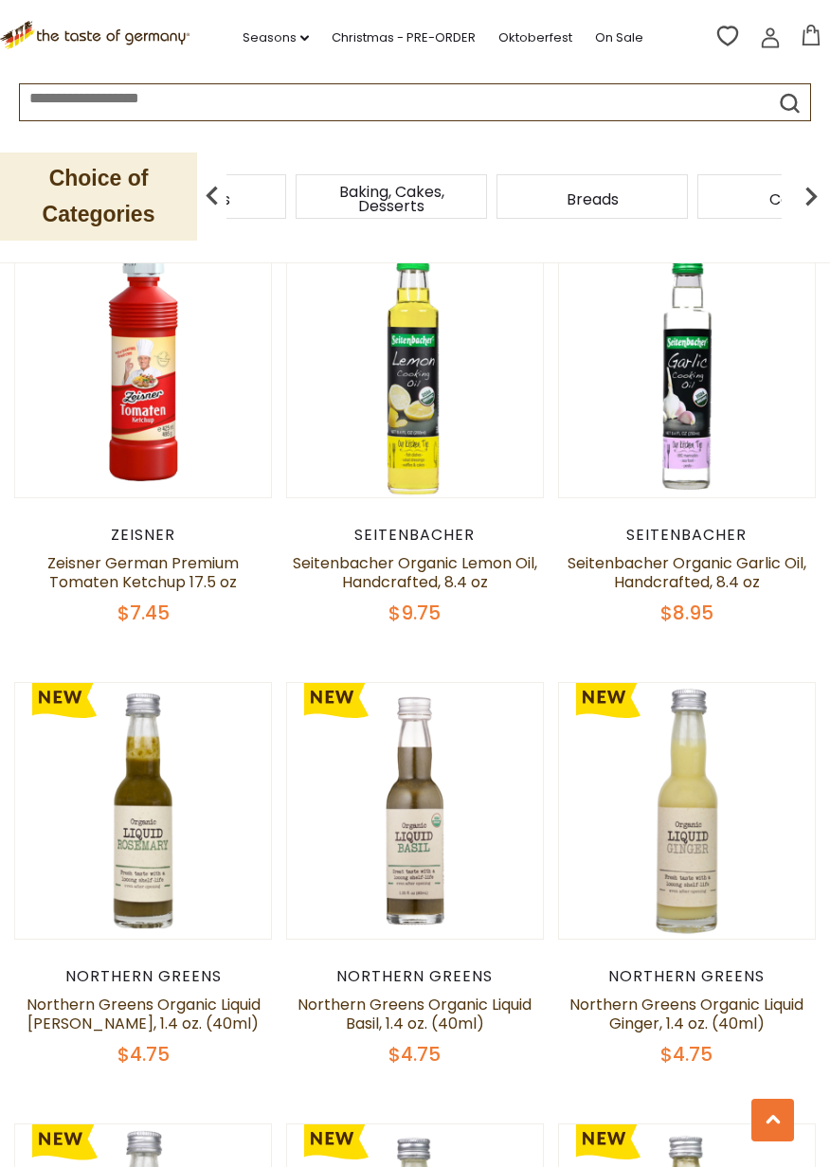
click at [798, 205] on img at bounding box center [811, 196] width 38 height 38
click at [802, 205] on img at bounding box center [811, 196] width 38 height 38
click at [800, 200] on img at bounding box center [811, 196] width 38 height 38
click at [800, 199] on img at bounding box center [811, 196] width 38 height 38
click at [801, 194] on img at bounding box center [811, 196] width 38 height 38
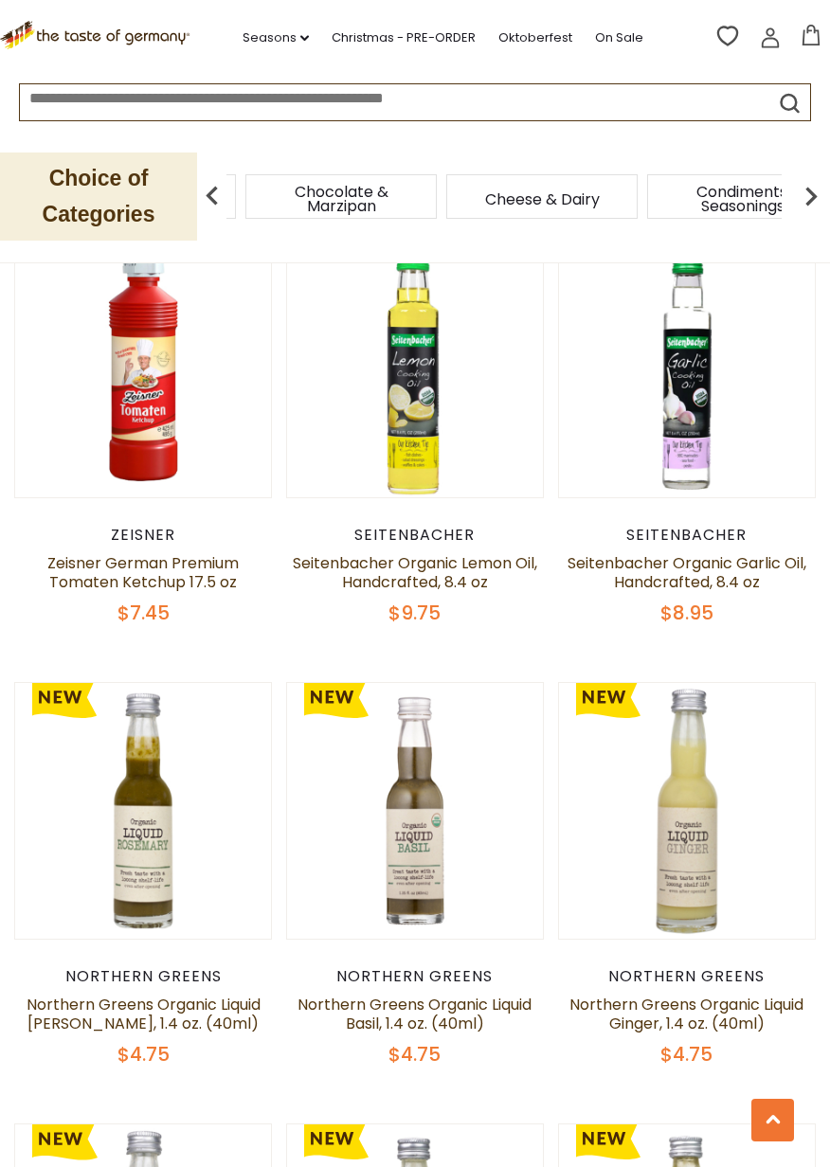
click at [802, 191] on img at bounding box center [811, 196] width 38 height 38
click at [809, 190] on img at bounding box center [811, 196] width 38 height 38
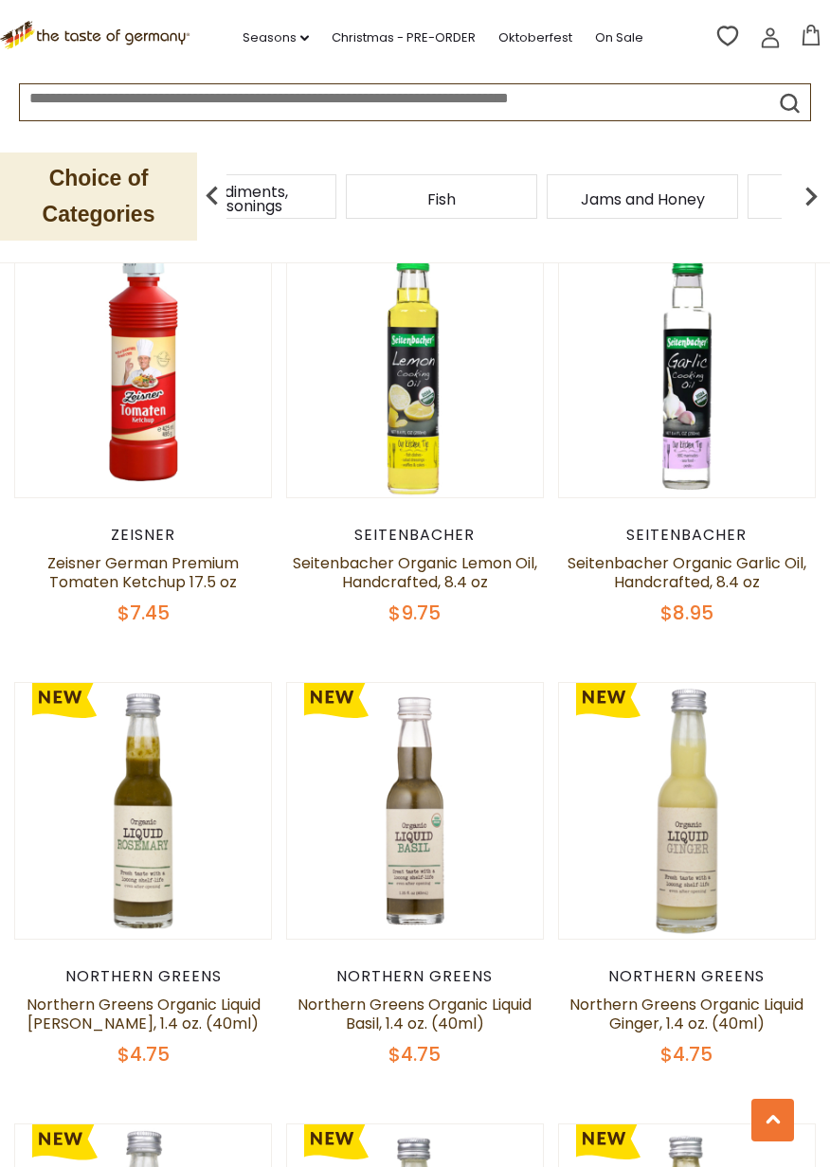
click at [803, 189] on img at bounding box center [811, 196] width 38 height 38
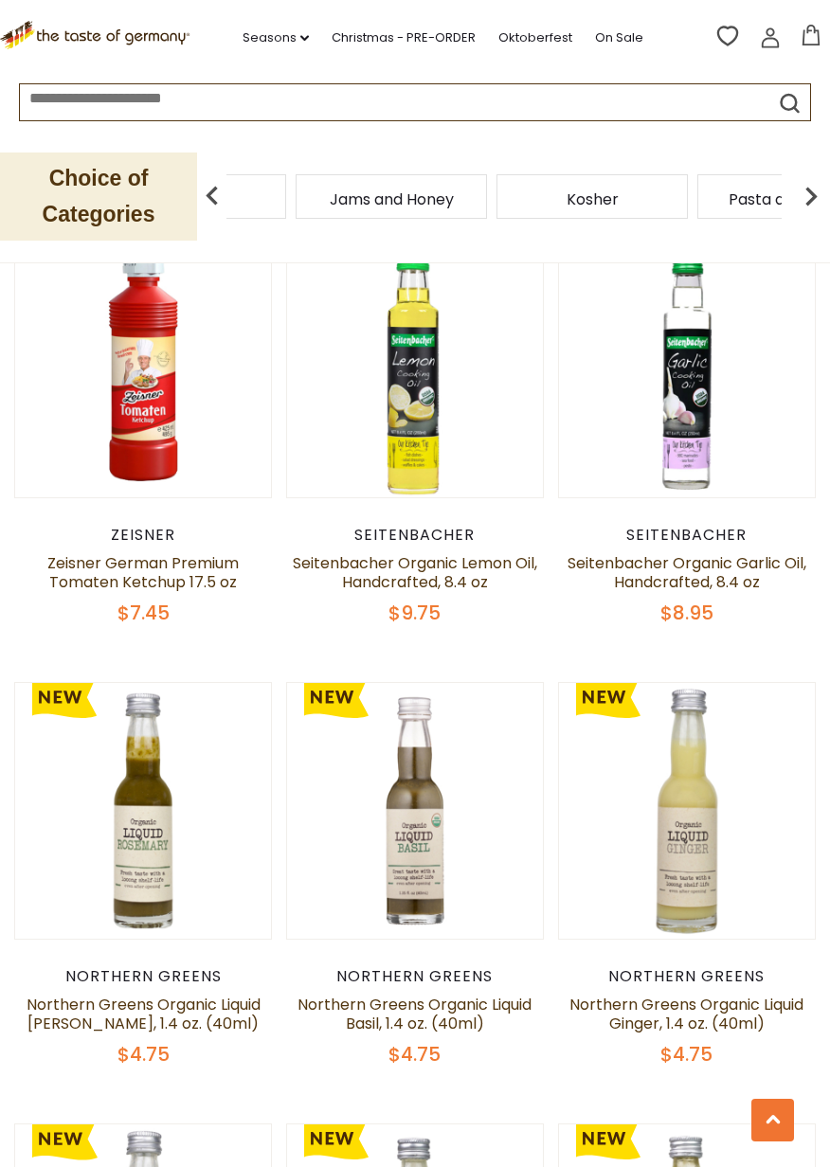
click at [809, 192] on img at bounding box center [811, 196] width 38 height 38
click at [384, 191] on div "Kosher" at bounding box center [340, 196] width 191 height 45
click at [799, 194] on img at bounding box center [811, 196] width 38 height 38
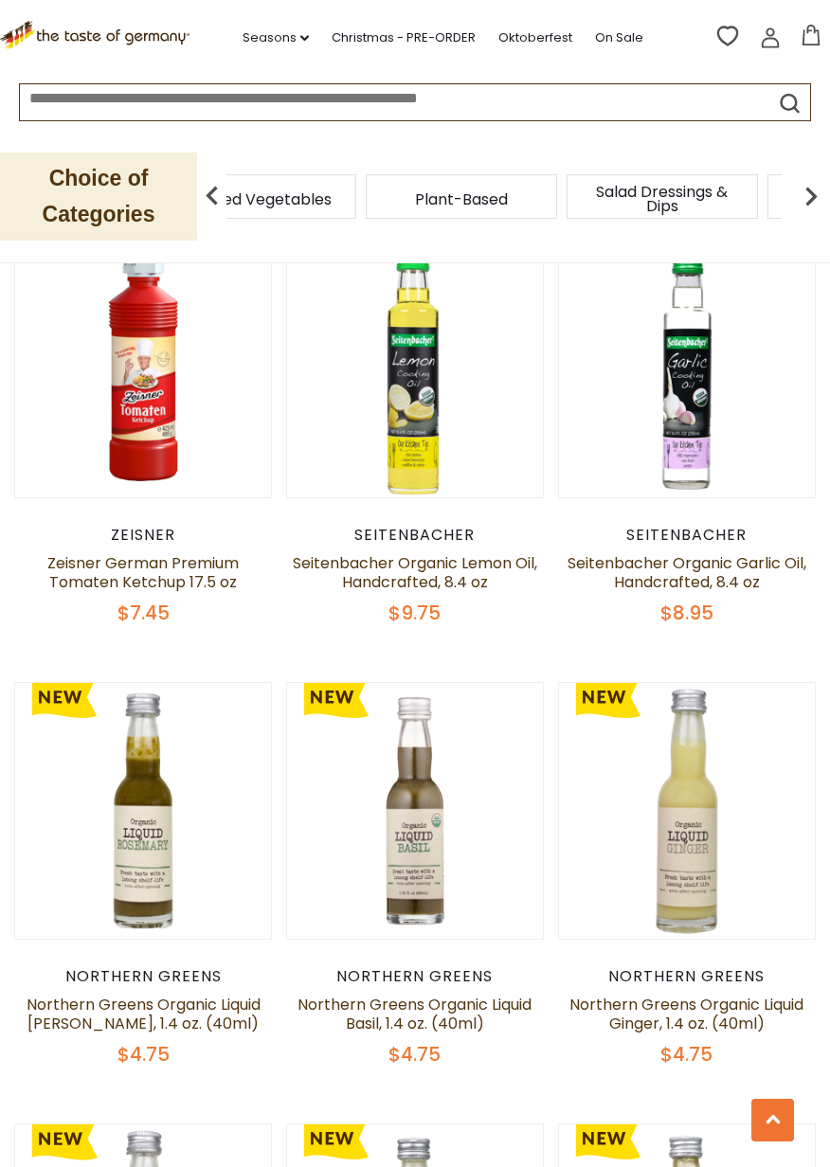
click at [794, 199] on img at bounding box center [811, 196] width 38 height 38
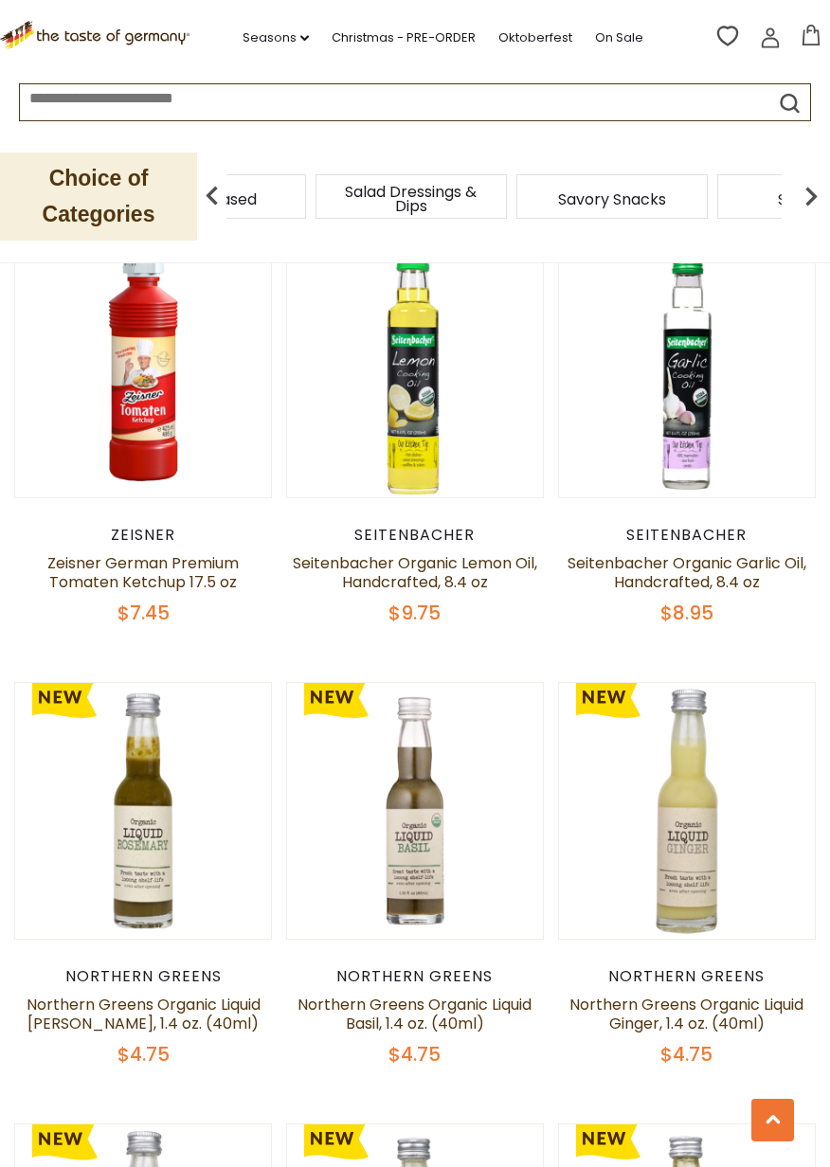
click at [799, 194] on img at bounding box center [811, 196] width 38 height 38
click at [802, 188] on img at bounding box center [811, 196] width 38 height 38
click at [538, 199] on span "Soups & Sauces" at bounding box center [511, 199] width 116 height 14
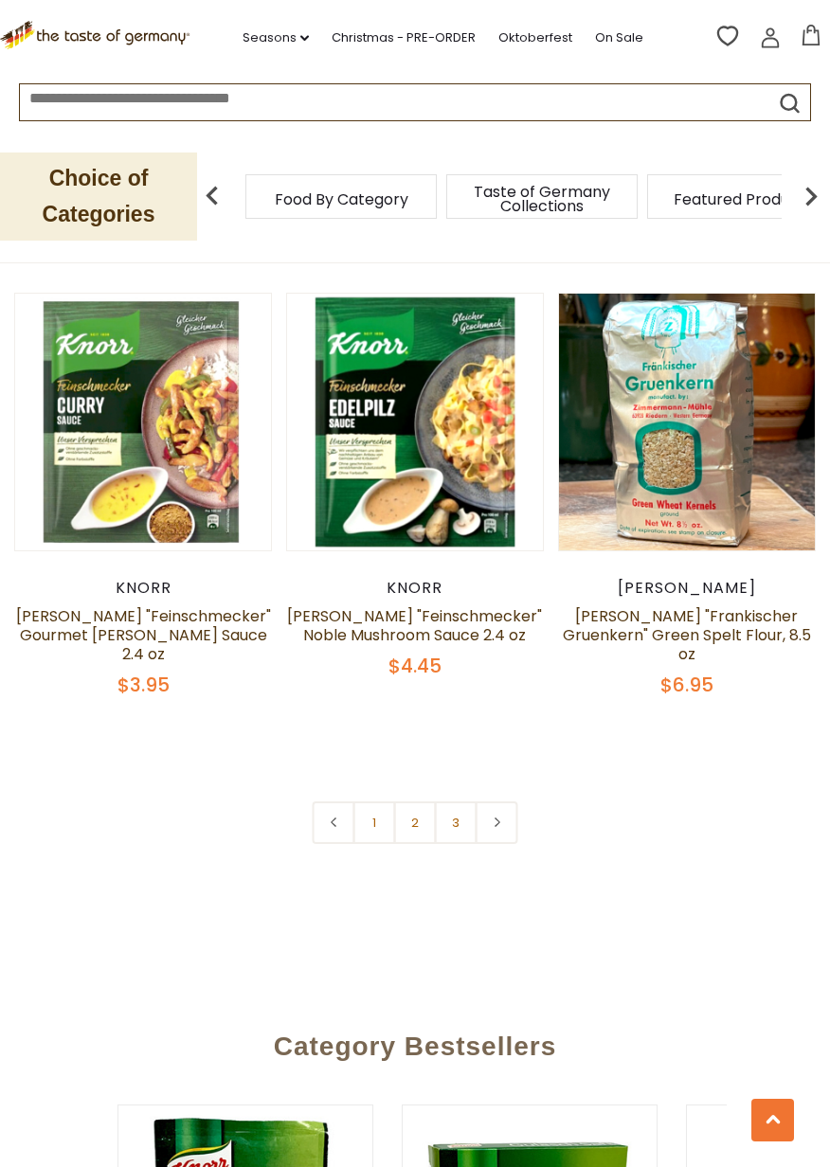
scroll to position [5205, 0]
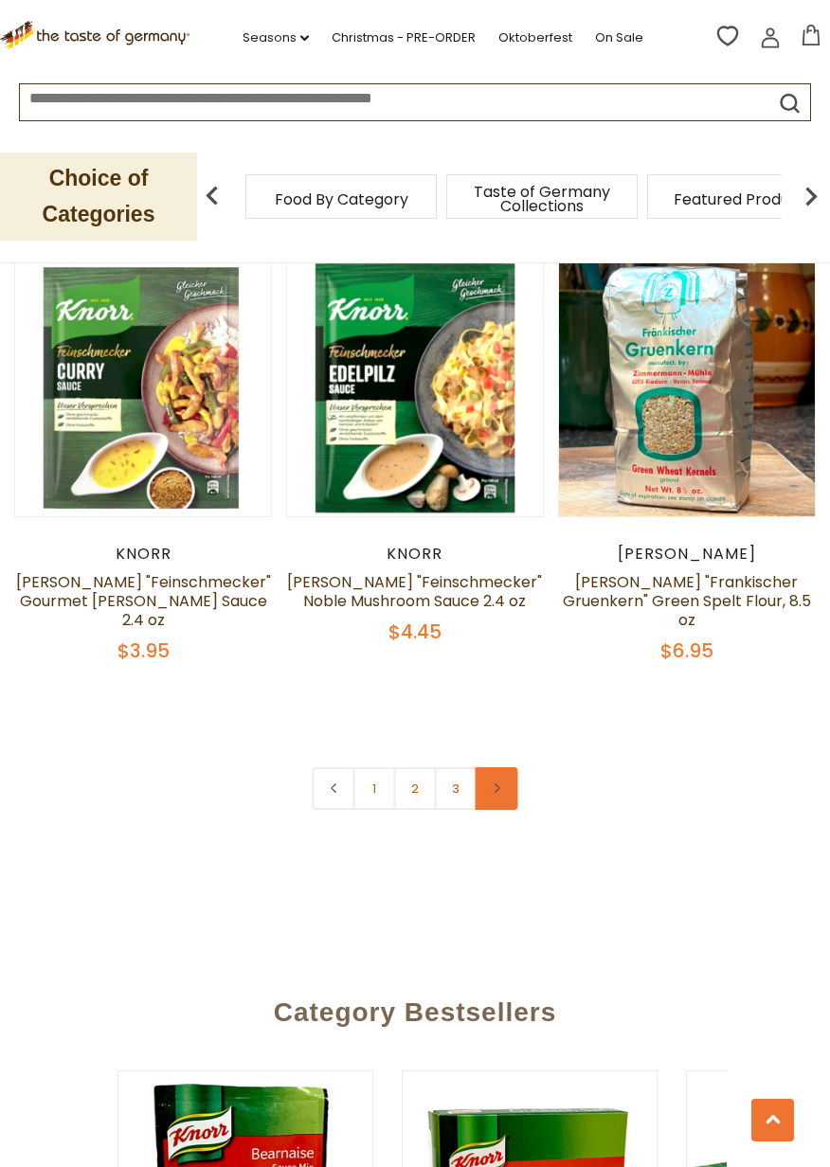
click at [504, 767] on link at bounding box center [496, 788] width 43 height 43
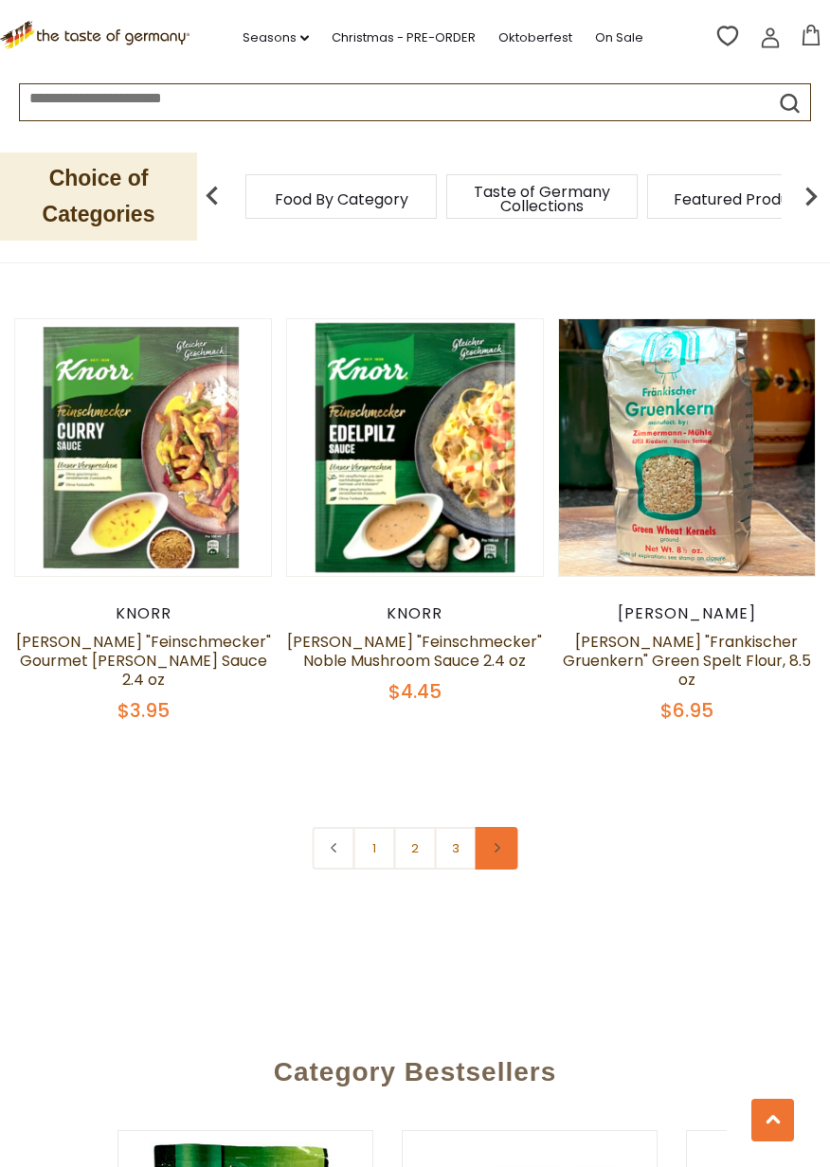
scroll to position [5150, 0]
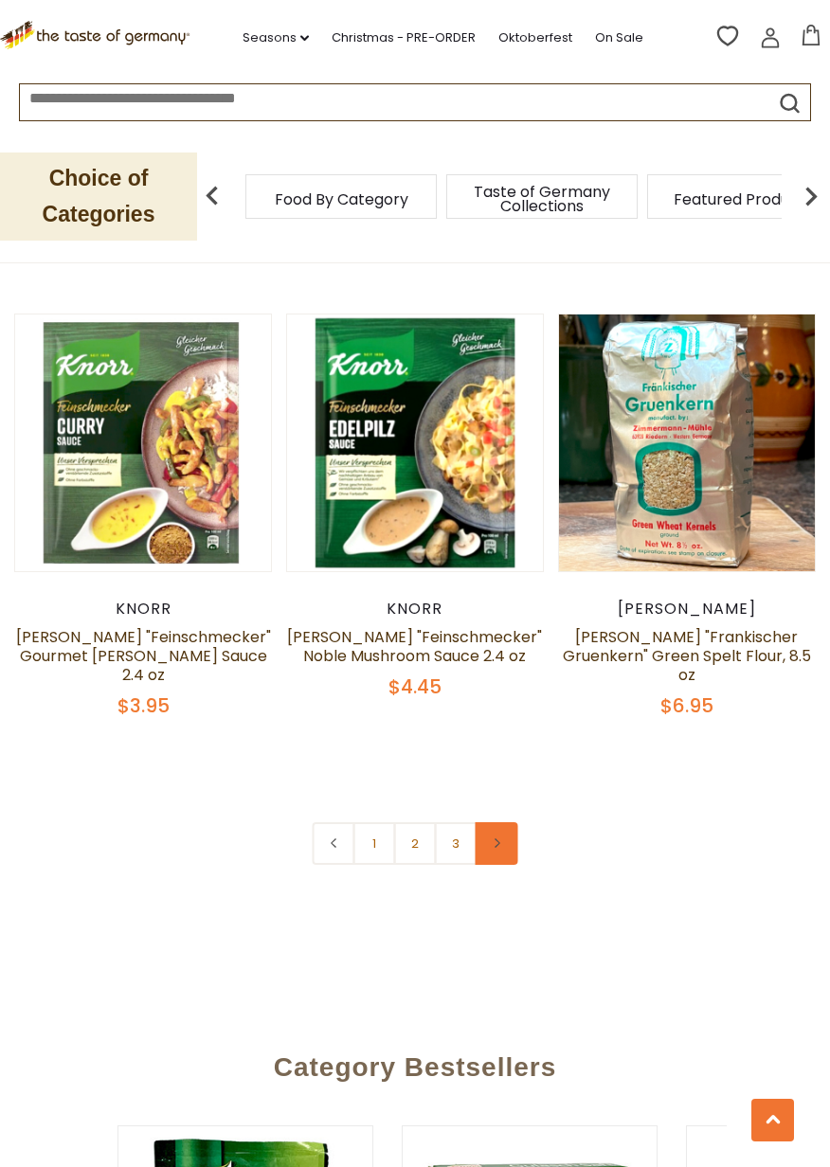
click at [504, 822] on link at bounding box center [496, 843] width 43 height 43
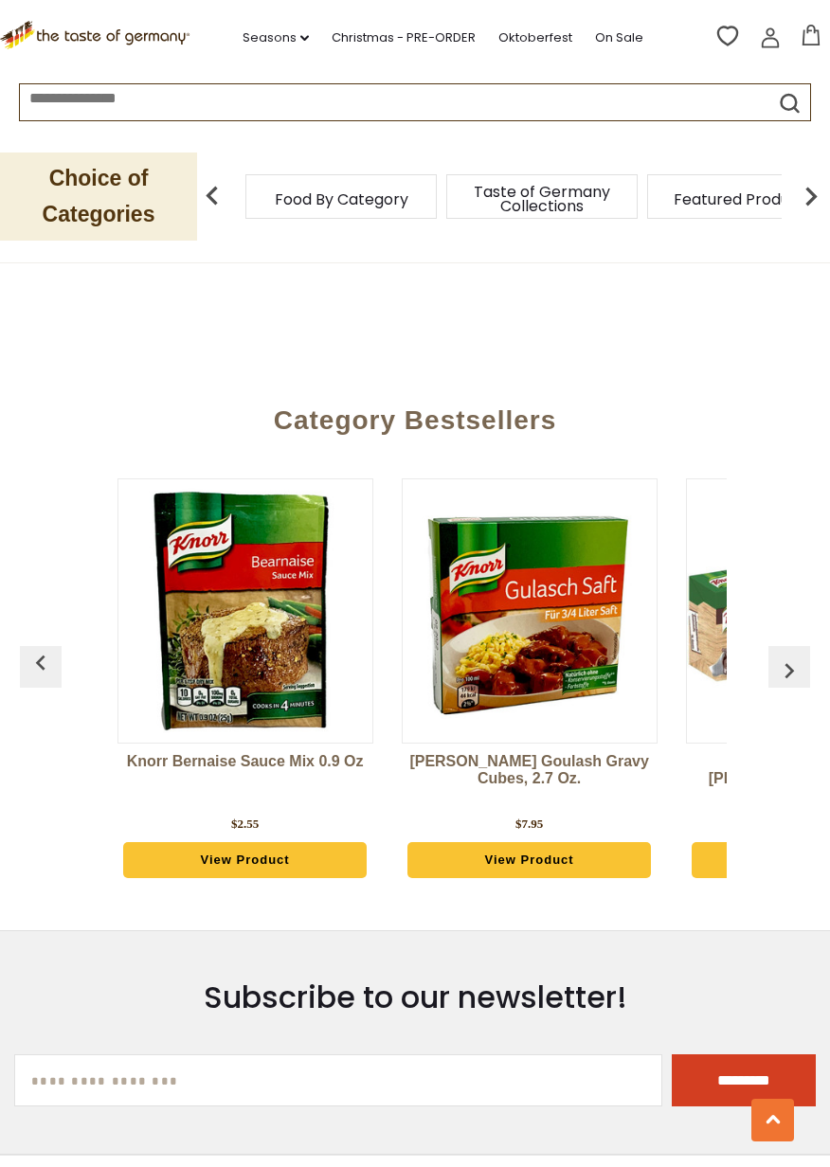
scroll to position [5800, 0]
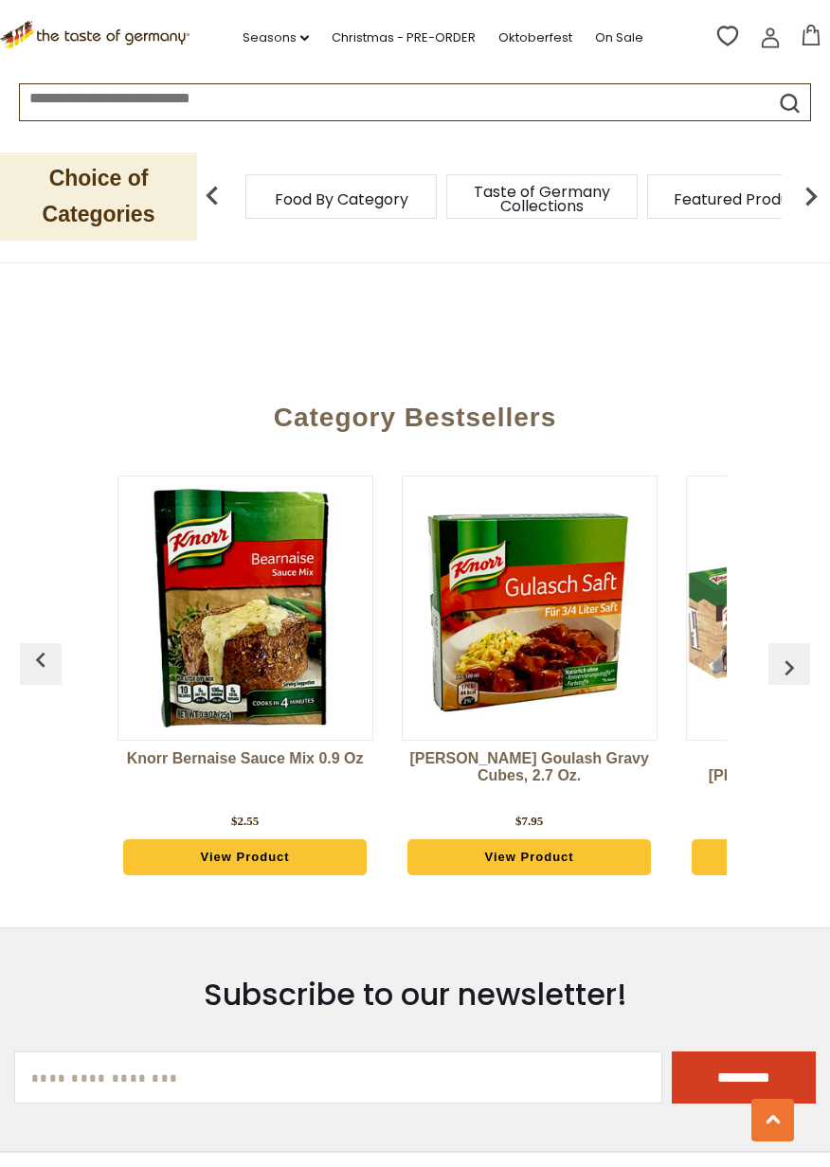
click at [788, 652] on img "button" at bounding box center [789, 667] width 30 height 30
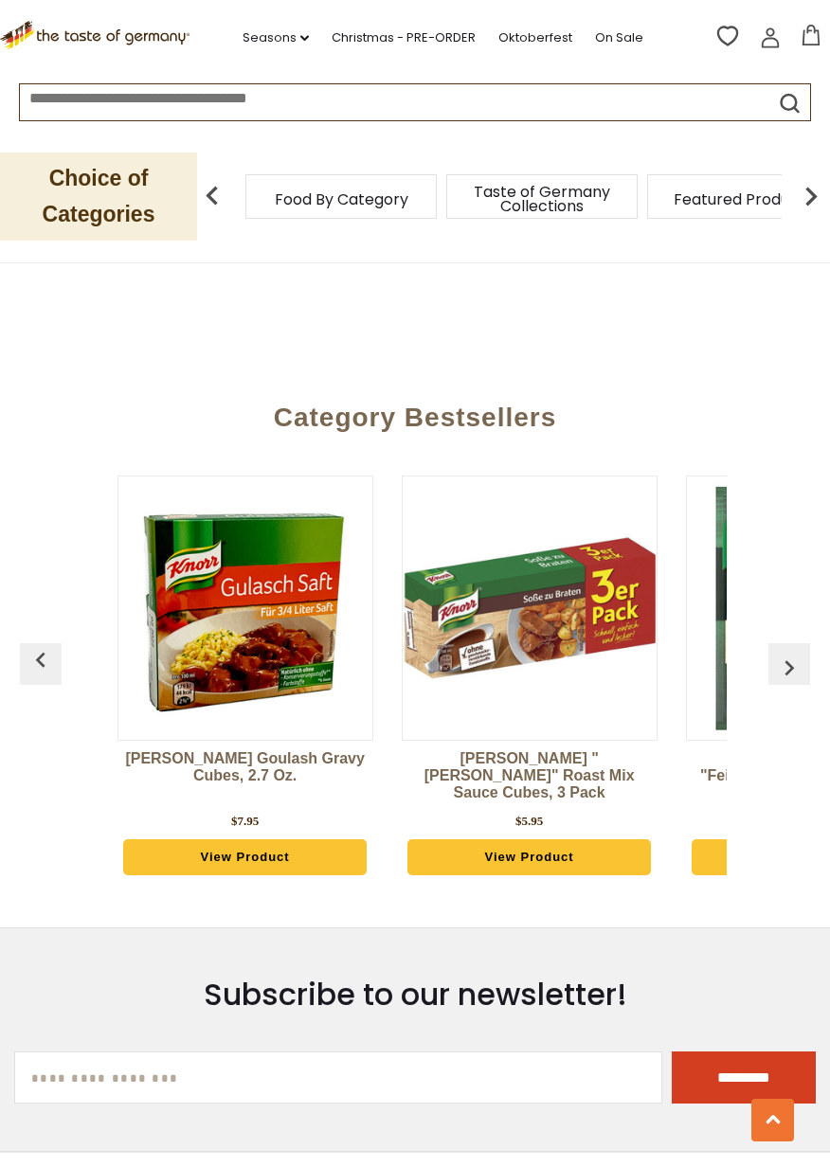
click at [794, 652] on img "button" at bounding box center [789, 667] width 30 height 30
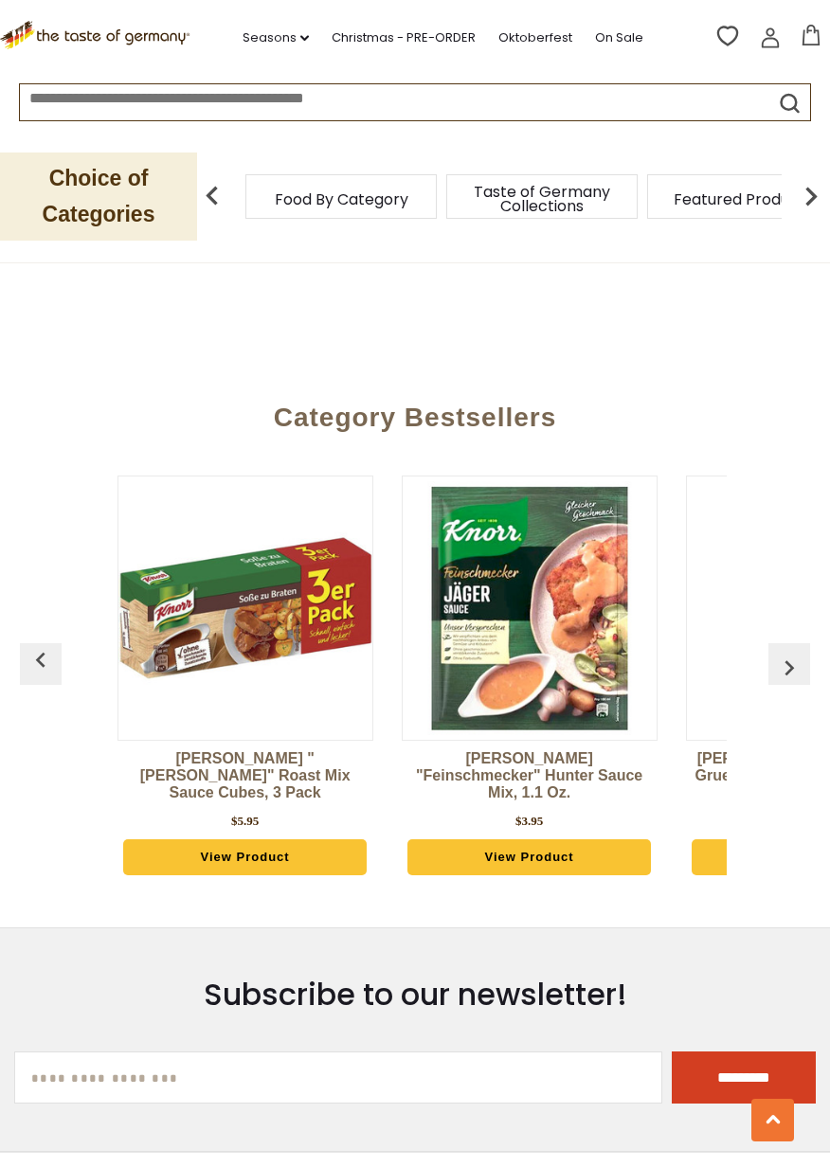
click at [786, 652] on img "button" at bounding box center [789, 667] width 30 height 30
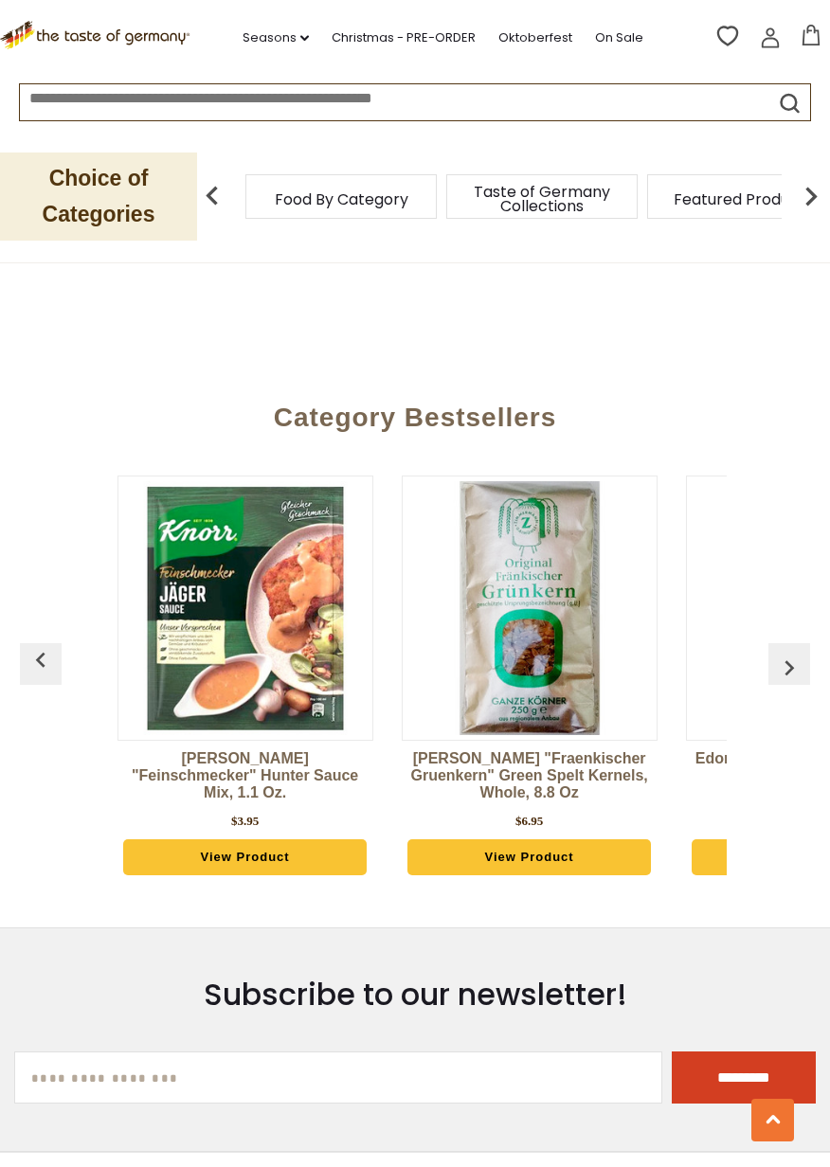
click at [785, 646] on button "button" at bounding box center [789, 664] width 42 height 42
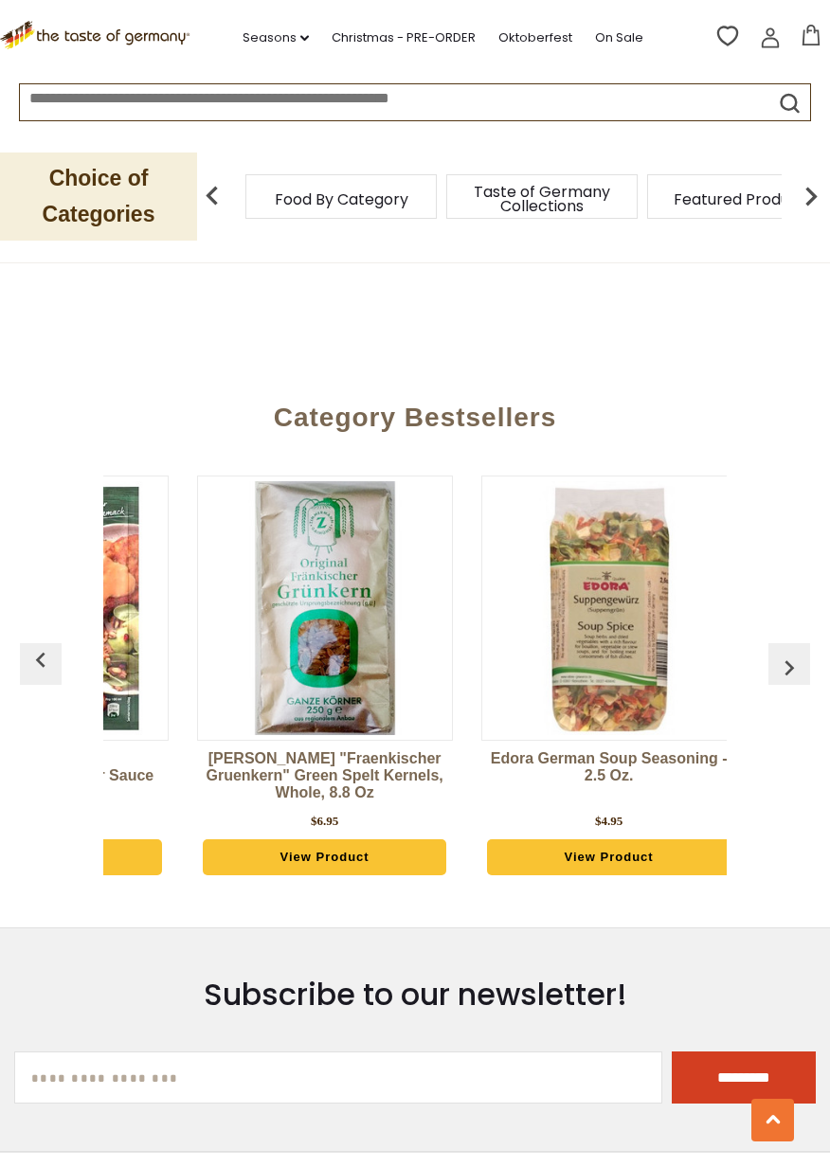
scroll to position [0, 1136]
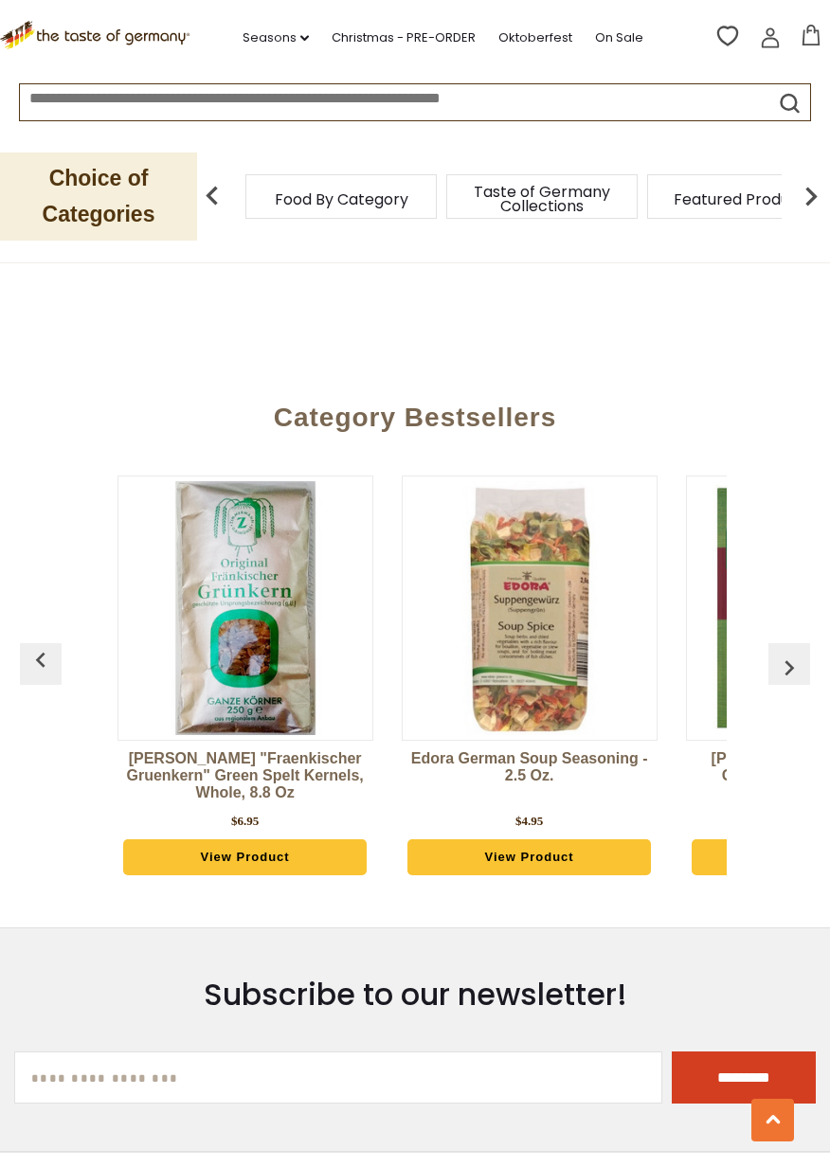
click at [786, 652] on img "button" at bounding box center [789, 667] width 30 height 30
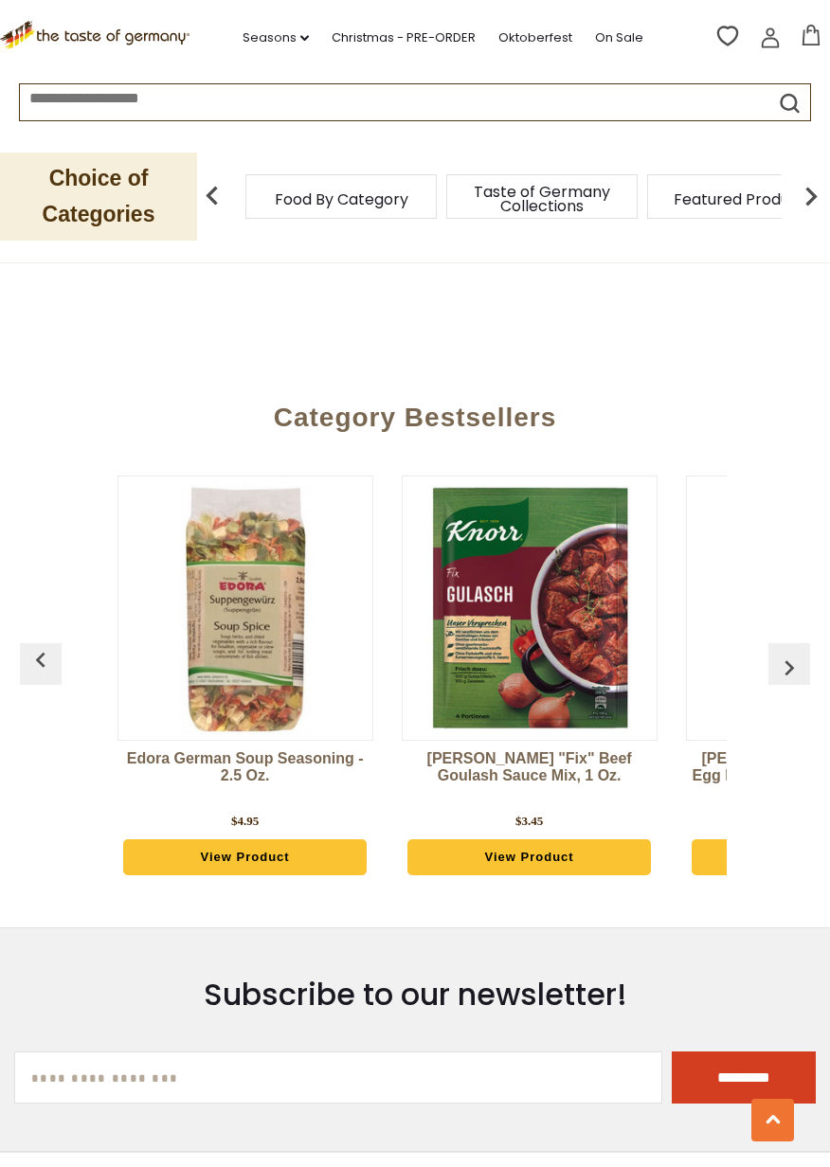
click at [794, 645] on button "button" at bounding box center [789, 664] width 42 height 42
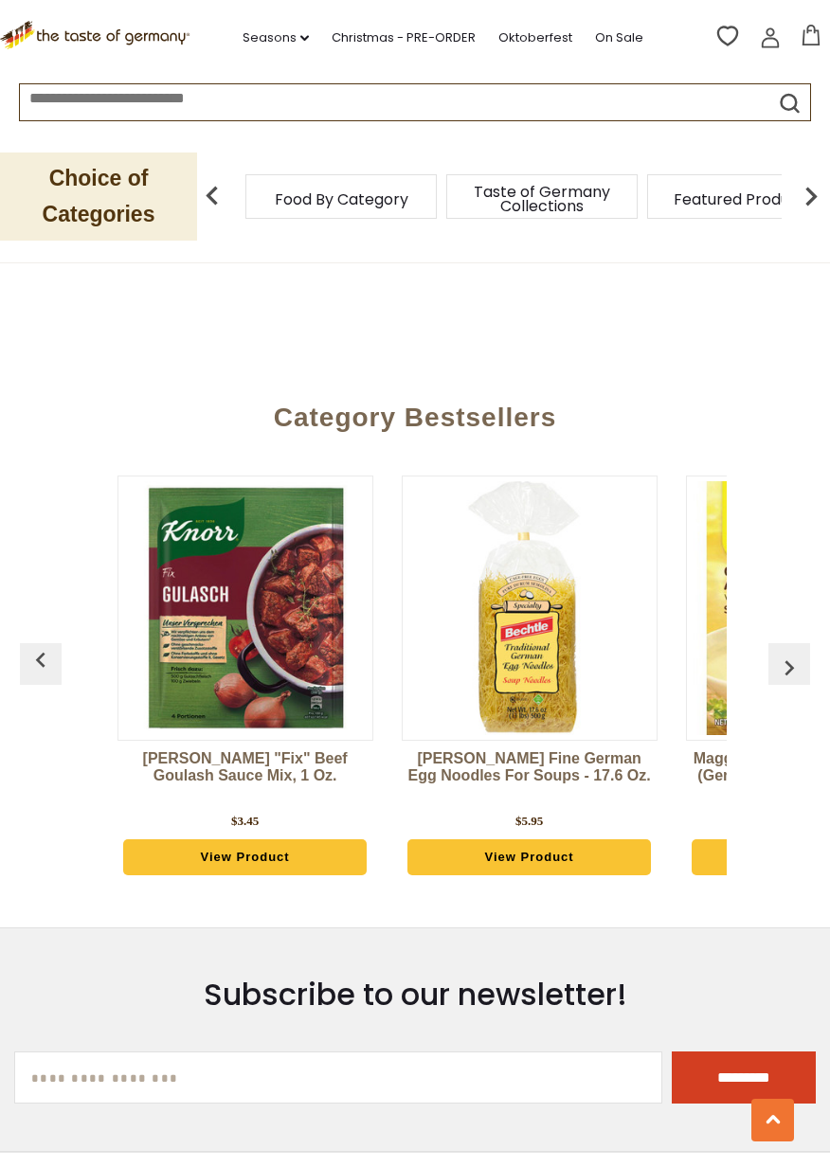
click at [792, 652] on img "button" at bounding box center [789, 667] width 30 height 30
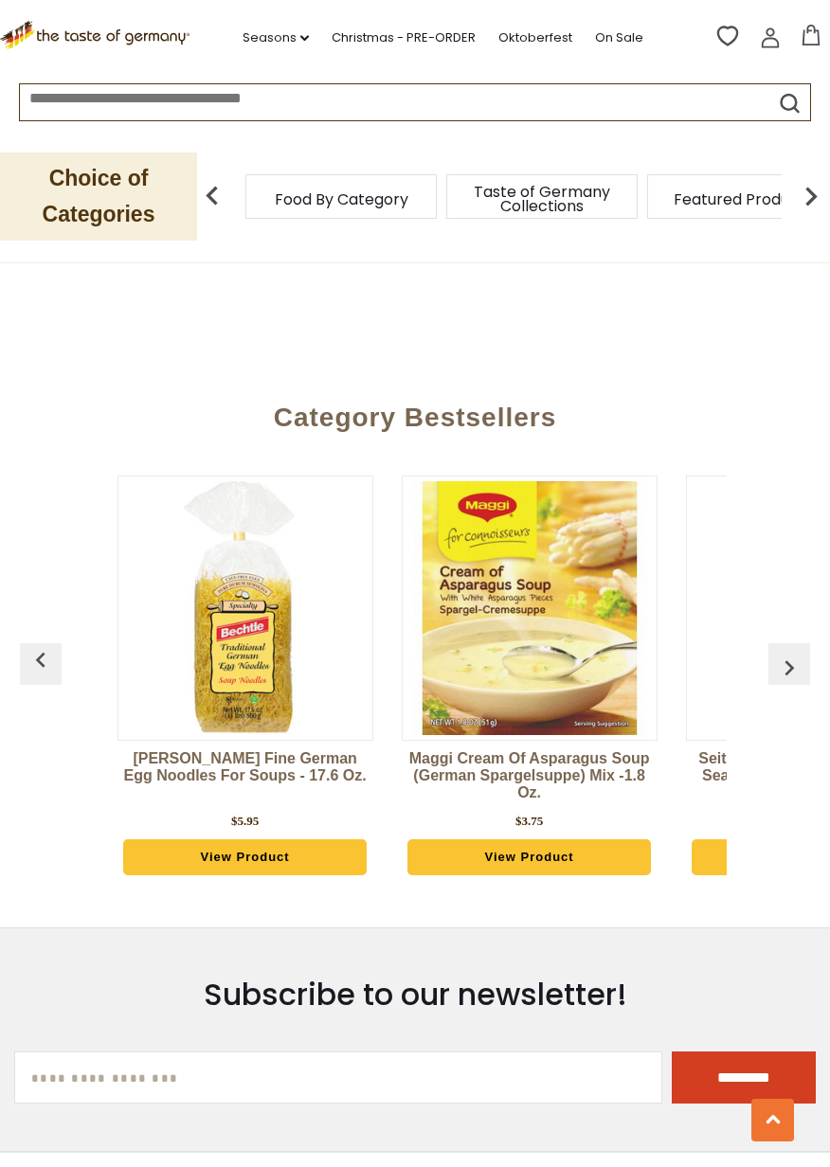
click at [789, 646] on button "button" at bounding box center [789, 664] width 42 height 42
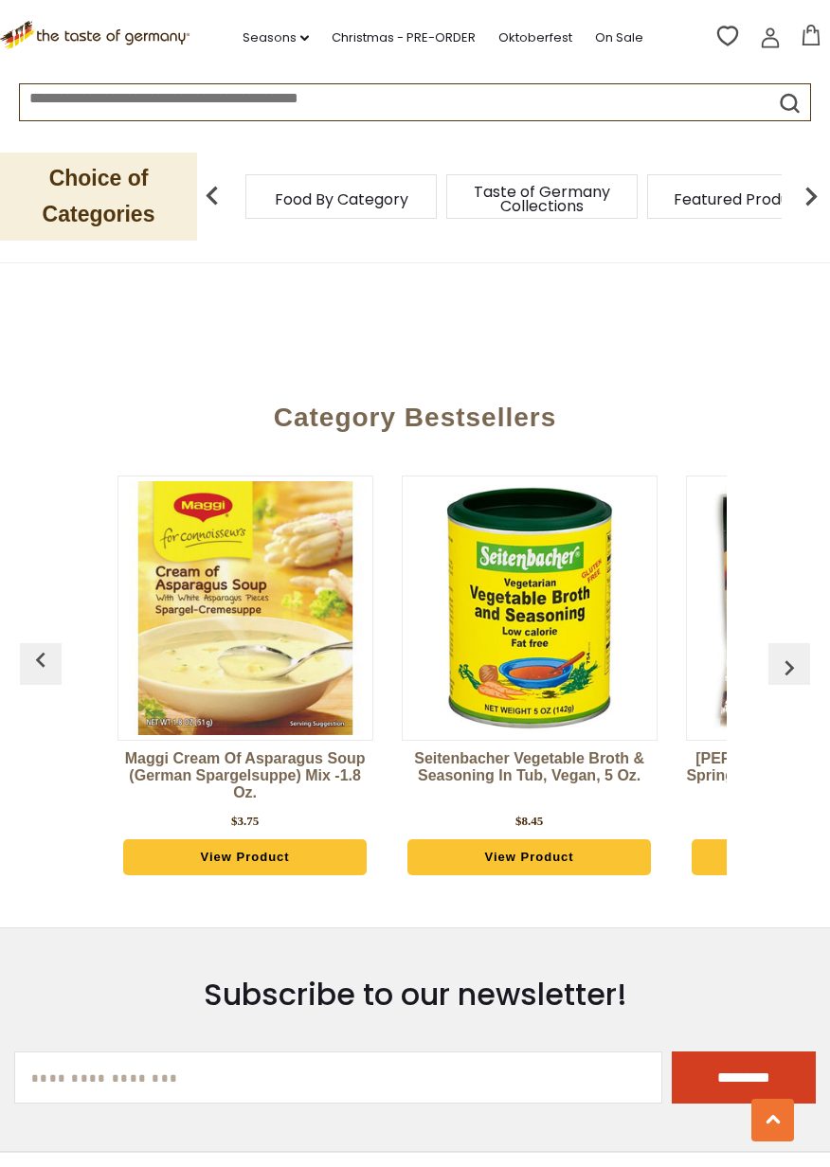
click at [786, 652] on img "button" at bounding box center [789, 667] width 30 height 30
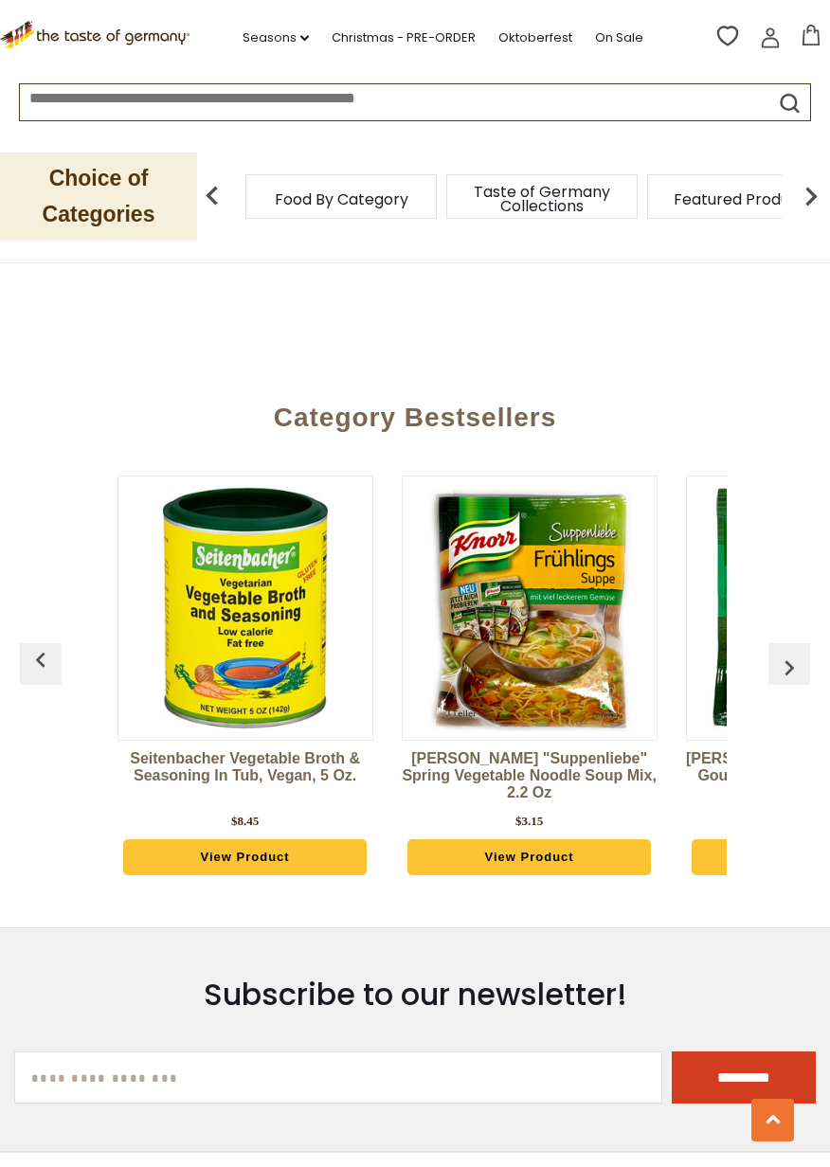
click at [789, 645] on button "button" at bounding box center [789, 664] width 42 height 42
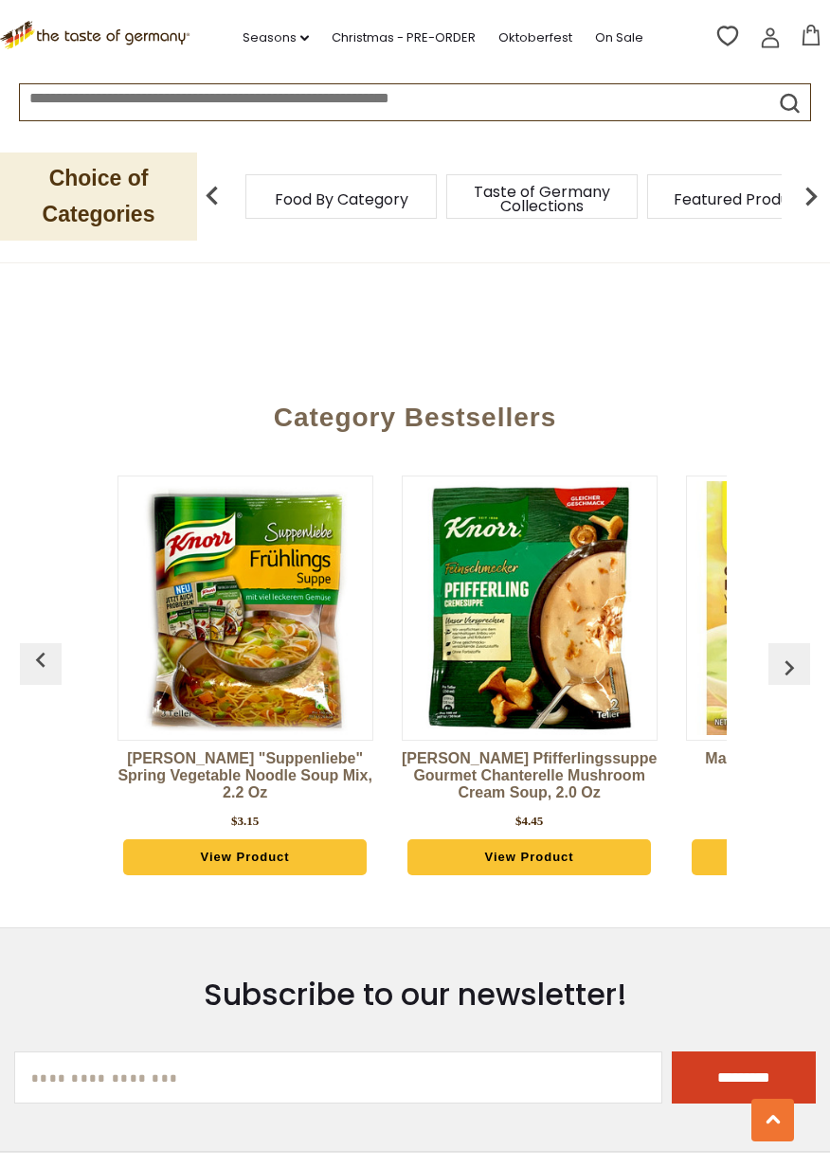
click at [786, 652] on img "button" at bounding box center [789, 667] width 30 height 30
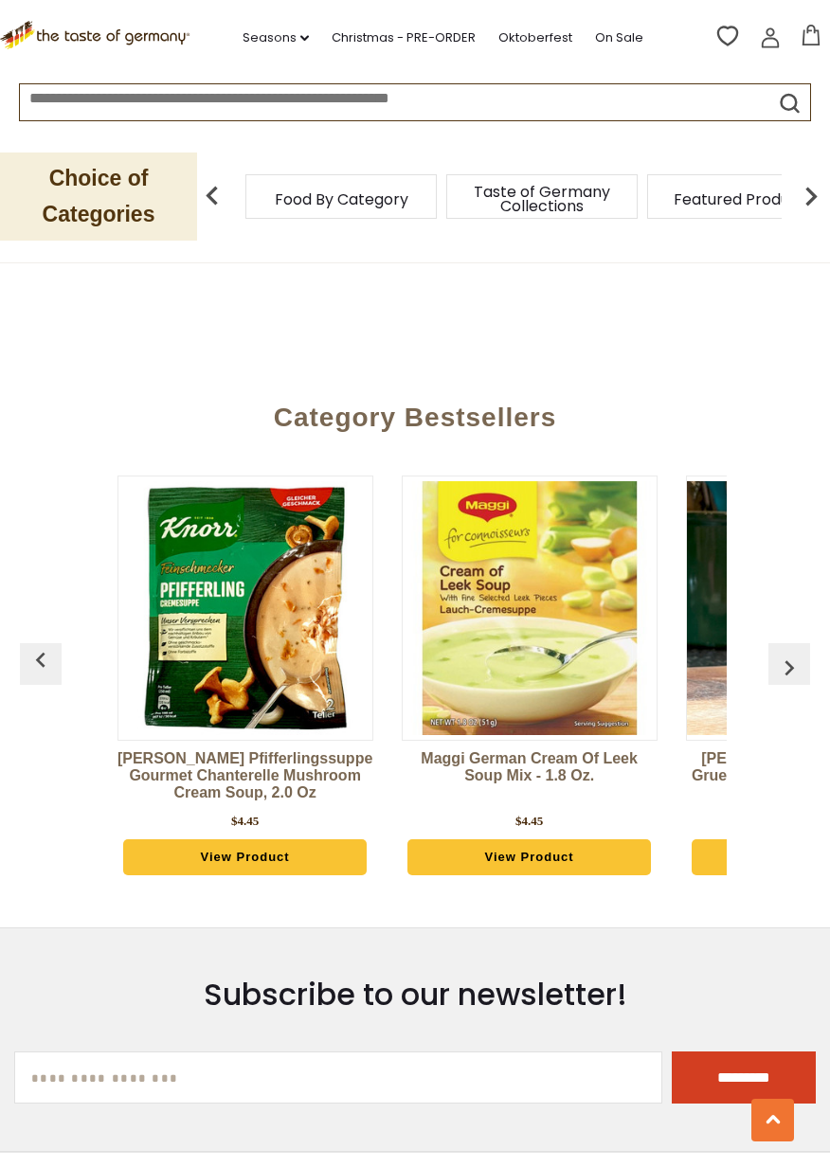
click at [783, 652] on img "button" at bounding box center [789, 667] width 30 height 30
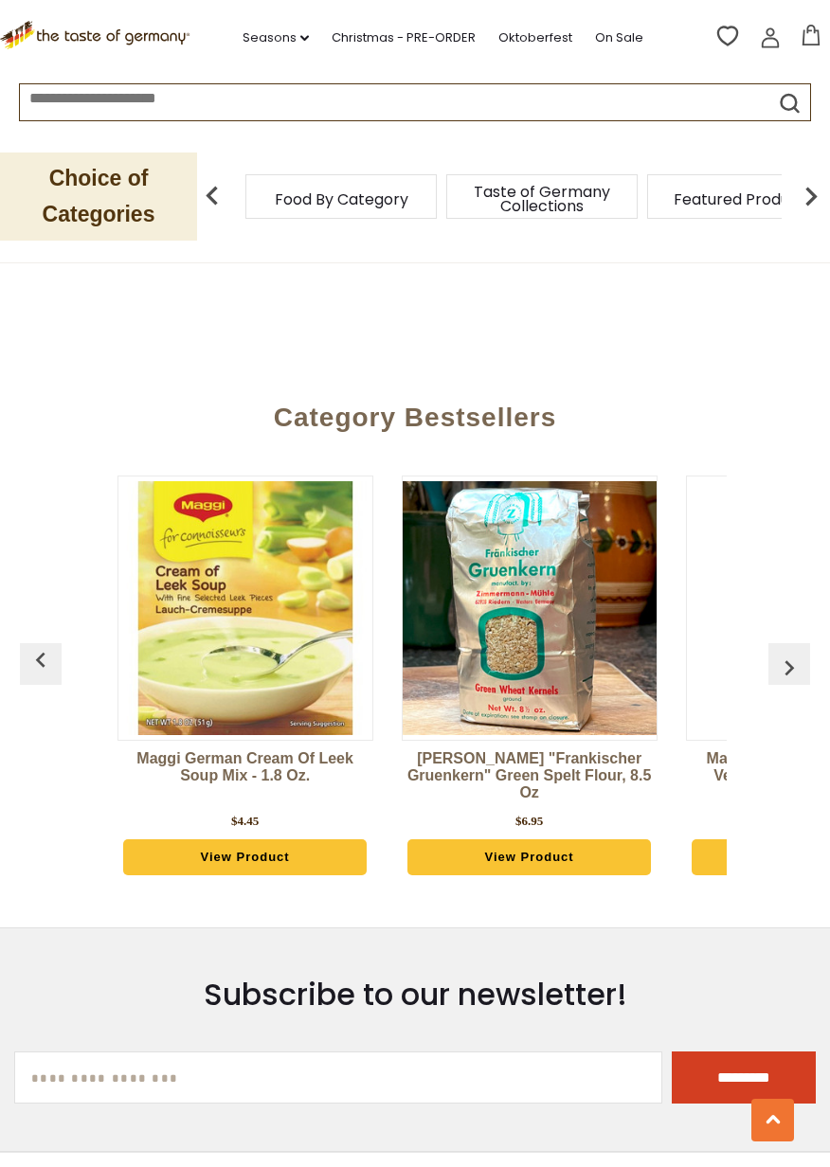
click at [788, 652] on img "button" at bounding box center [789, 667] width 30 height 30
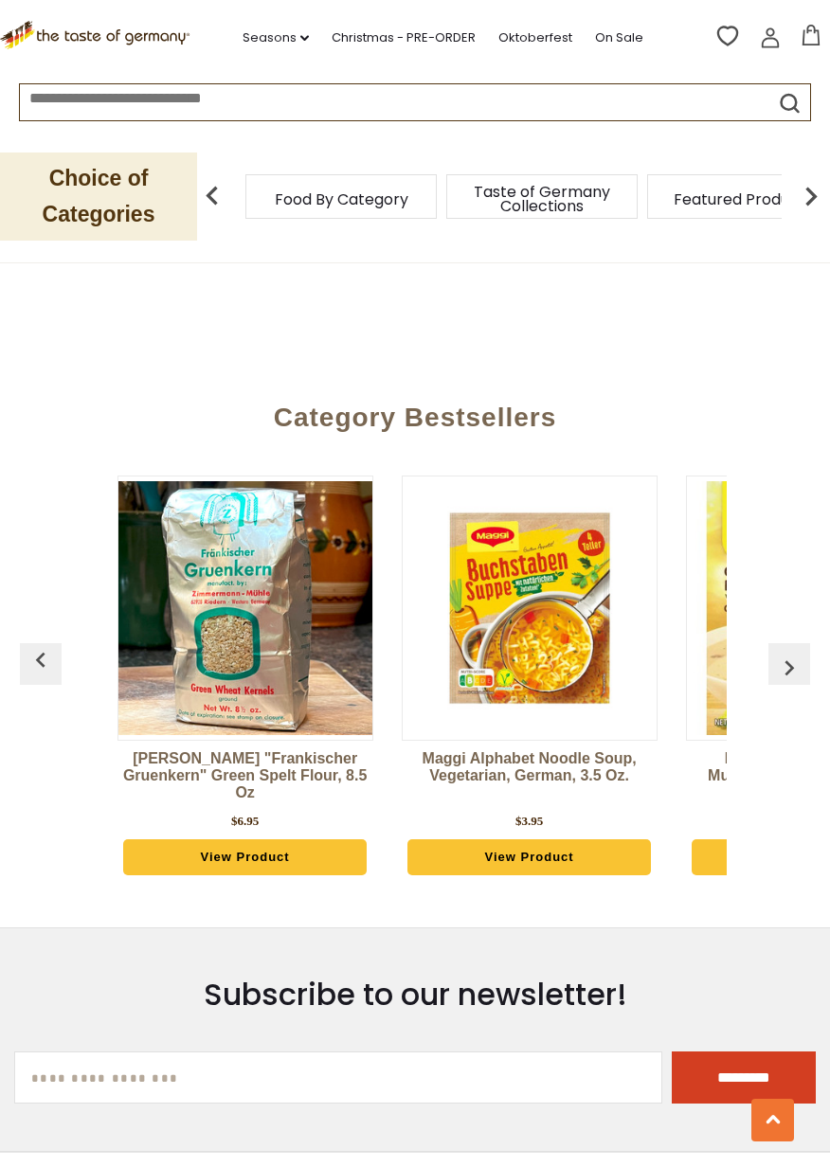
click at [789, 652] on img "button" at bounding box center [789, 667] width 30 height 30
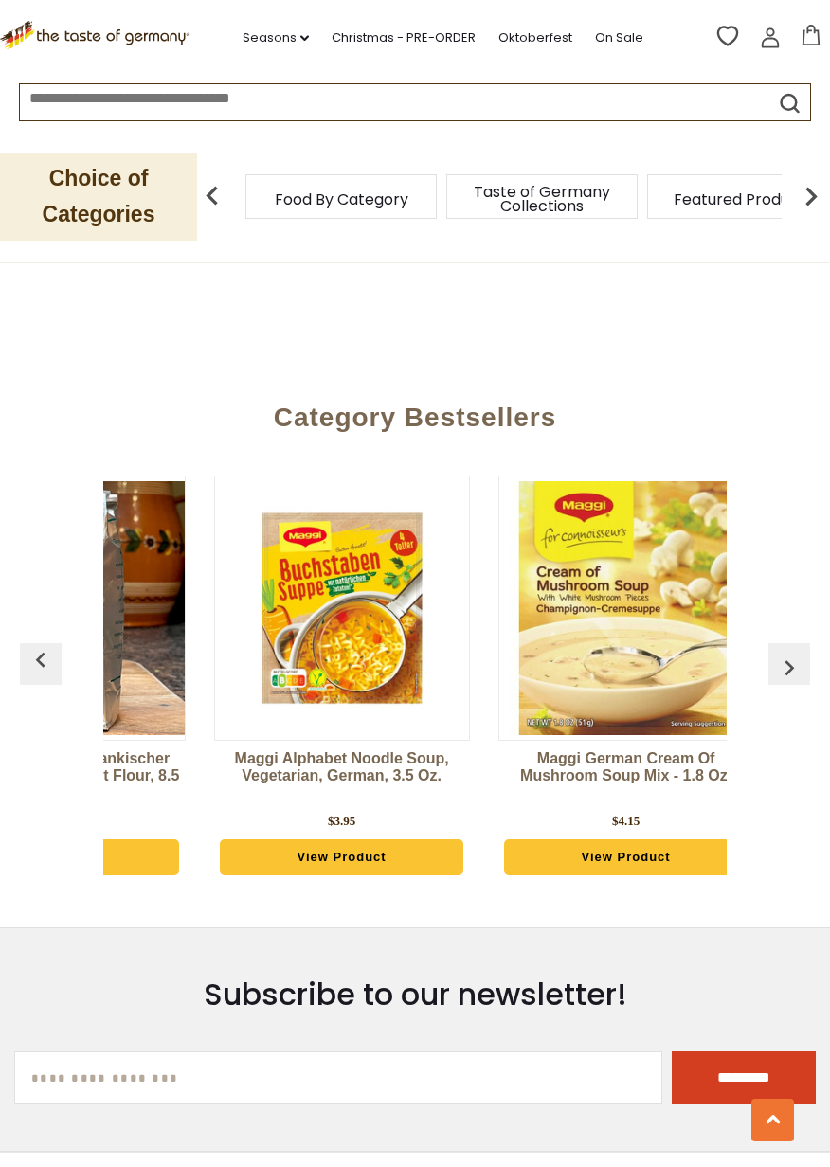
scroll to position [0, 3921]
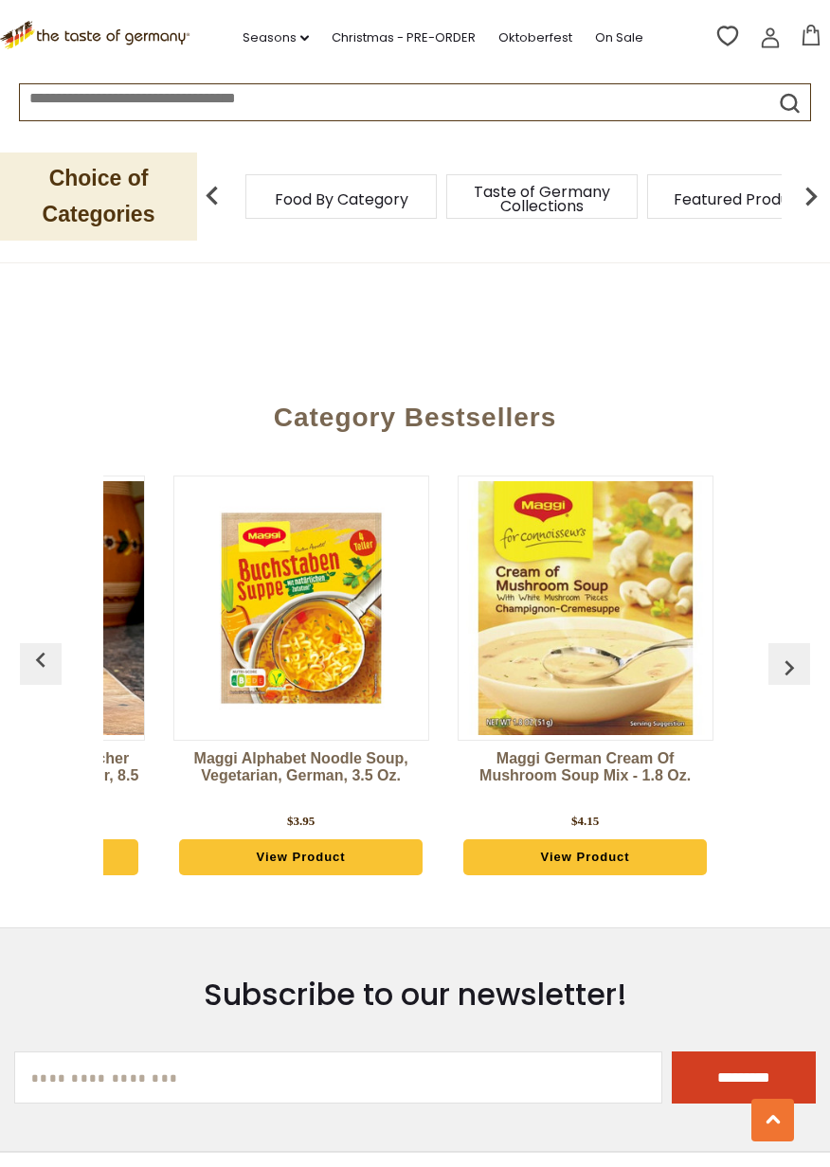
click at [787, 652] on img "button" at bounding box center [789, 667] width 30 height 30
click at [793, 652] on img "button" at bounding box center [789, 667] width 30 height 30
click at [794, 652] on img "button" at bounding box center [789, 667] width 30 height 30
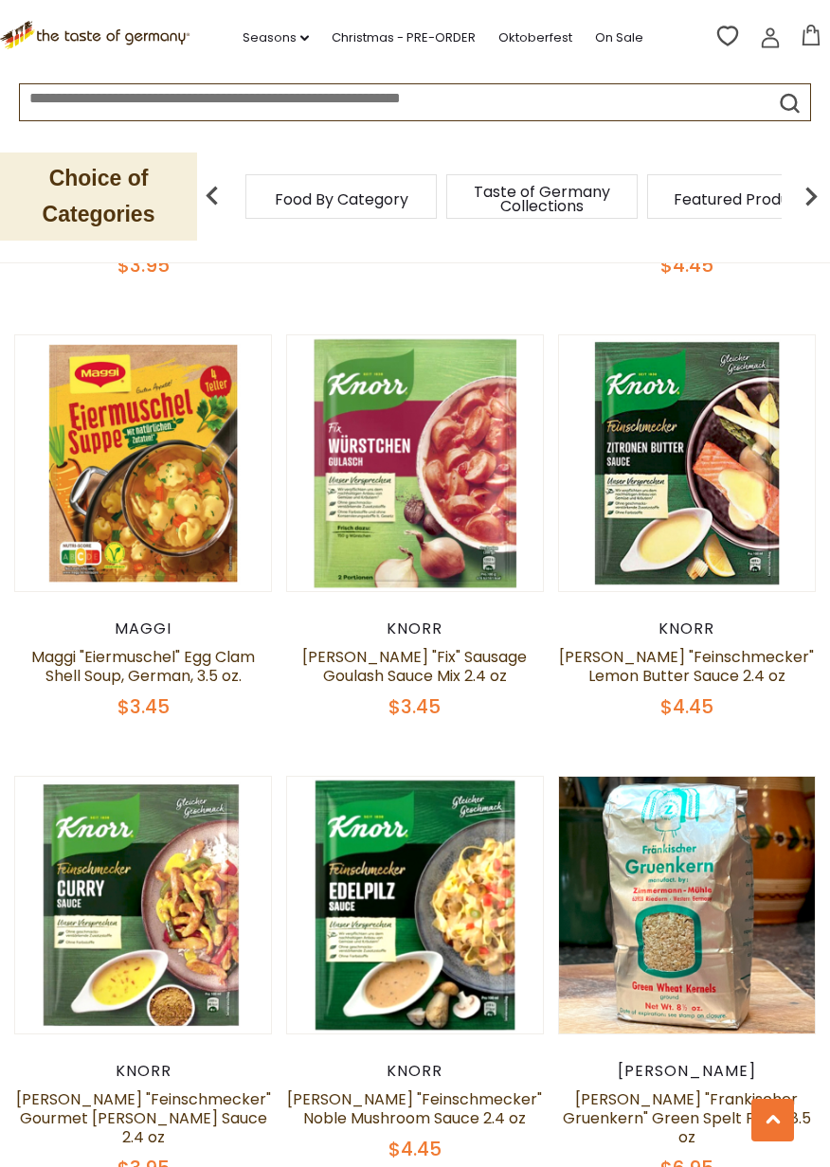
scroll to position [4669, 0]
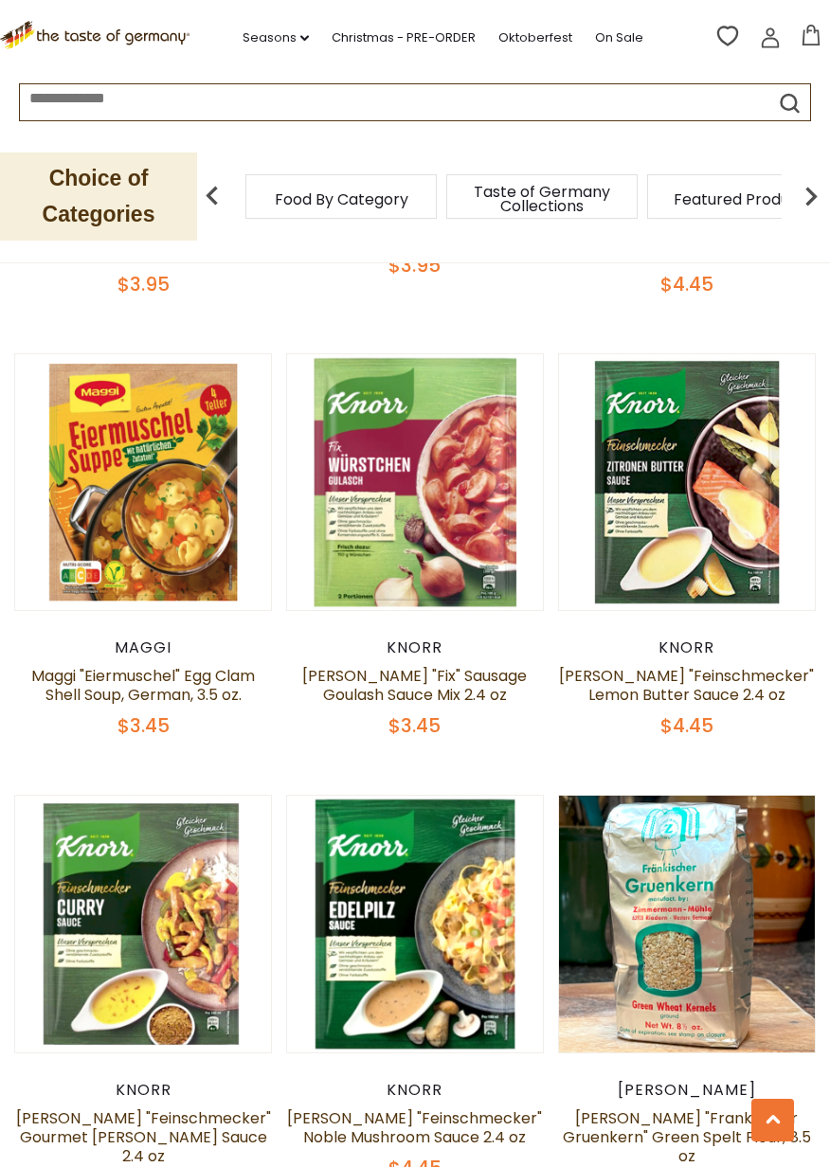
click at [802, 204] on img at bounding box center [811, 196] width 38 height 38
click at [802, 205] on img at bounding box center [811, 196] width 38 height 38
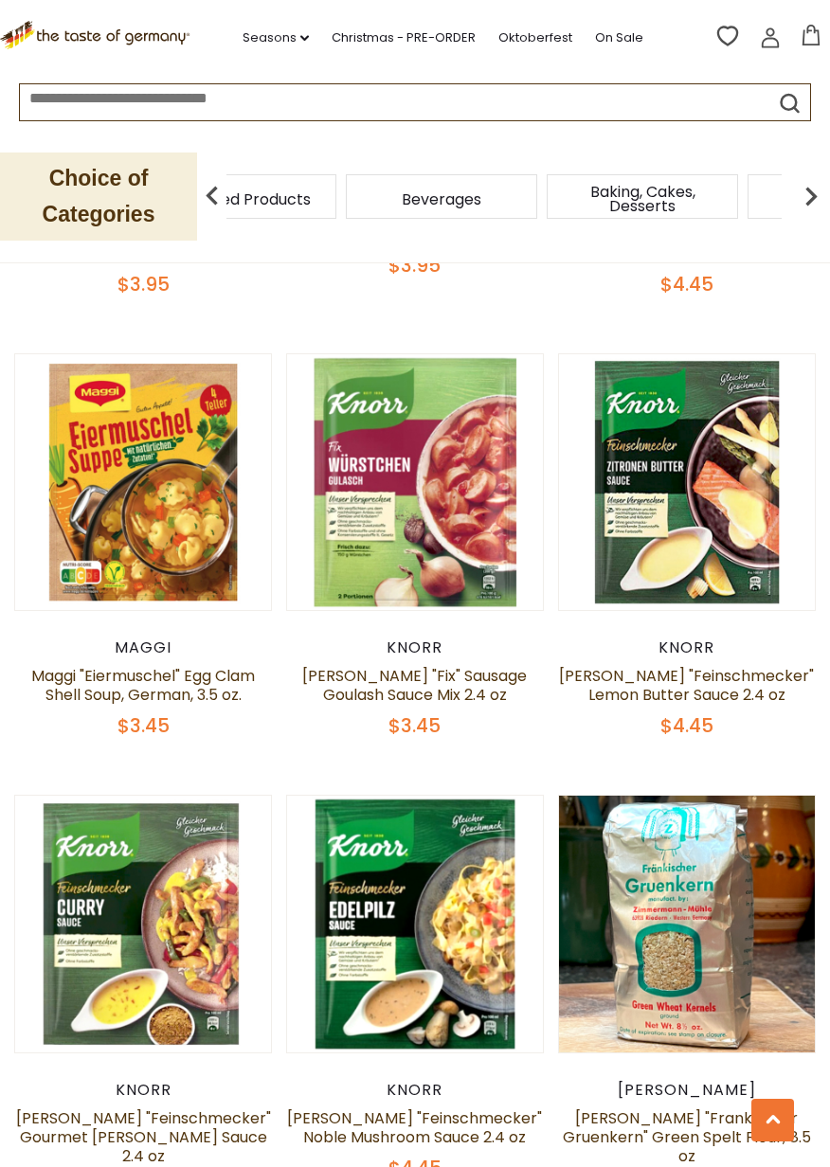
click at [801, 207] on img at bounding box center [811, 196] width 38 height 38
click at [798, 209] on img at bounding box center [811, 196] width 38 height 38
click at [801, 206] on img at bounding box center [811, 196] width 38 height 38
click at [809, 208] on img at bounding box center [811, 196] width 38 height 38
click at [804, 206] on img at bounding box center [811, 196] width 38 height 38
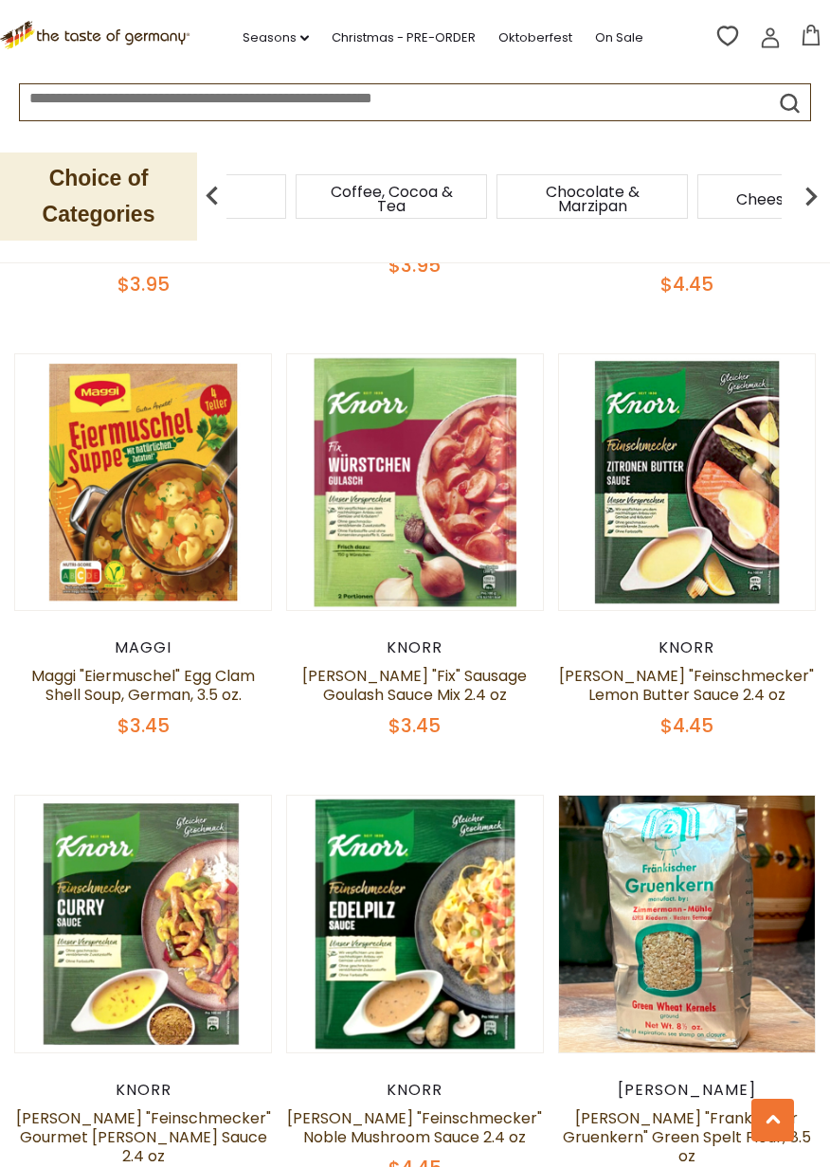
click at [803, 207] on img at bounding box center [811, 196] width 38 height 38
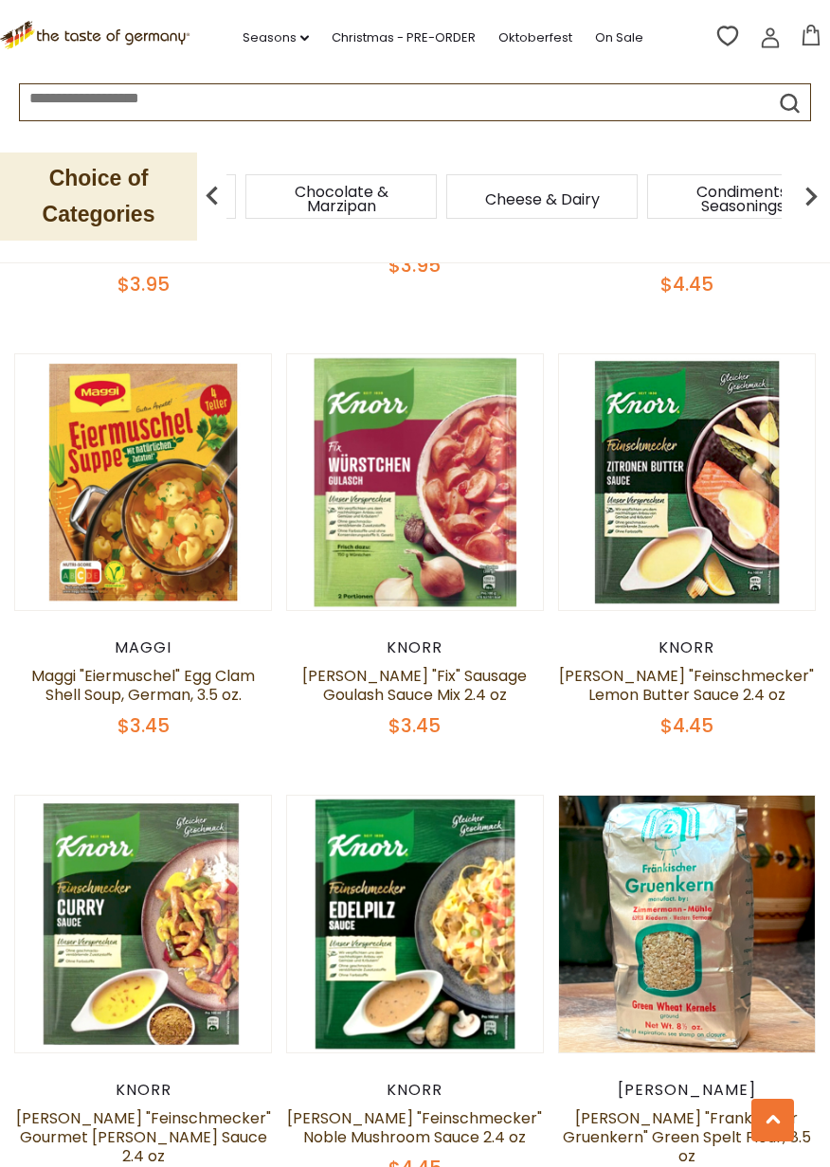
click at [803, 203] on img at bounding box center [811, 196] width 38 height 38
click at [800, 205] on img at bounding box center [811, 196] width 38 height 38
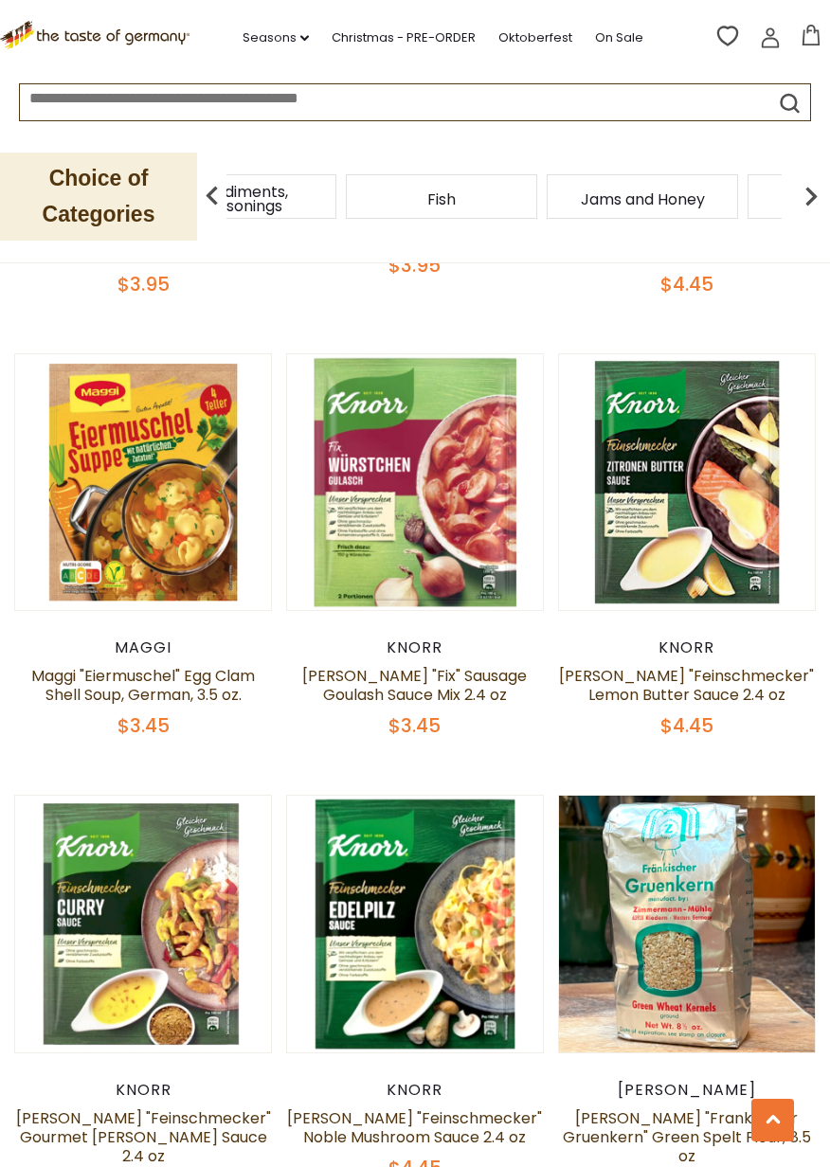
click at [798, 198] on img at bounding box center [811, 196] width 38 height 38
click at [801, 195] on img at bounding box center [811, 196] width 38 height 38
click at [582, 202] on span "Pasta and Potato" at bounding box center [542, 199] width 130 height 14
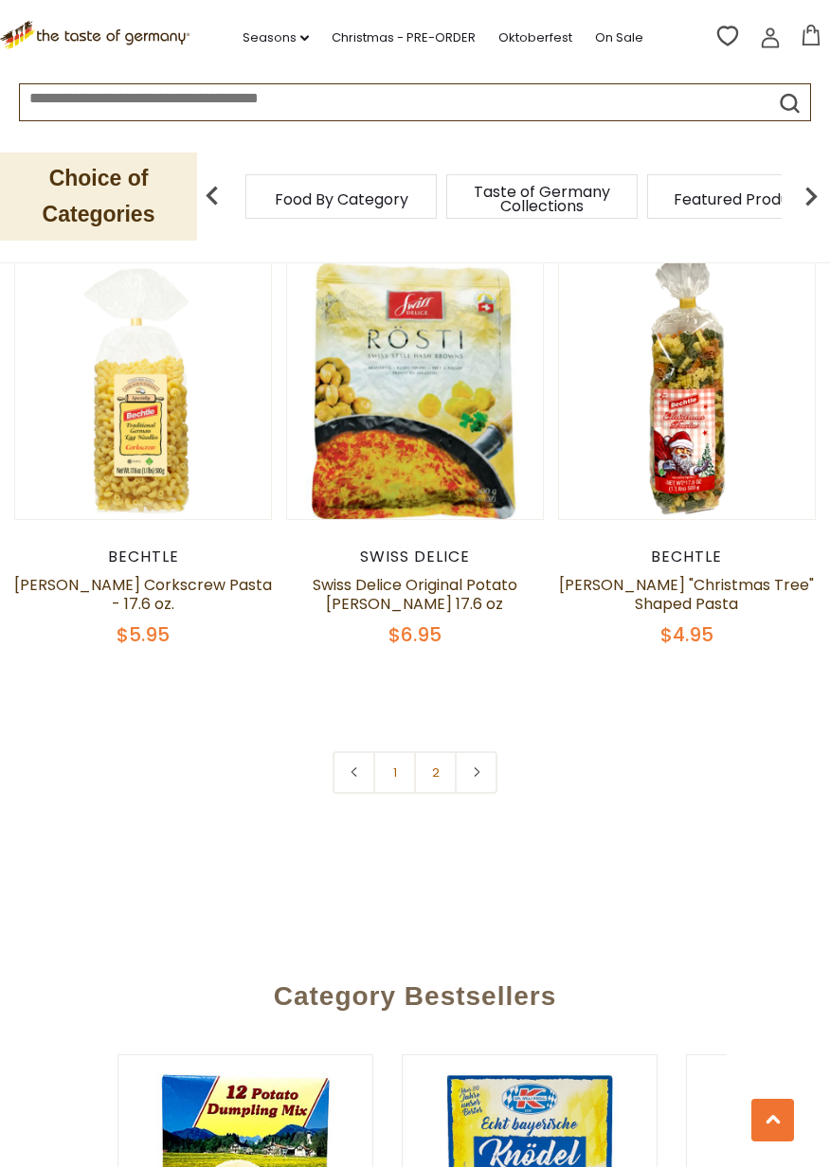
scroll to position [5503, 0]
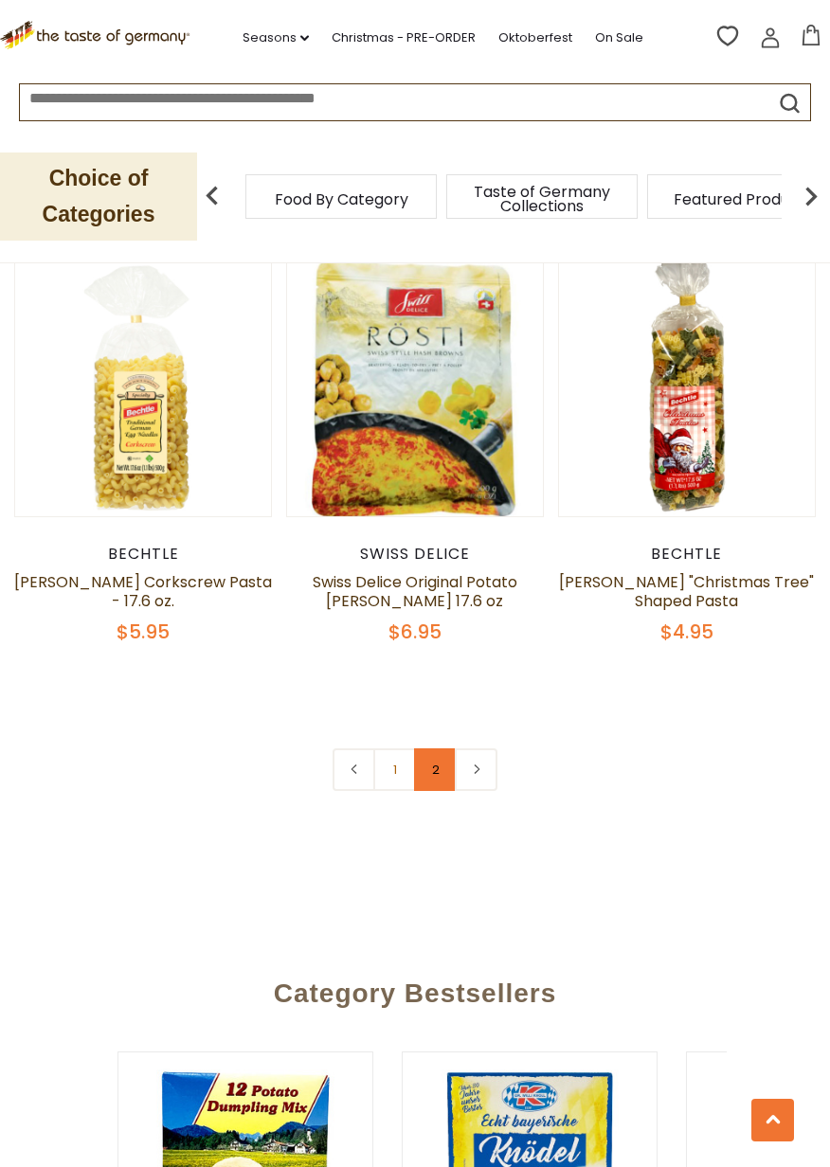
click at [443, 748] on link "2" at bounding box center [435, 769] width 43 height 43
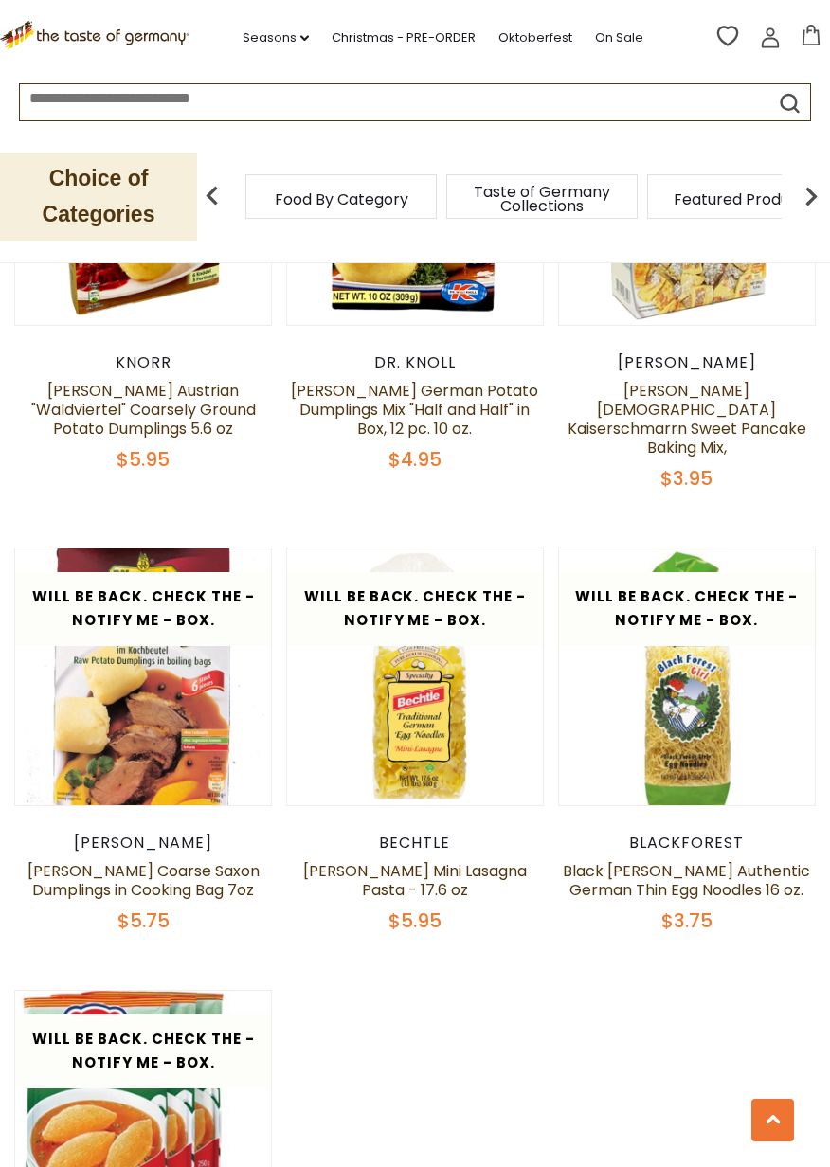
scroll to position [2909, 0]
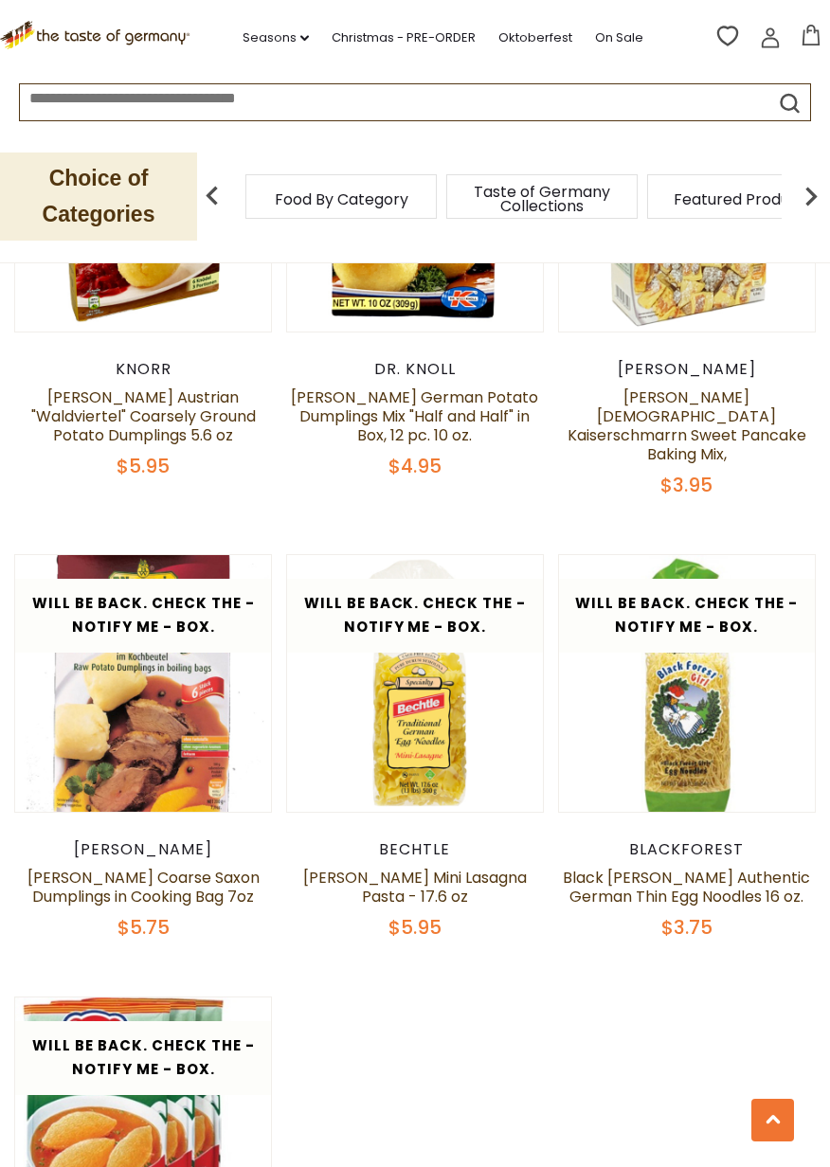
click at [803, 195] on img at bounding box center [811, 196] width 38 height 38
click at [800, 199] on img at bounding box center [811, 196] width 38 height 38
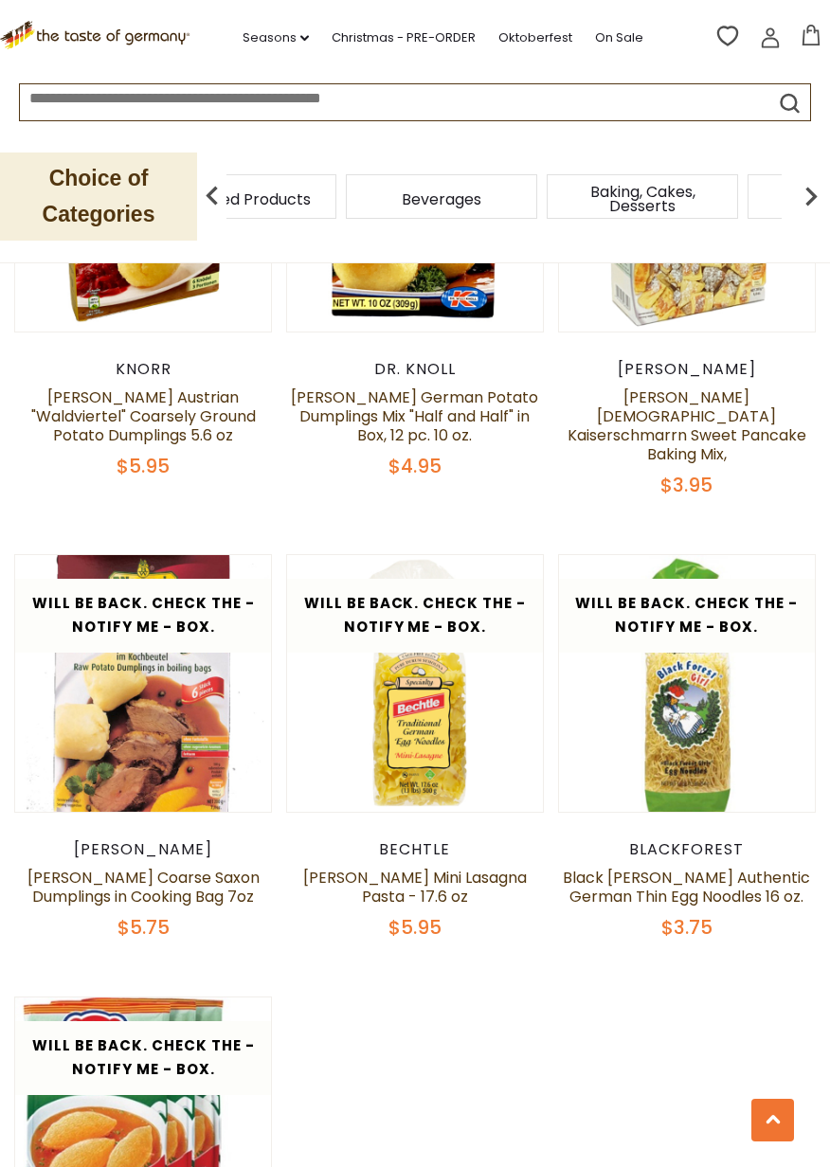
click at [801, 199] on img at bounding box center [811, 196] width 38 height 38
click at [803, 199] on img at bounding box center [811, 196] width 38 height 38
click at [812, 195] on img at bounding box center [811, 196] width 38 height 38
click at [810, 196] on img at bounding box center [811, 196] width 38 height 38
click at [803, 195] on img at bounding box center [811, 196] width 38 height 38
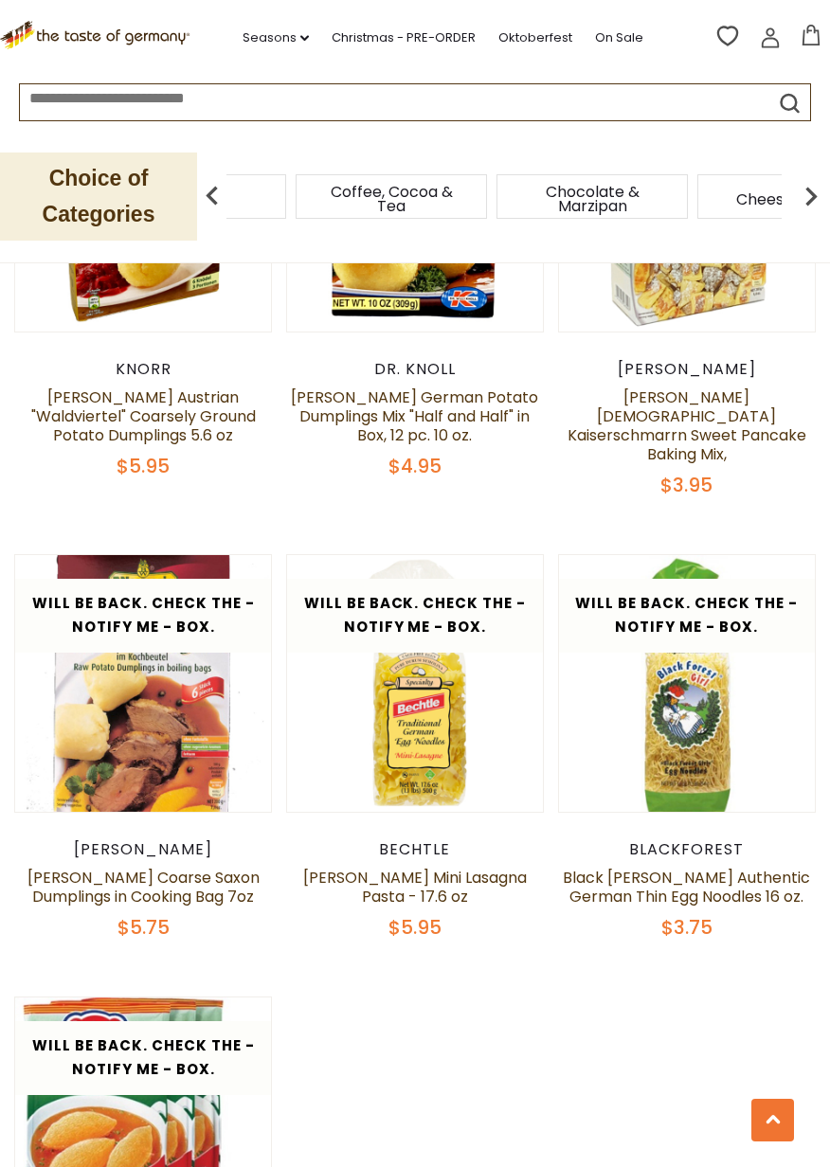
click at [800, 197] on img at bounding box center [811, 196] width 38 height 38
click at [800, 198] on img at bounding box center [811, 196] width 38 height 38
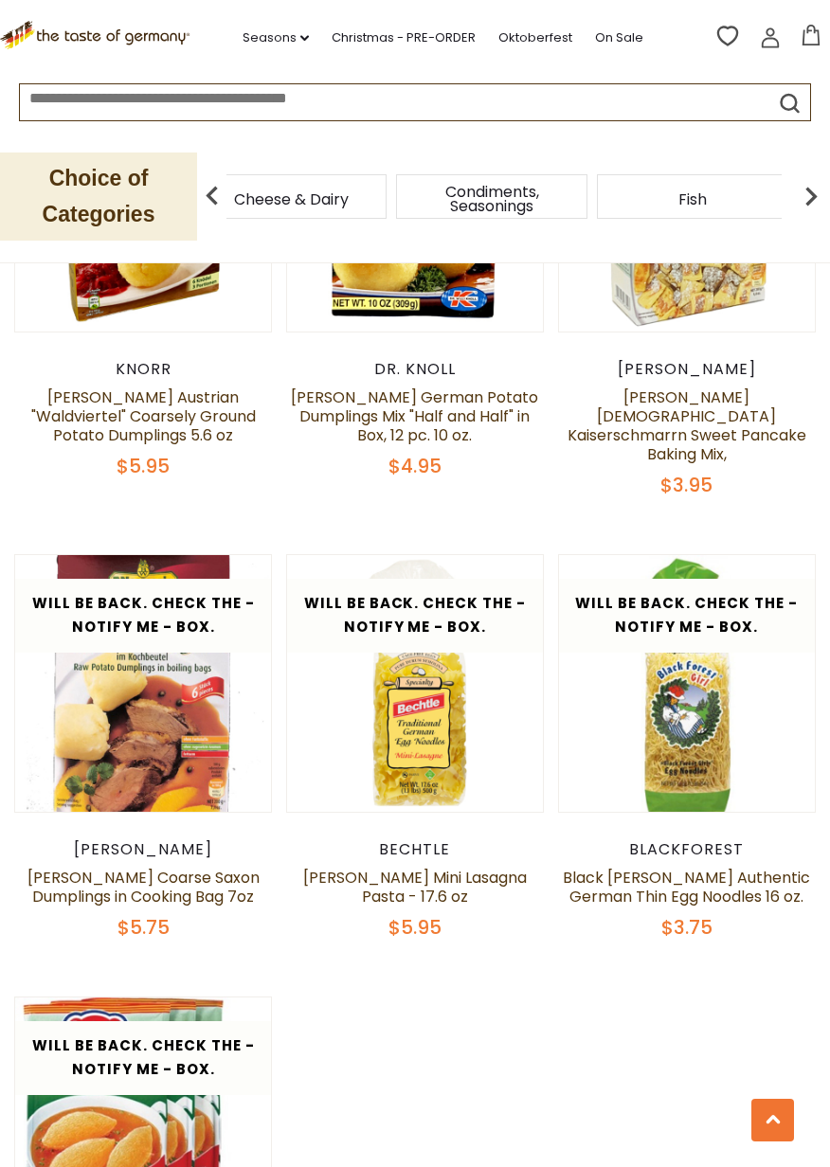
click at [799, 196] on img at bounding box center [811, 196] width 38 height 38
click at [802, 195] on img at bounding box center [811, 196] width 38 height 38
click at [802, 189] on img at bounding box center [811, 196] width 38 height 38
click at [801, 190] on img at bounding box center [811, 196] width 38 height 38
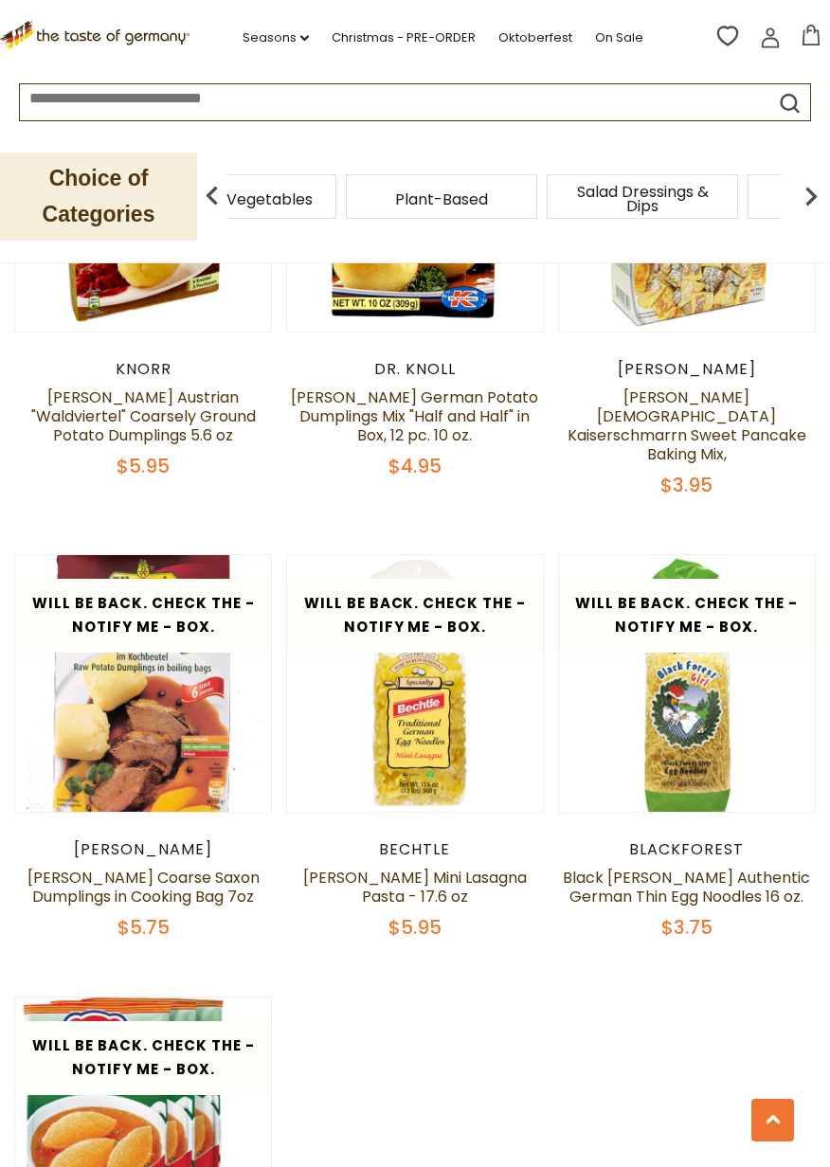
click at [801, 189] on img at bounding box center [811, 196] width 38 height 38
click at [798, 198] on img at bounding box center [811, 196] width 38 height 38
click at [803, 190] on img at bounding box center [811, 196] width 38 height 38
click at [802, 190] on img at bounding box center [811, 196] width 38 height 38
click at [800, 197] on img at bounding box center [811, 196] width 38 height 38
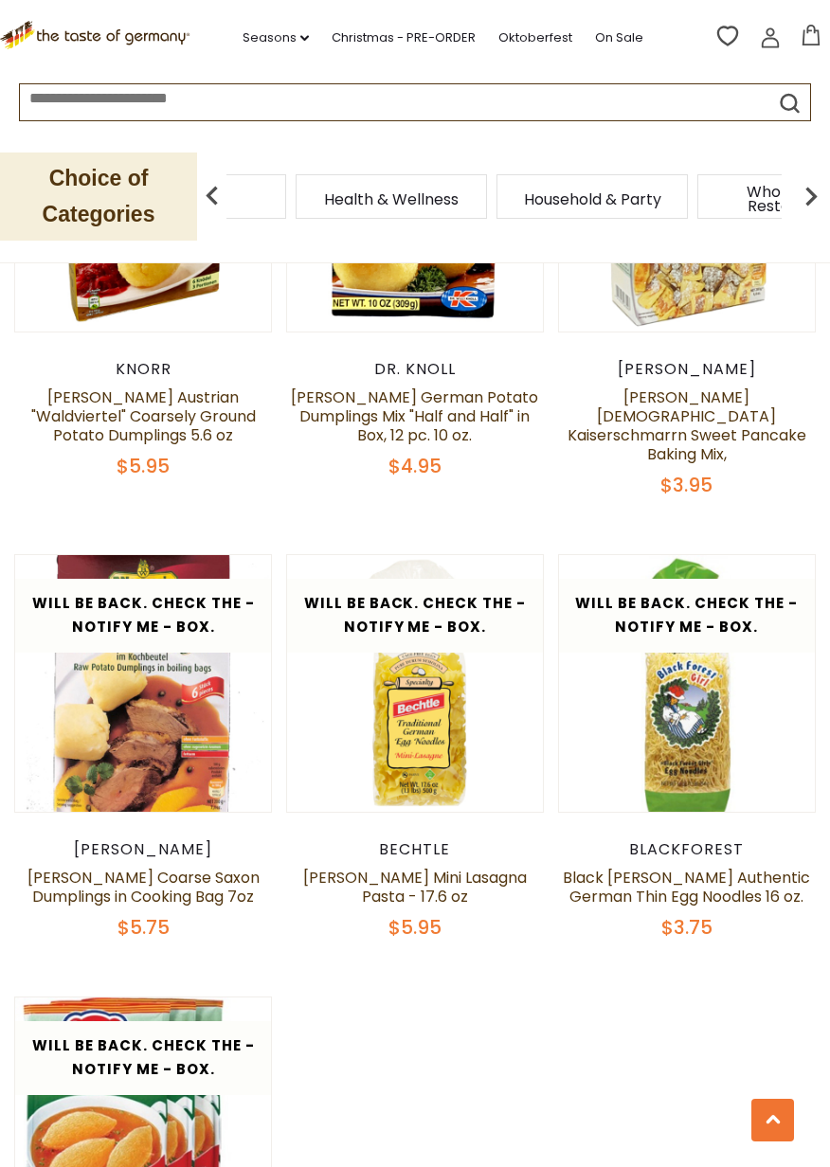
click at [803, 190] on img at bounding box center [811, 196] width 38 height 38
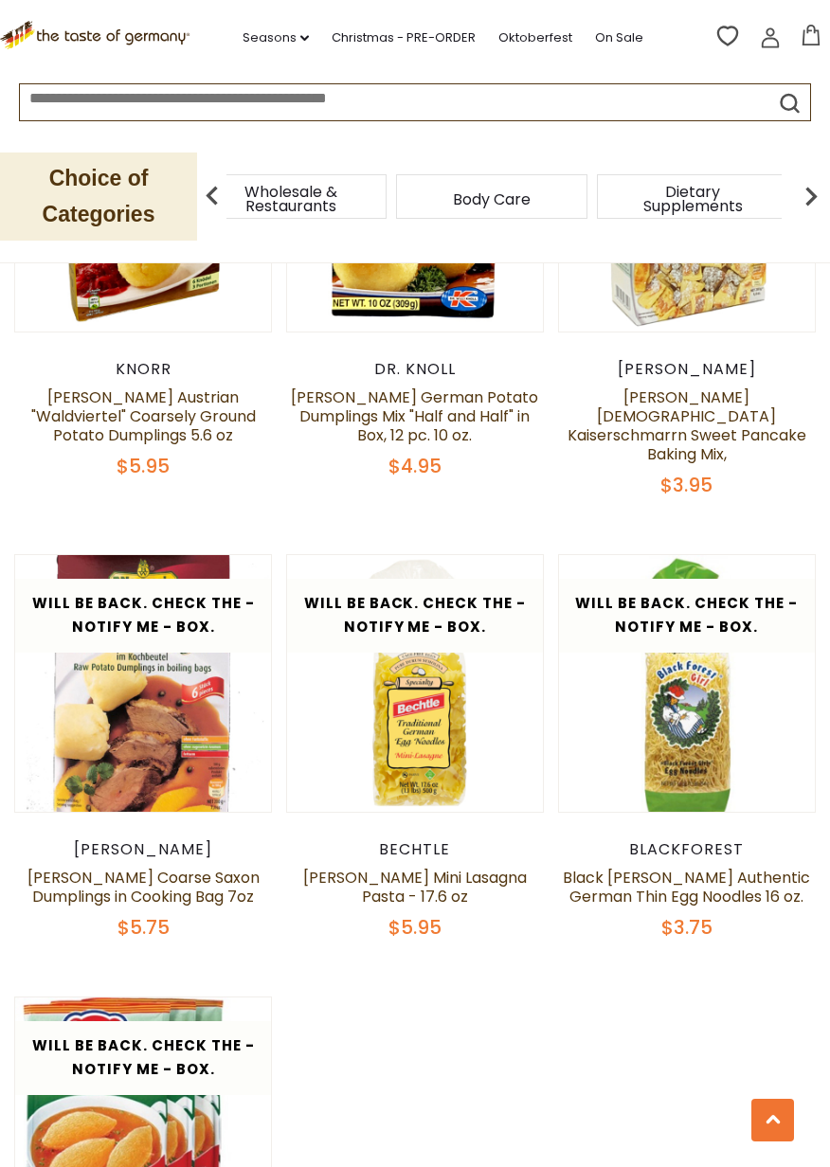
click at [803, 195] on img at bounding box center [811, 196] width 38 height 38
click at [804, 188] on img at bounding box center [811, 196] width 38 height 38
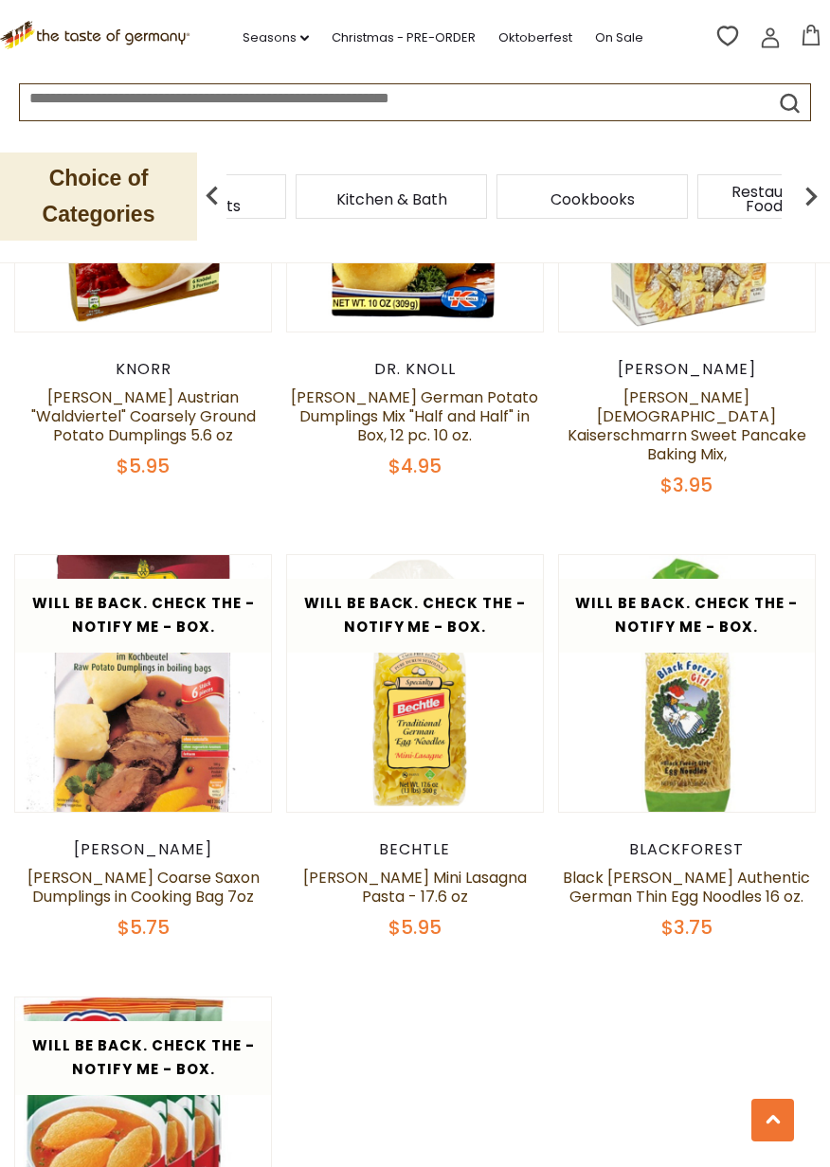
click at [803, 187] on img at bounding box center [811, 196] width 38 height 38
click at [804, 192] on img at bounding box center [811, 196] width 38 height 38
